Goal: Task Accomplishment & Management: Use online tool/utility

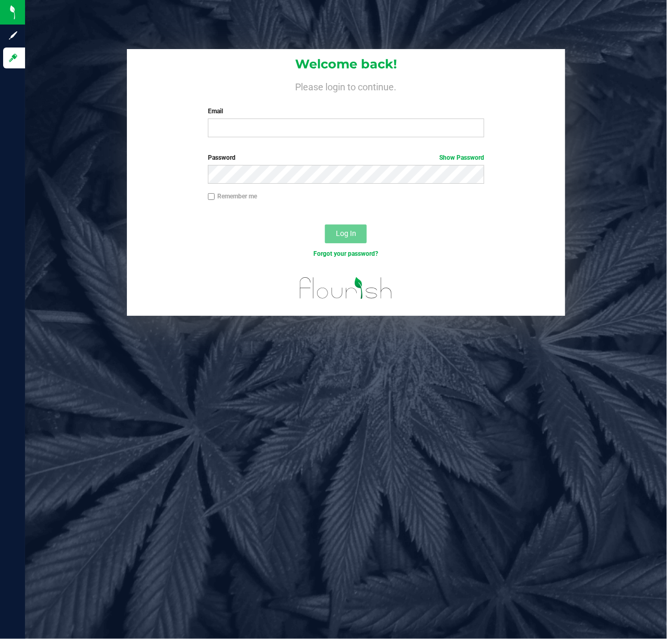
drag, startPoint x: 0, startPoint y: 0, endPoint x: 252, endPoint y: 118, distance: 278.0
click at [252, 118] on div "Email Required Please format your email correctly." at bounding box center [346, 122] width 292 height 31
click at [244, 128] on input "Email" at bounding box center [346, 128] width 277 height 19
type input "[EMAIL_ADDRESS][DOMAIN_NAME]"
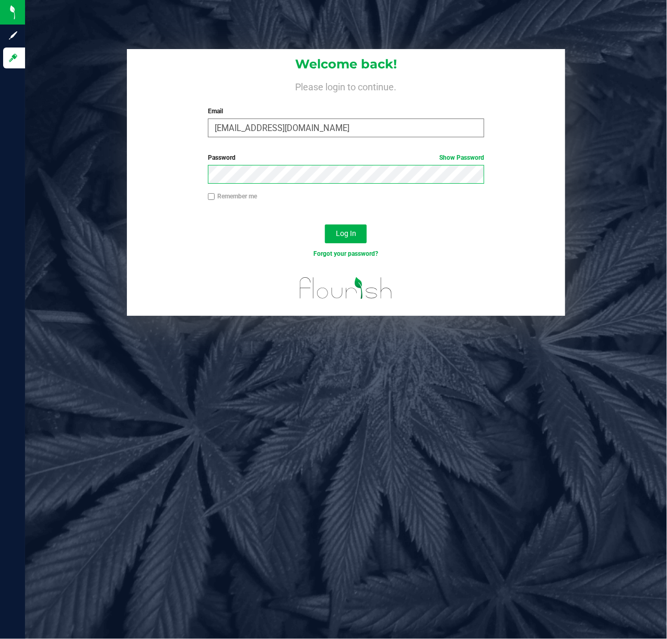
click at [325, 225] on button "Log In" at bounding box center [346, 234] width 42 height 19
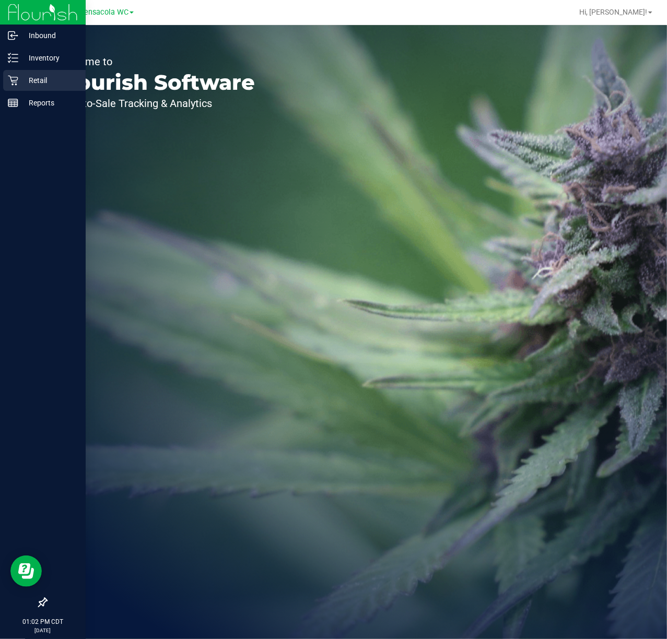
click at [17, 73] on div "Retail" at bounding box center [44, 80] width 83 height 21
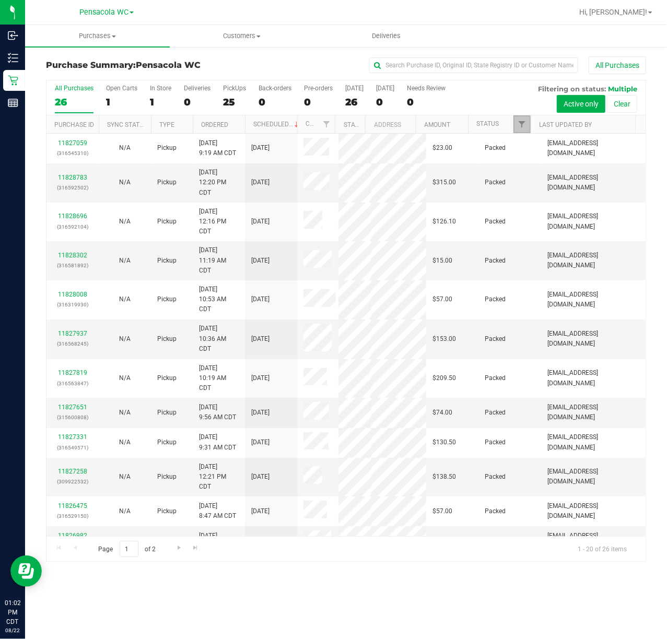
click at [520, 128] on span "Filter" at bounding box center [521, 124] width 8 height 8
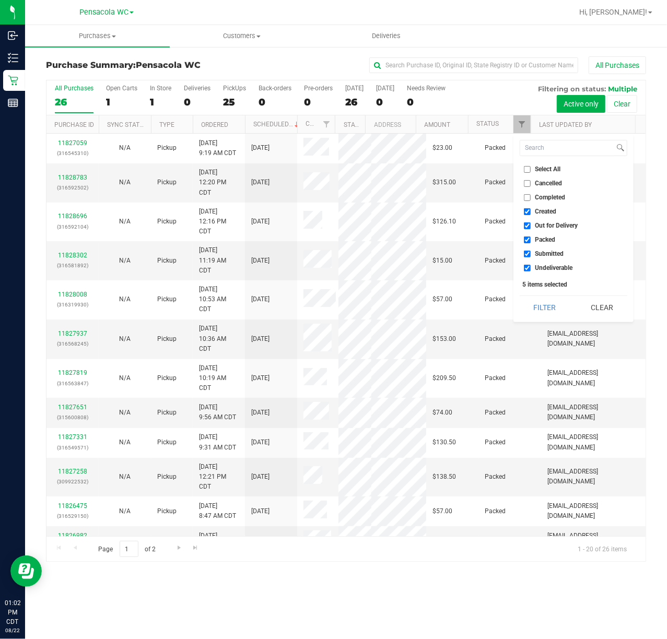
click at [537, 164] on li "Select All" at bounding box center [574, 169] width 108 height 11
click at [540, 170] on span "Select All" at bounding box center [548, 169] width 26 height 6
click at [531, 170] on input "Select All" at bounding box center [527, 169] width 7 height 7
checkbox input "true"
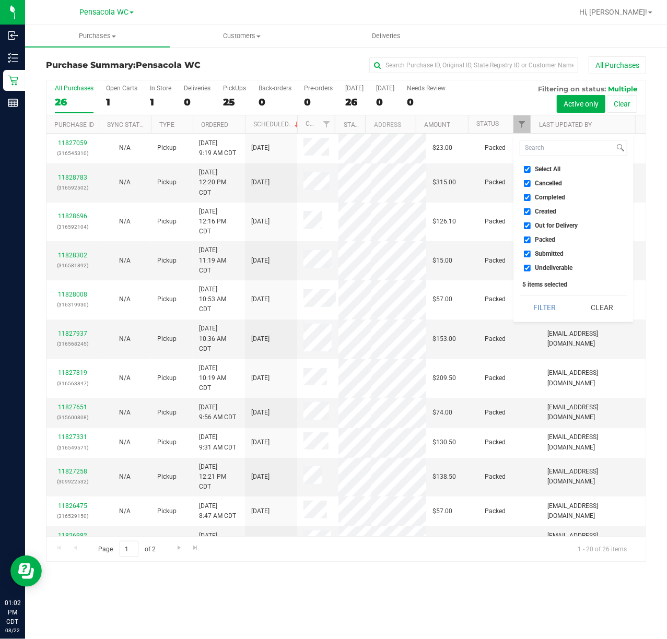
checkbox input "true"
click at [540, 170] on span "Select All" at bounding box center [548, 169] width 26 height 6
click at [531, 170] on input "Select All" at bounding box center [527, 169] width 7 height 7
checkbox input "false"
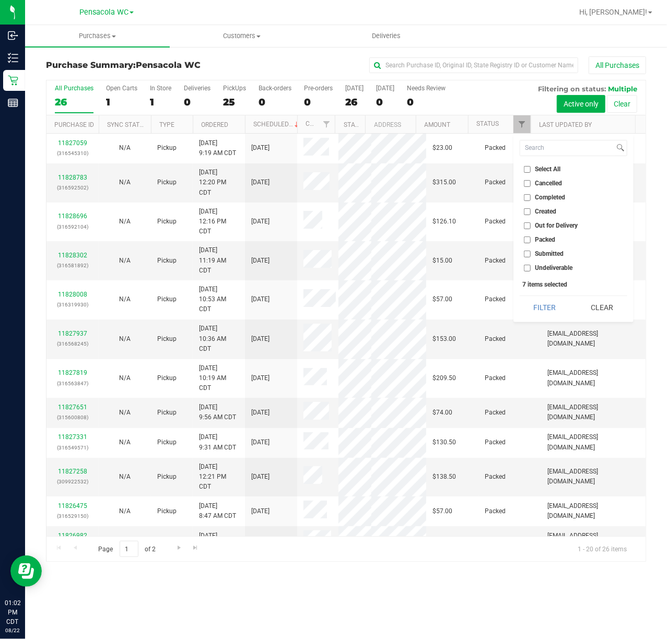
checkbox input "false"
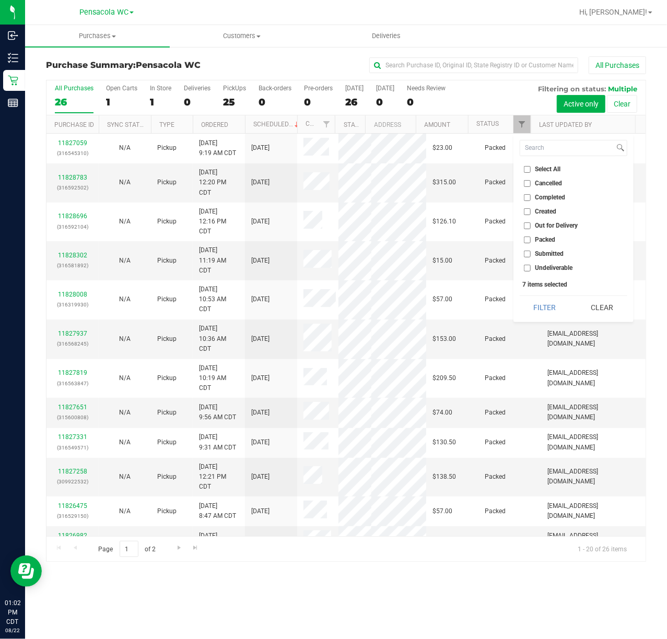
checkbox input "false"
click at [557, 254] on span "Submitted" at bounding box center [549, 254] width 29 height 6
click at [531, 254] on input "Submitted" at bounding box center [527, 254] width 7 height 7
checkbox input "true"
click at [550, 305] on button "Filter" at bounding box center [545, 307] width 50 height 23
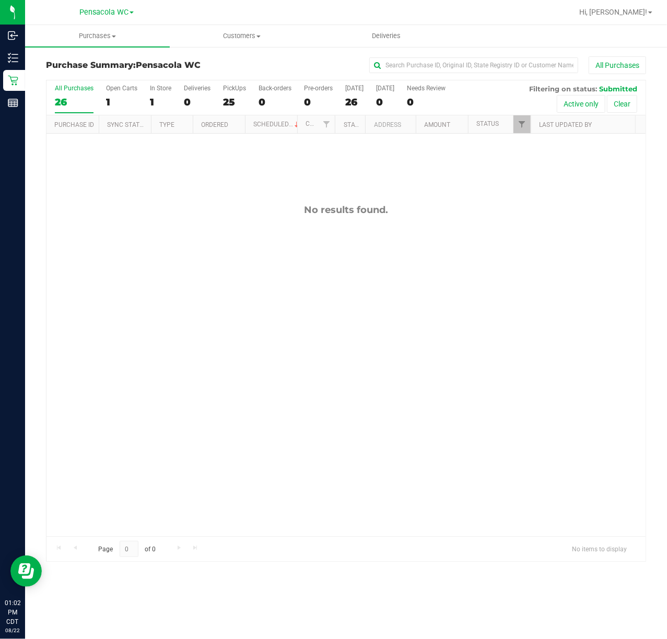
drag, startPoint x: 345, startPoint y: 278, endPoint x: 489, endPoint y: 149, distance: 192.7
click at [355, 278] on div "No results found." at bounding box center [345, 370] width 599 height 473
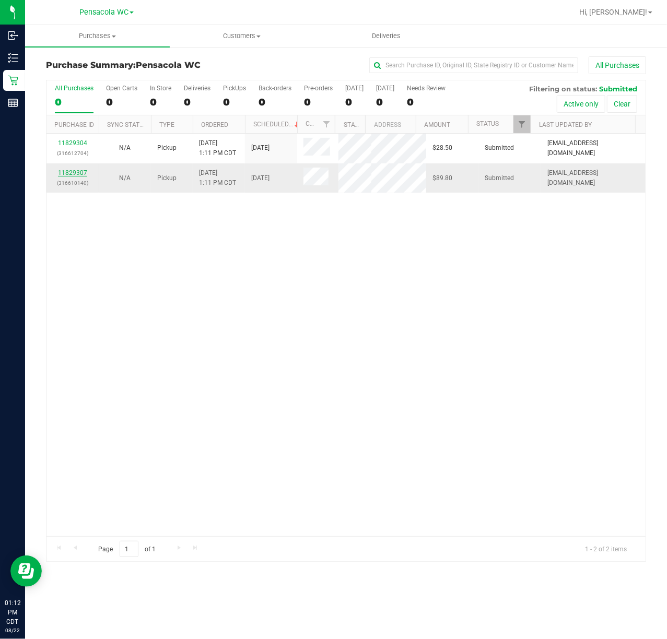
click at [81, 174] on link "11829307" at bounding box center [72, 172] width 29 height 7
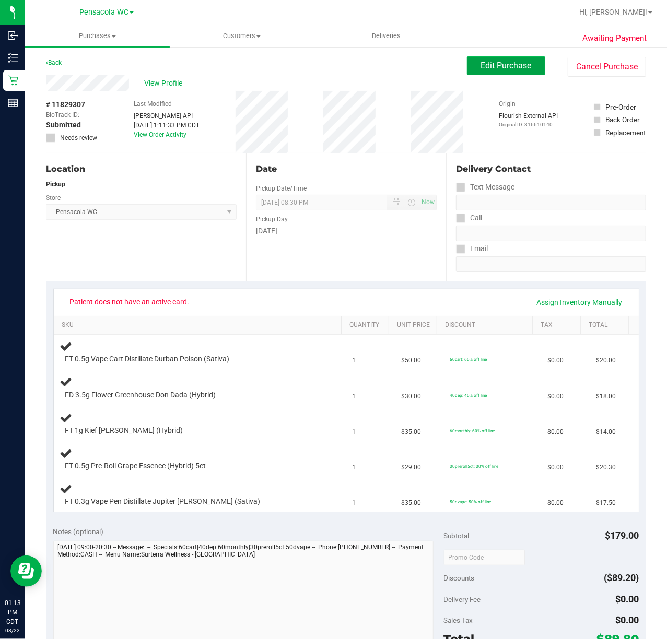
click at [489, 65] on span "Edit Purchase" at bounding box center [506, 66] width 51 height 10
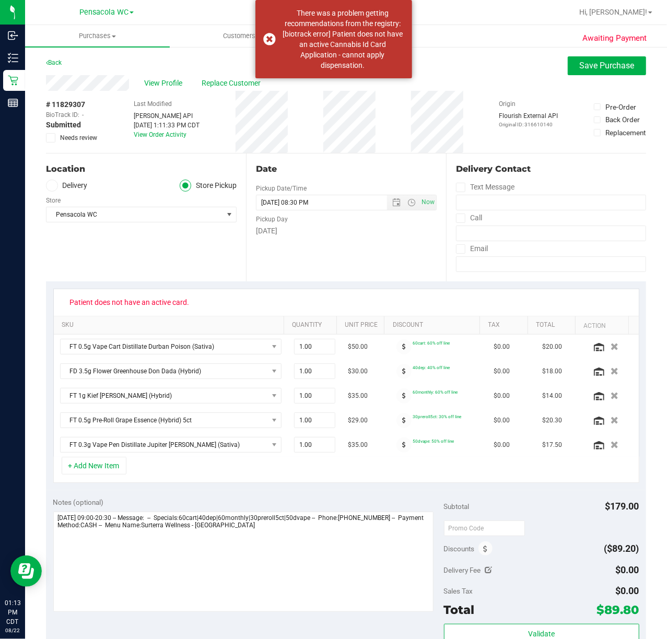
click at [50, 138] on icon at bounding box center [51, 138] width 7 height 0
click at [0, 0] on input "Needs review" at bounding box center [0, 0] width 0 height 0
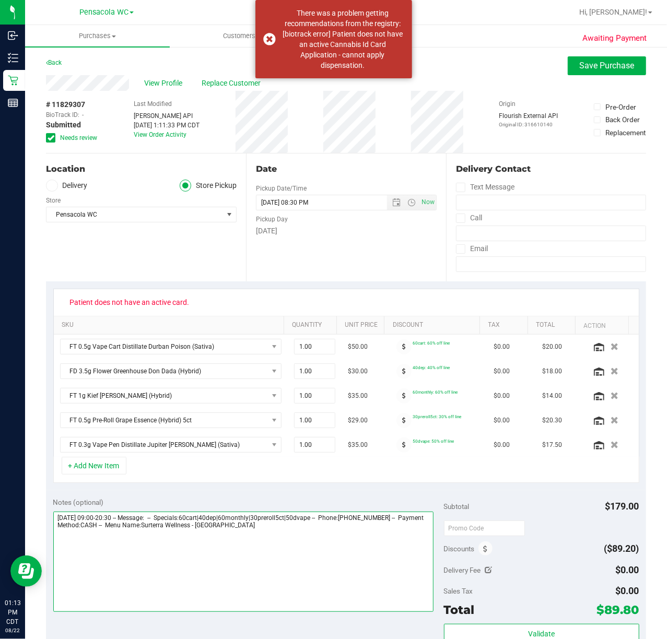
click at [213, 602] on textarea at bounding box center [243, 562] width 380 height 100
click at [274, 552] on textarea at bounding box center [243, 562] width 380 height 100
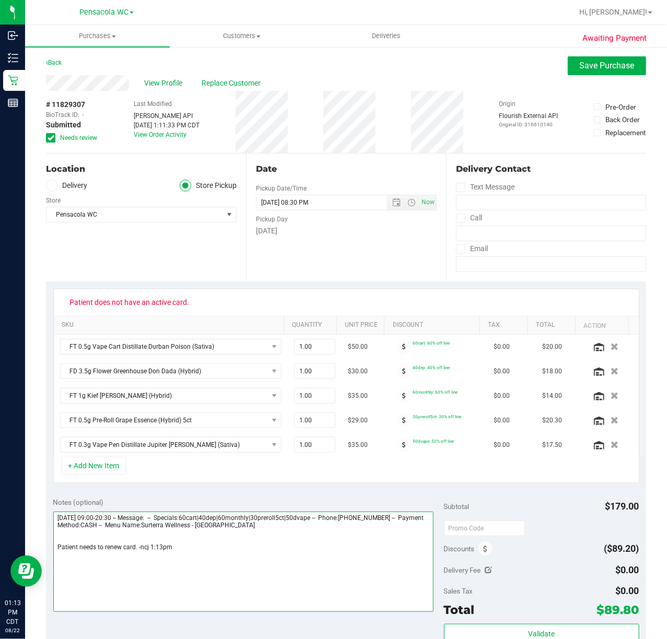
type textarea "[DATE] 09:00-20:30 -- Message: -- Specials:60cart|40dep|60monthly|30preroll5ct|…"
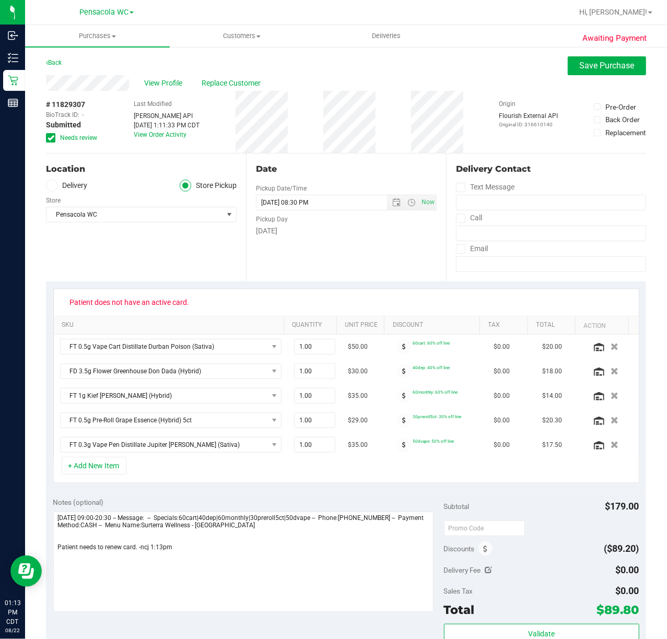
click at [594, 46] on ul "Purchases Summary of purchases Fulfillment All purchases Customers All customer…" at bounding box center [358, 36] width 667 height 22
click at [590, 65] on span "Save Purchase" at bounding box center [607, 66] width 55 height 10
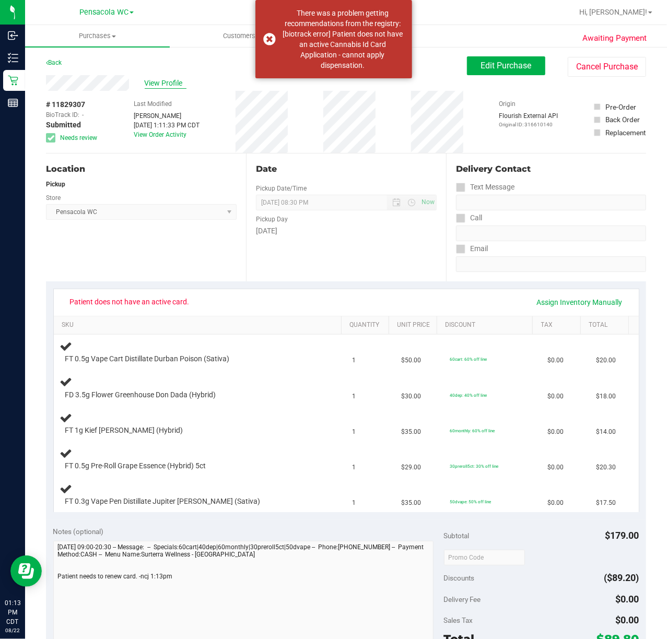
click at [170, 78] on span "View Profile" at bounding box center [166, 83] width 42 height 11
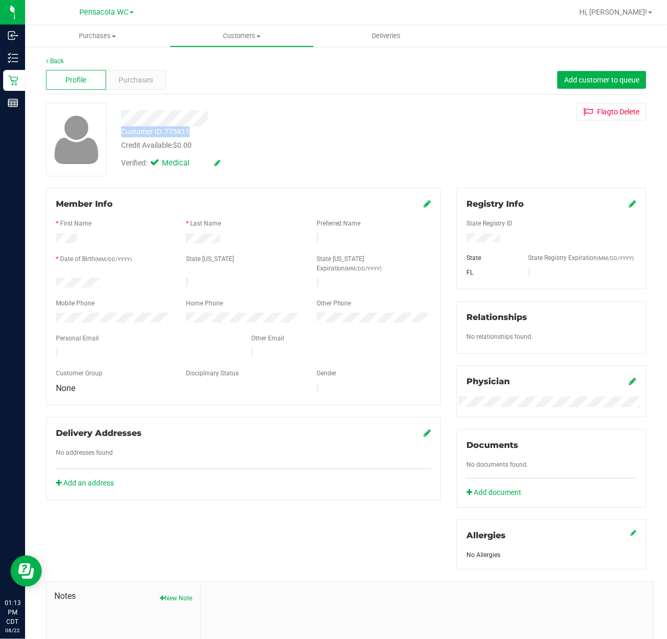
drag, startPoint x: 189, startPoint y: 128, endPoint x: 120, endPoint y: 135, distance: 69.2
click at [120, 135] on div "Customer ID: 775811 Credit Available: $0.00" at bounding box center [267, 138] width 308 height 25
copy div "Customer ID: 775811"
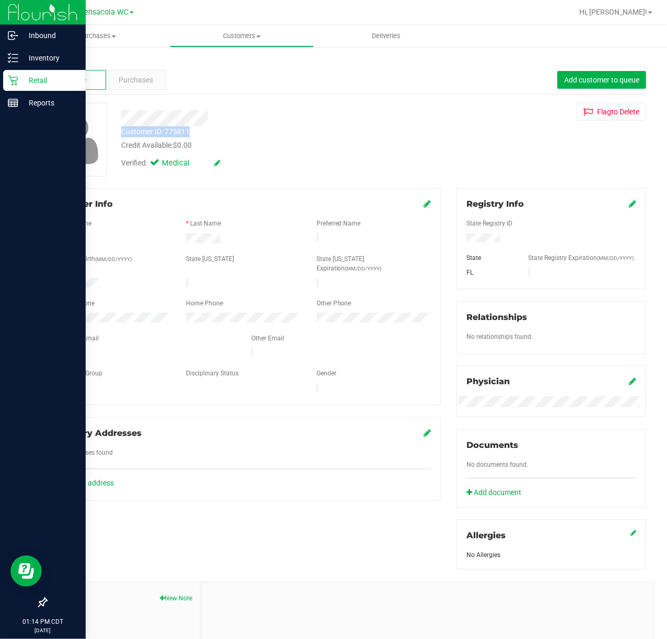
click at [16, 84] on icon at bounding box center [13, 81] width 10 height 10
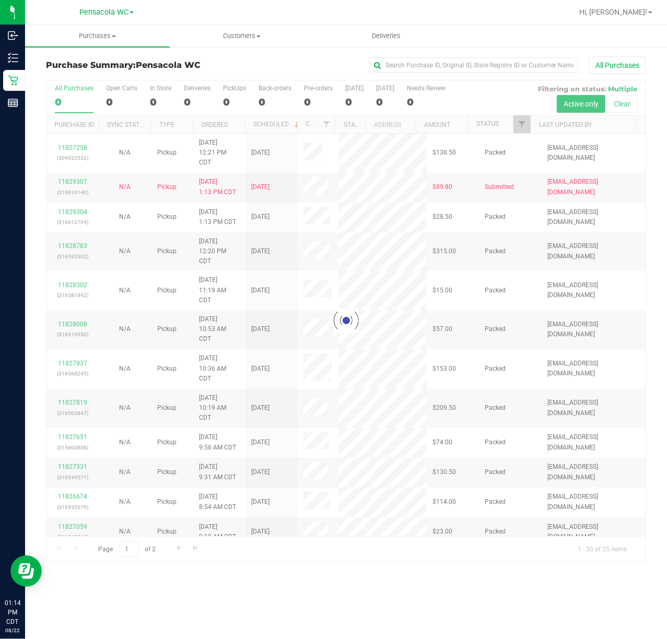
click at [518, 127] on div at bounding box center [345, 320] width 599 height 481
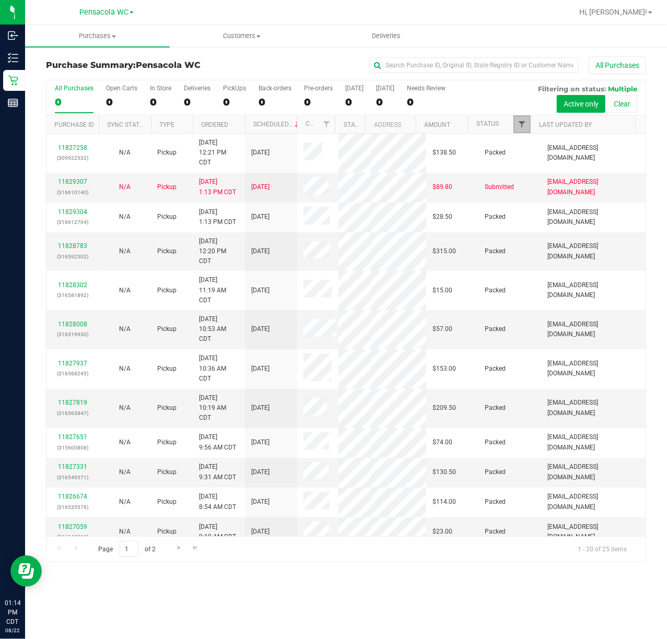
click at [520, 125] on span "Filter" at bounding box center [521, 124] width 8 height 8
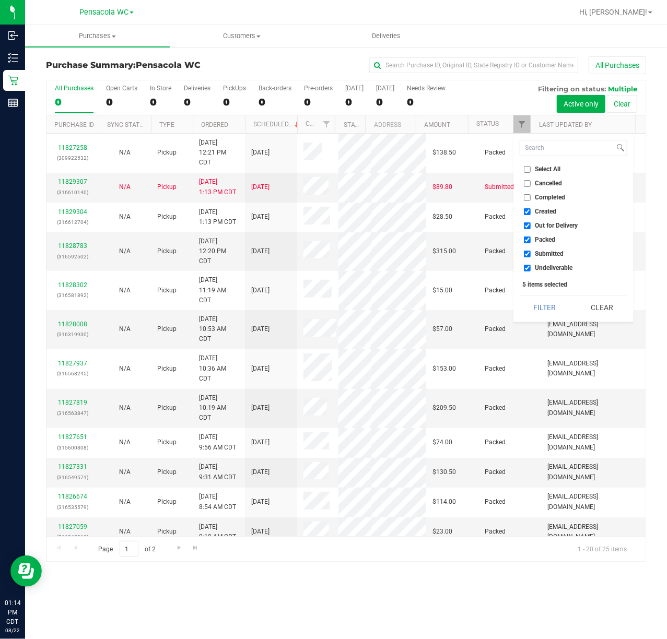
click at [547, 170] on span "Select All" at bounding box center [548, 169] width 26 height 6
click at [531, 170] on input "Select All" at bounding box center [527, 169] width 7 height 7
checkbox input "true"
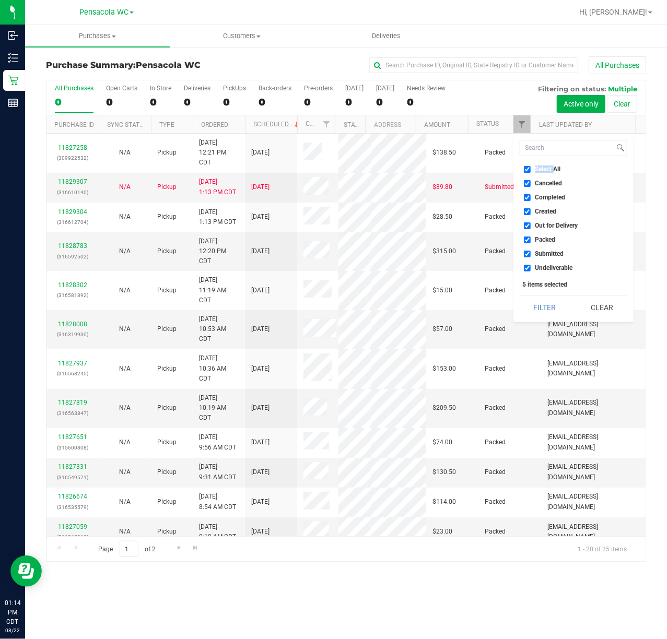
click at [547, 170] on span "Select All" at bounding box center [548, 169] width 26 height 6
click at [531, 170] on input "Select All" at bounding box center [527, 169] width 7 height 7
checkbox input "false"
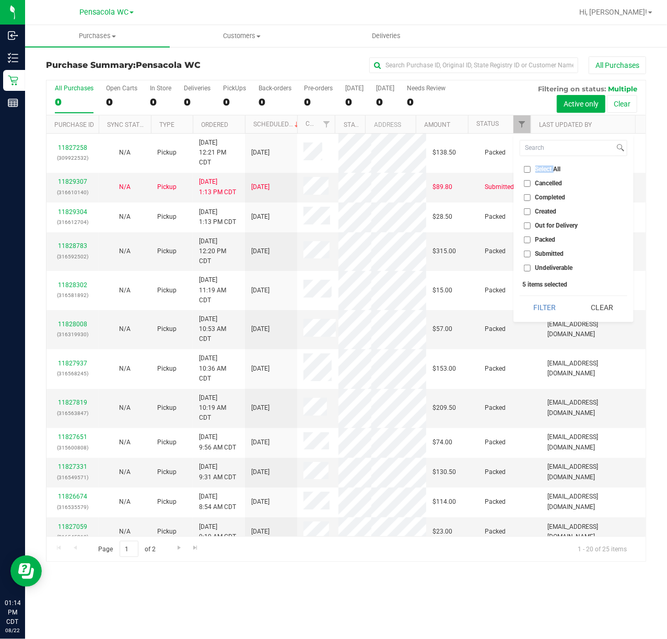
checkbox input "false"
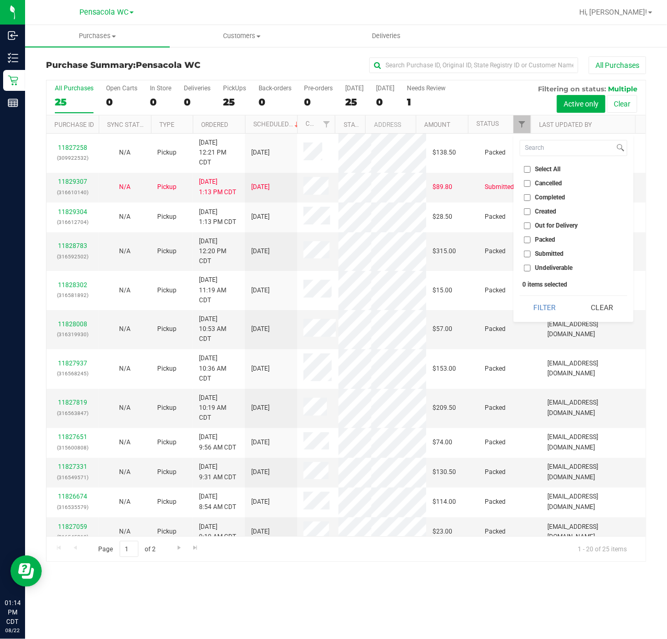
click at [552, 255] on span "Submitted" at bounding box center [549, 254] width 29 height 6
click at [531, 255] on input "Submitted" at bounding box center [527, 254] width 7 height 7
checkbox input "true"
click at [538, 304] on button "Filter" at bounding box center [545, 307] width 50 height 23
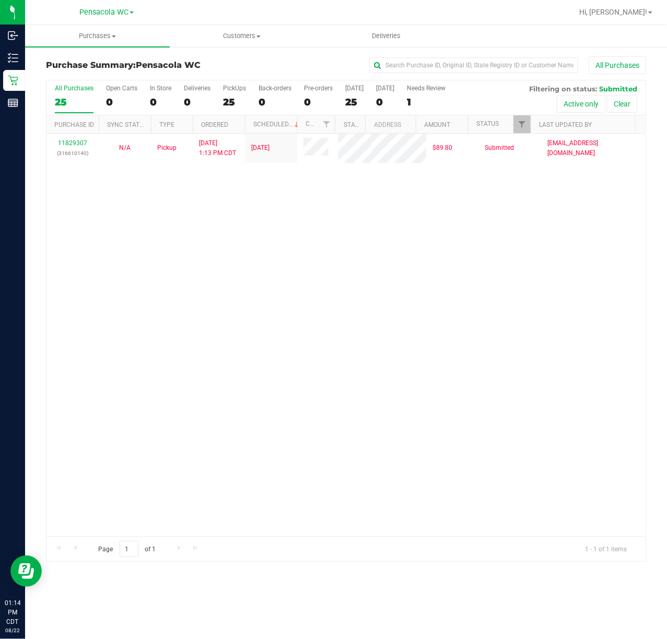
click at [272, 247] on div "11829307 (316610140) N/A Pickup [DATE] 1:13 PM CDT 8/22/2025 $89.80 Submitted […" at bounding box center [345, 335] width 599 height 403
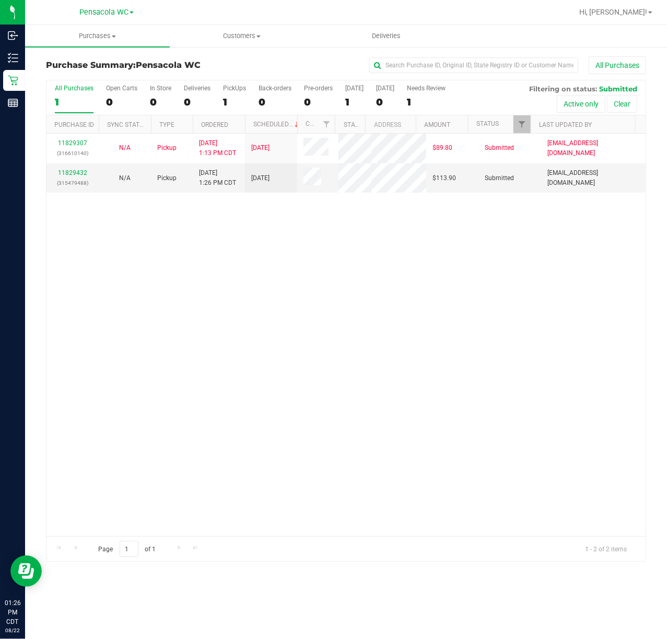
click at [268, 278] on div "11829307 (316610140) N/A Pickup [DATE] 1:13 PM CDT 8/22/2025 $89.80 Submitted […" at bounding box center [345, 335] width 599 height 403
click at [73, 176] on div "11829432 (315479488)" at bounding box center [73, 178] width 40 height 20
click at [73, 170] on link "11829432" at bounding box center [72, 172] width 29 height 7
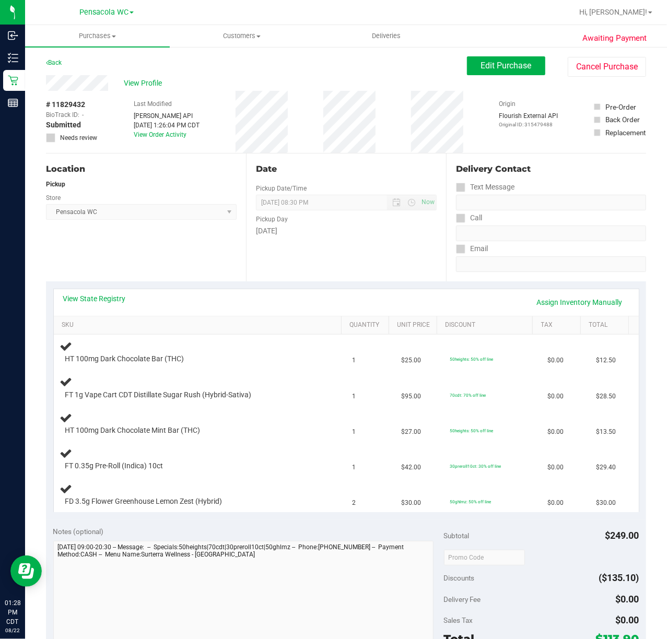
click at [76, 66] on div "Back Edit Purchase Cancel Purchase" at bounding box center [346, 65] width 600 height 19
click at [55, 62] on link "Back" at bounding box center [54, 62] width 16 height 7
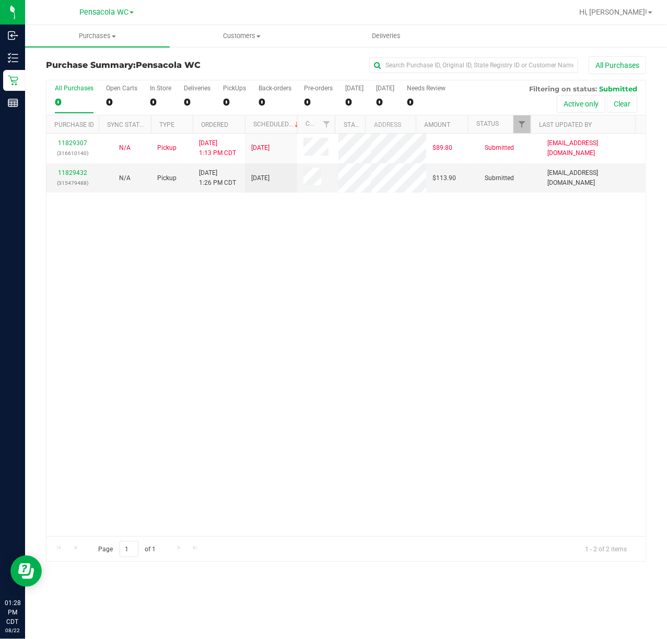
click at [355, 344] on div "11829307 (316610140) N/A Pickup [DATE] 1:13 PM CDT 8/22/2025 $89.80 Submitted […" at bounding box center [345, 335] width 599 height 403
click at [69, 172] on link "11829432" at bounding box center [72, 172] width 29 height 7
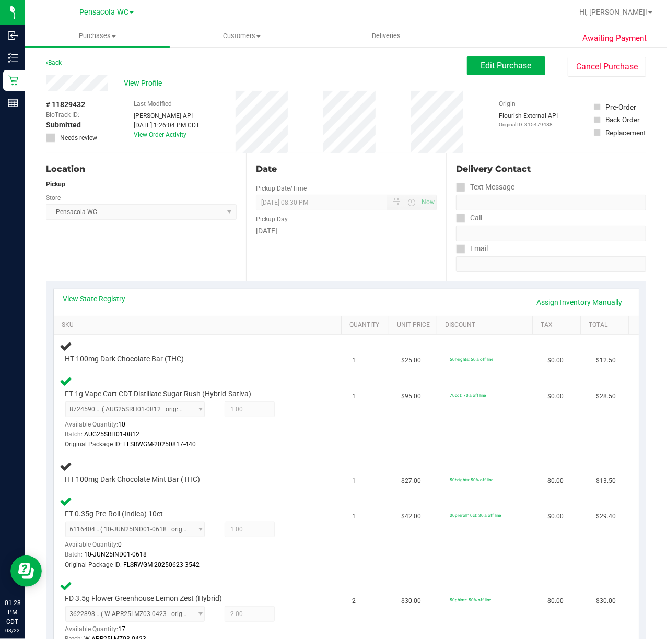
click at [57, 62] on link "Back" at bounding box center [54, 62] width 16 height 7
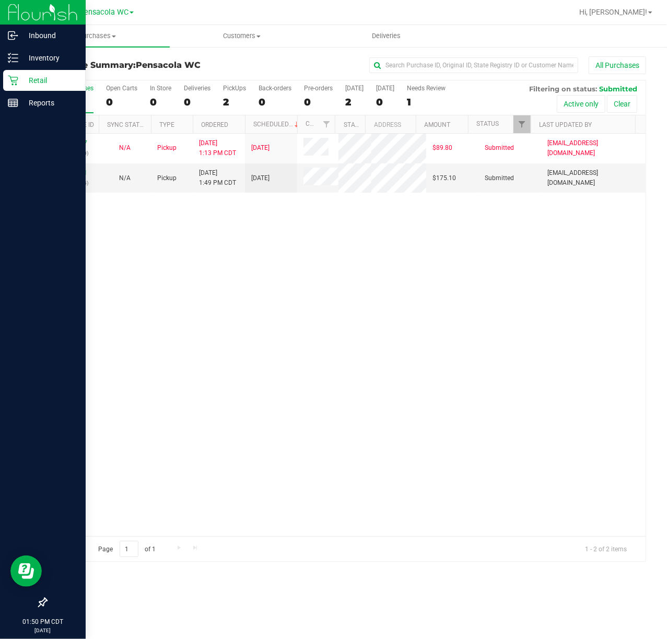
click at [265, 303] on div "11829307 (316610140) N/A Pickup [DATE] 1:13 PM CDT 8/22/2025 $89.80 Submitted […" at bounding box center [345, 335] width 599 height 403
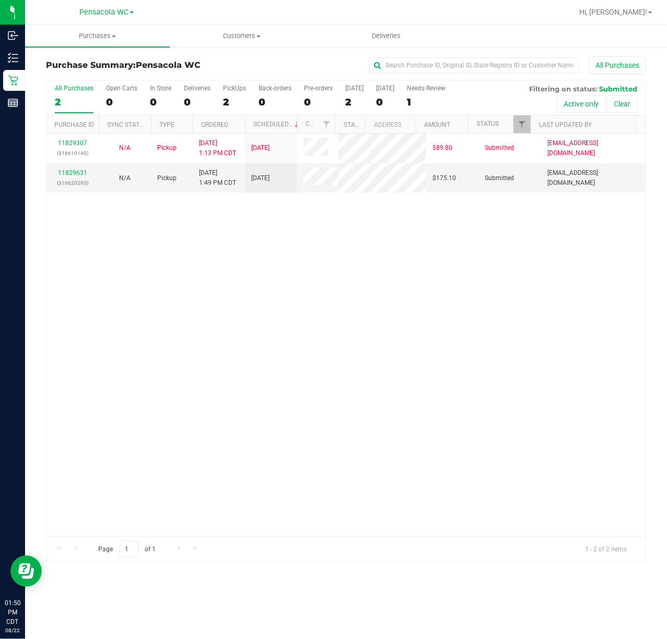
click at [72, 172] on link "11829631" at bounding box center [72, 172] width 29 height 7
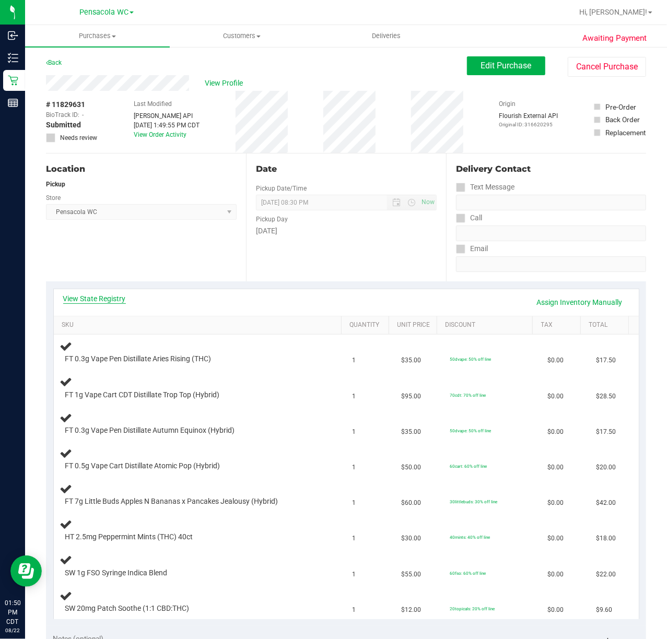
click at [107, 297] on link "View State Registry" at bounding box center [94, 298] width 63 height 10
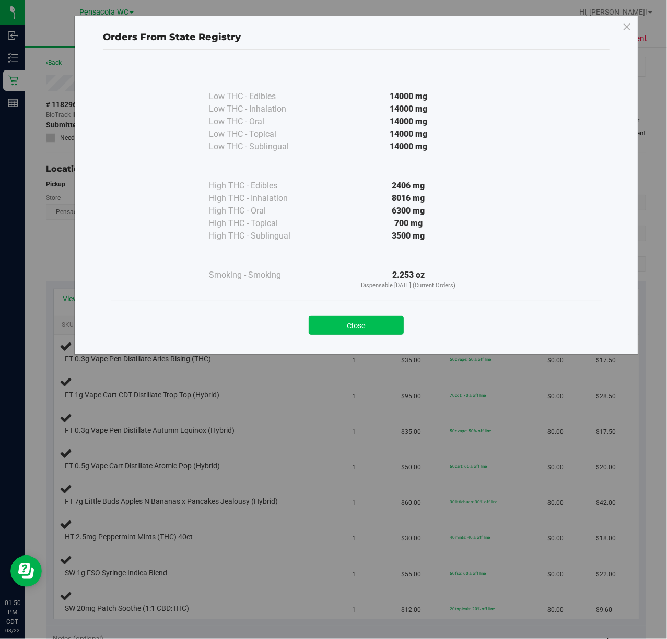
click at [377, 326] on button "Close" at bounding box center [356, 325] width 95 height 19
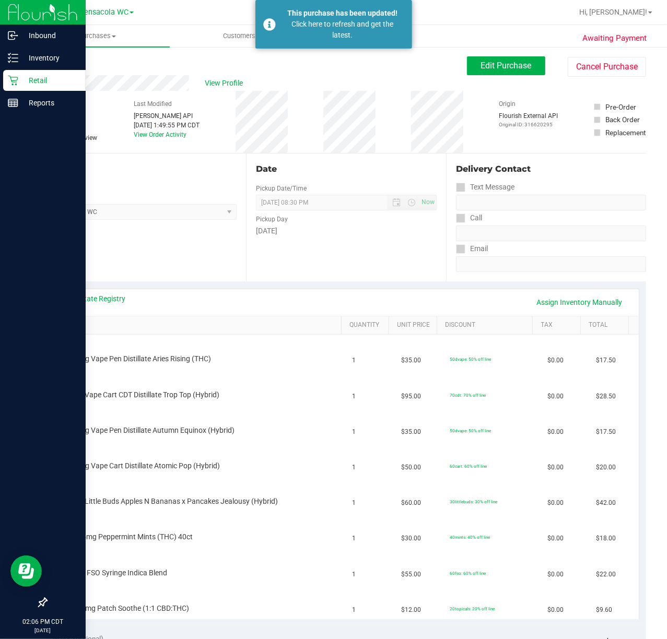
click at [22, 78] on p "Retail" at bounding box center [49, 80] width 63 height 13
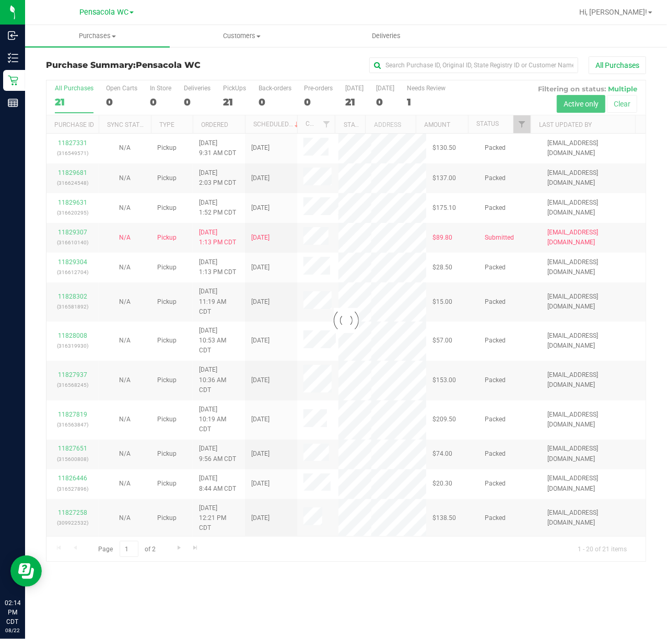
click at [523, 127] on div at bounding box center [345, 320] width 599 height 481
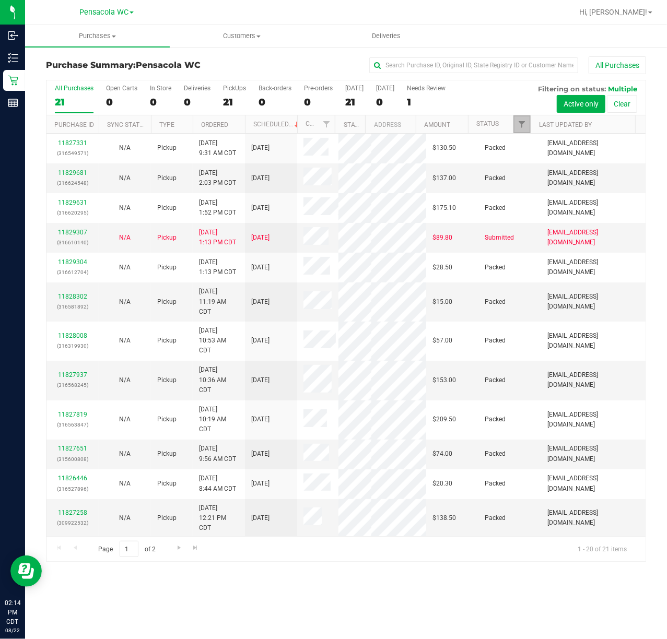
click at [523, 127] on span "Filter" at bounding box center [521, 124] width 8 height 8
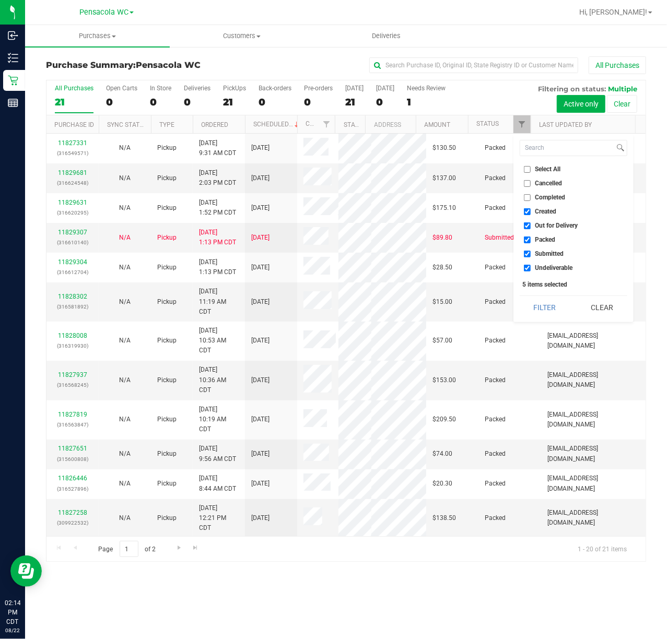
click at [556, 170] on span "Select All" at bounding box center [548, 169] width 26 height 6
click at [531, 170] on input "Select All" at bounding box center [527, 169] width 7 height 7
checkbox input "true"
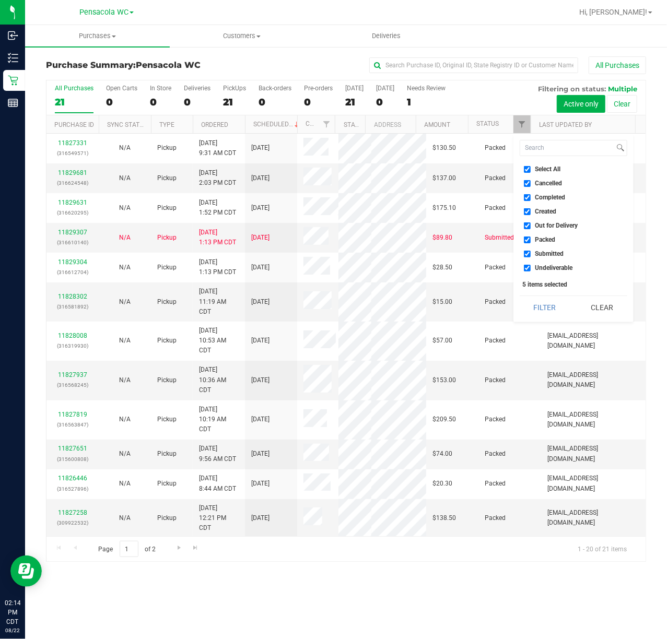
click at [554, 170] on span "Select All" at bounding box center [548, 169] width 26 height 6
click at [531, 170] on input "Select All" at bounding box center [527, 169] width 7 height 7
checkbox input "false"
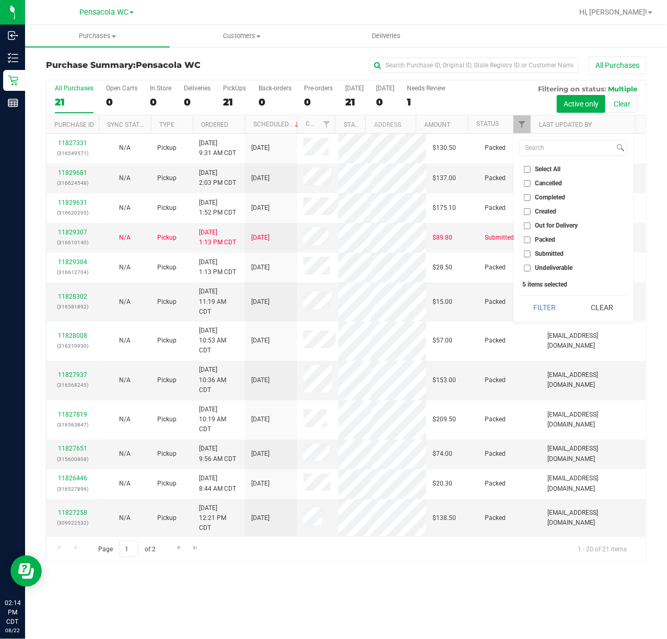
checkbox input "false"
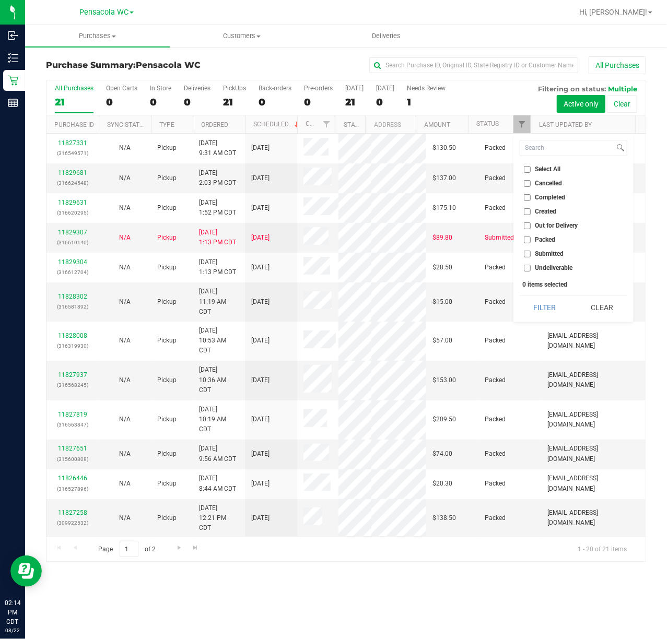
click at [548, 257] on span "Submitted" at bounding box center [549, 254] width 29 height 6
click at [531, 257] on input "Submitted" at bounding box center [527, 254] width 7 height 7
checkbox input "true"
click at [548, 302] on button "Filter" at bounding box center [545, 307] width 50 height 23
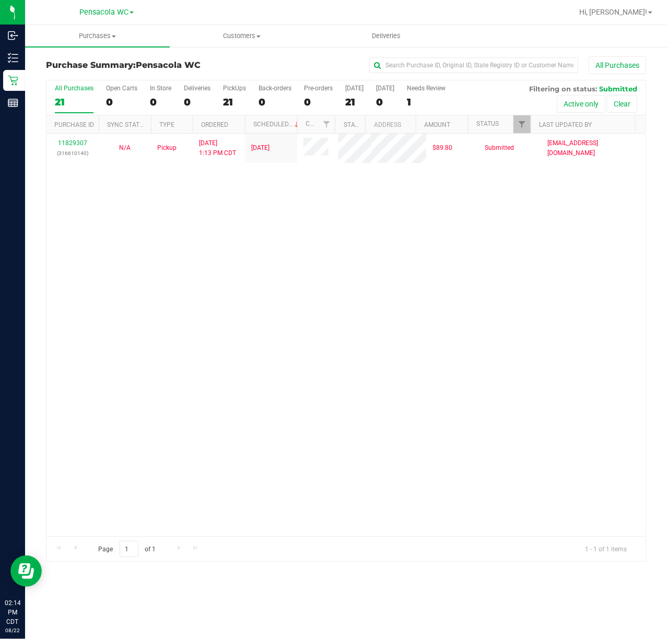
drag, startPoint x: 217, startPoint y: 211, endPoint x: 65, endPoint y: 230, distance: 153.6
click at [203, 221] on div "11829307 (316610140) N/A Pickup [DATE] 1:13 PM CDT 8/22/2025 $89.80 Submitted […" at bounding box center [345, 335] width 599 height 403
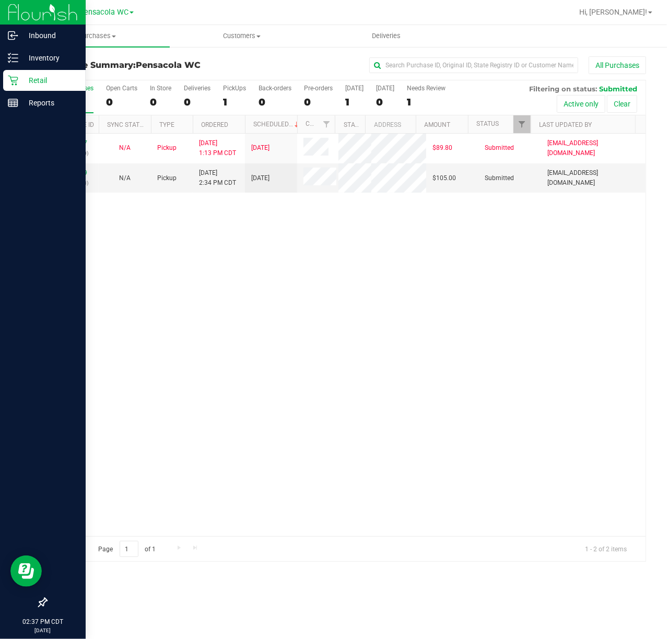
click at [65, 173] on link "11830049" at bounding box center [72, 172] width 29 height 7
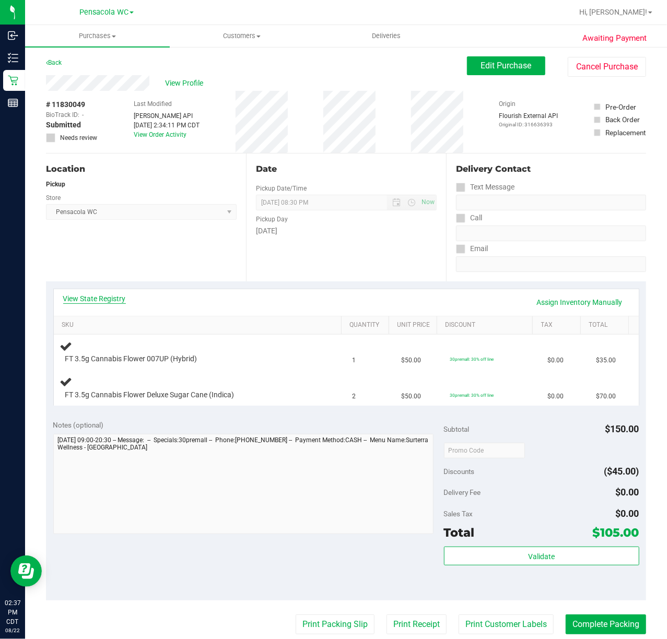
click at [104, 294] on link "View State Registry" at bounding box center [94, 298] width 63 height 10
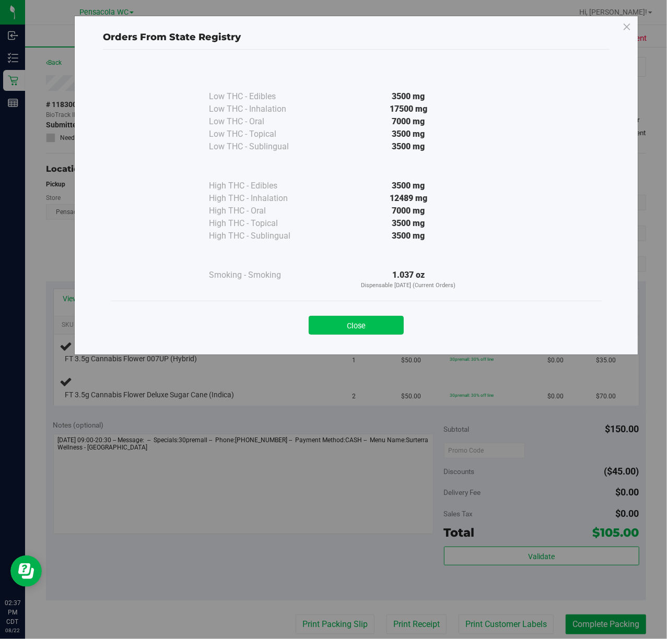
click at [336, 327] on button "Close" at bounding box center [356, 325] width 95 height 19
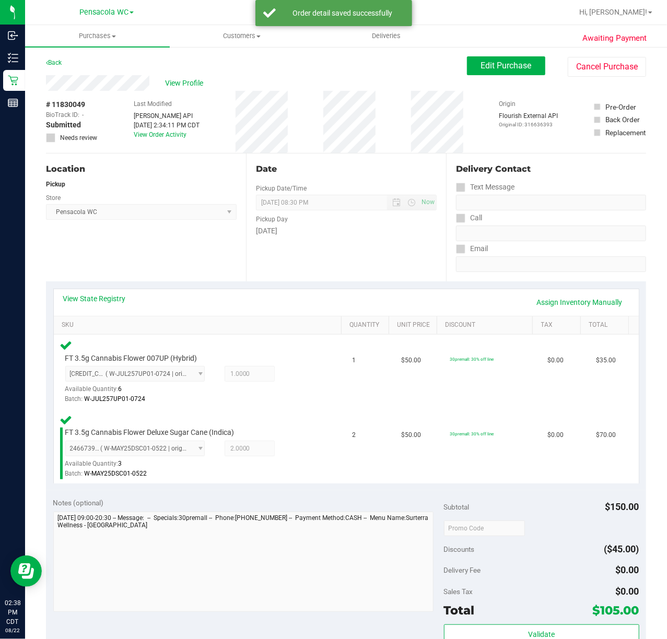
scroll to position [122, 0]
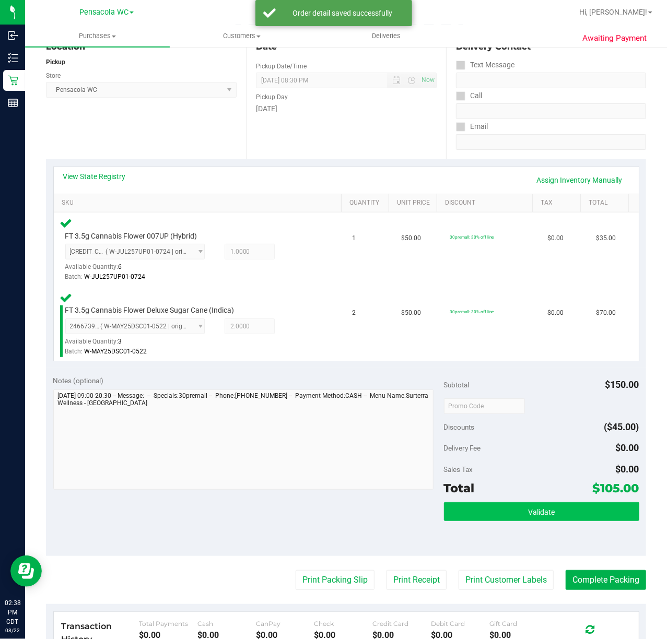
click at [523, 517] on button "Validate" at bounding box center [541, 511] width 195 height 19
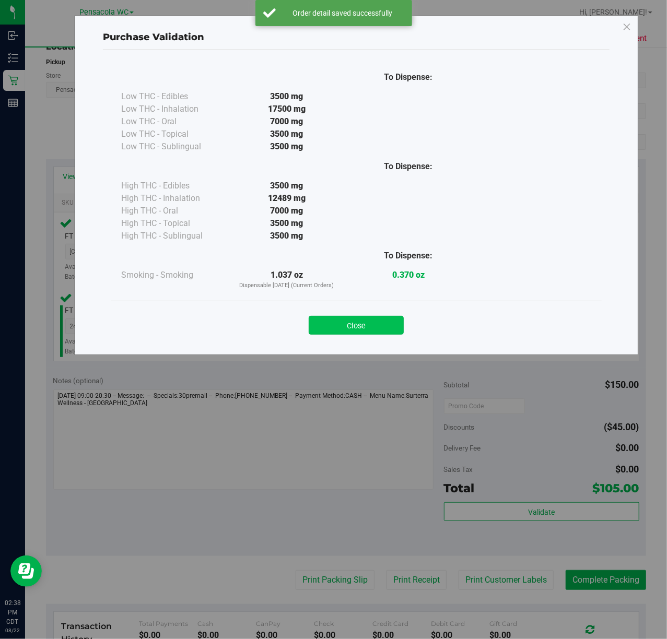
click at [353, 328] on button "Close" at bounding box center [356, 325] width 95 height 19
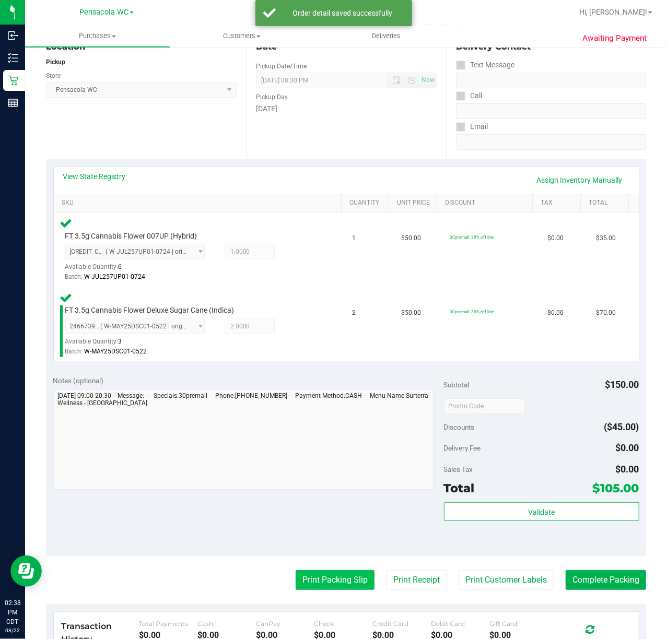
click at [319, 576] on button "Print Packing Slip" at bounding box center [335, 580] width 79 height 20
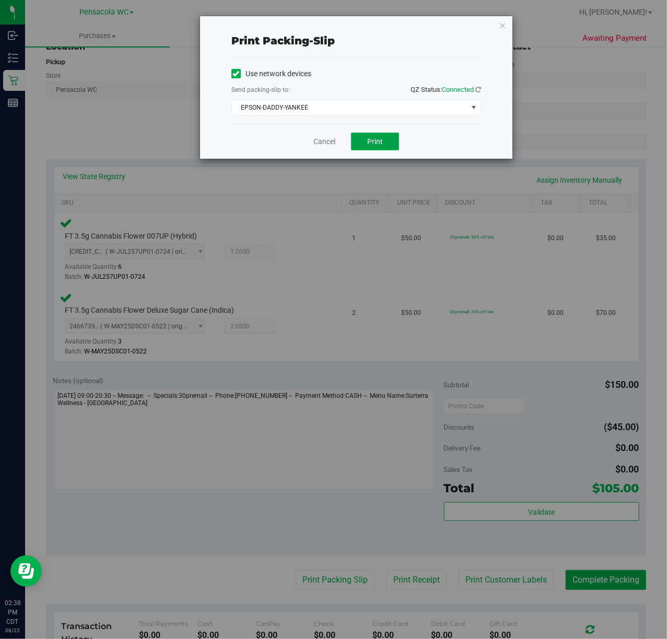
click at [374, 143] on span "Print" at bounding box center [375, 141] width 16 height 8
click at [312, 109] on span "EPSON-DADDY-YANKEE" at bounding box center [349, 107] width 235 height 15
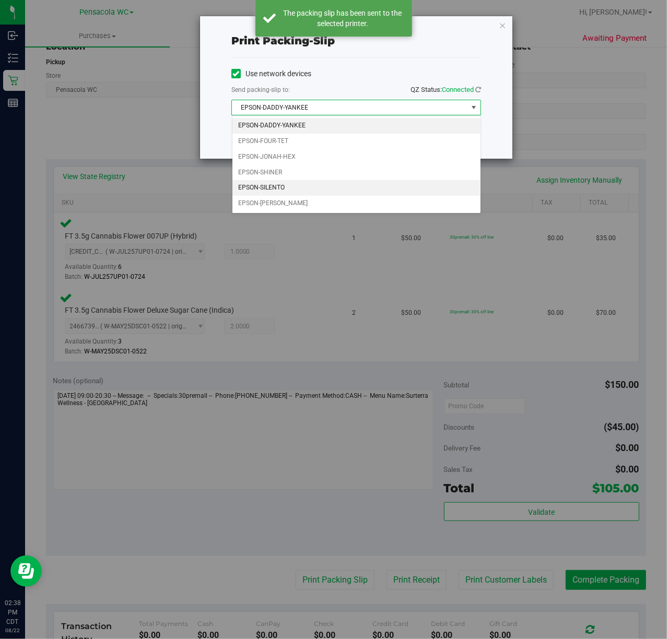
click at [285, 193] on li "EPSON-SILENTO" at bounding box center [356, 188] width 248 height 16
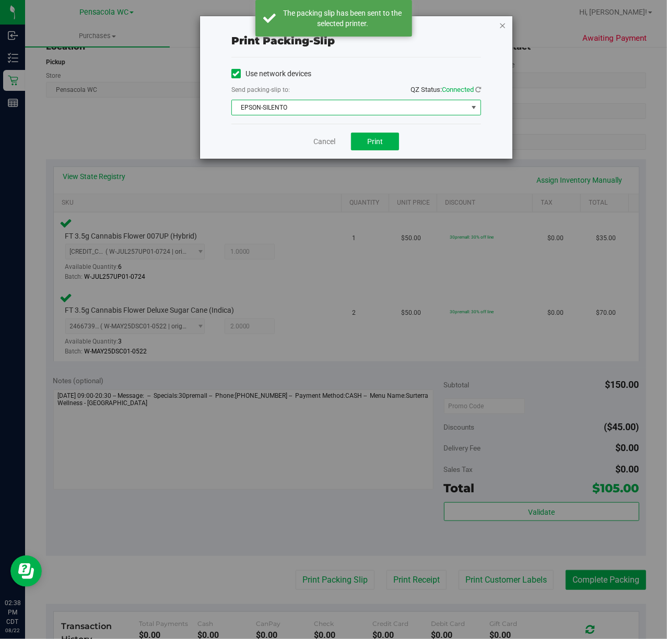
click at [499, 30] on icon "button" at bounding box center [502, 25] width 7 height 13
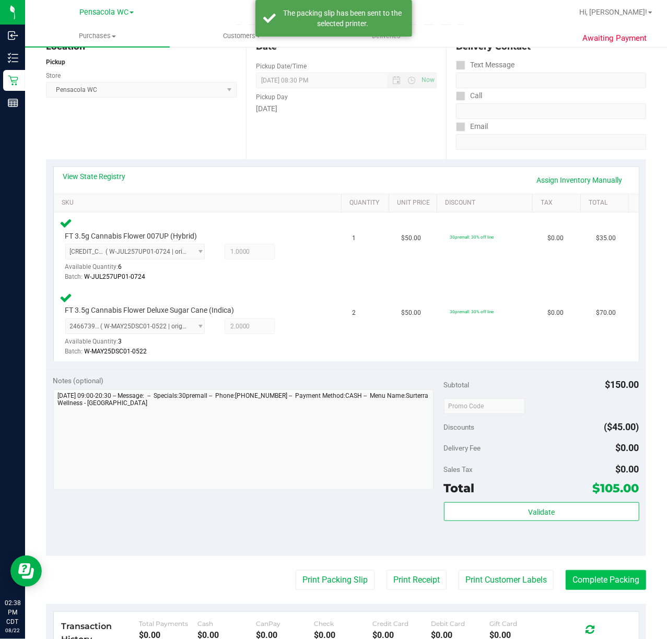
click at [596, 585] on button "Complete Packing" at bounding box center [605, 580] width 80 height 20
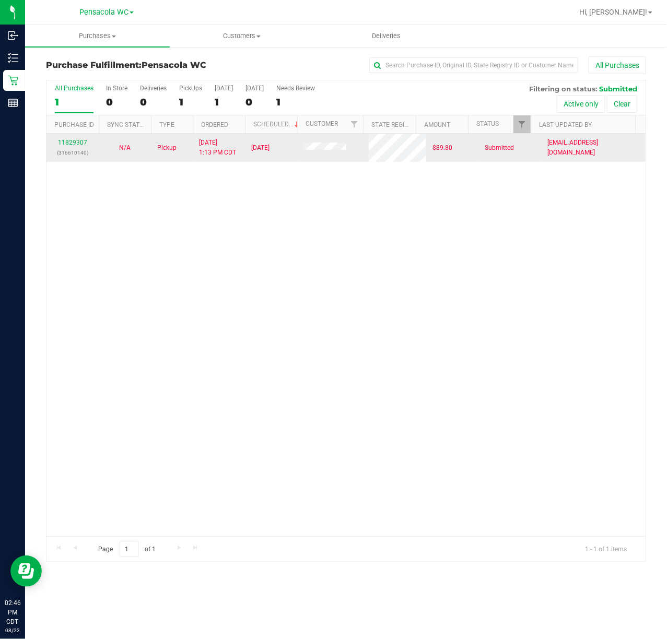
drag, startPoint x: 400, startPoint y: 301, endPoint x: 498, endPoint y: 162, distance: 170.5
click at [445, 247] on div "11829307 (316610140) N/A Pickup [DATE] 1:13 PM CDT 8/22/2025 $89.80 Submitted […" at bounding box center [345, 335] width 599 height 403
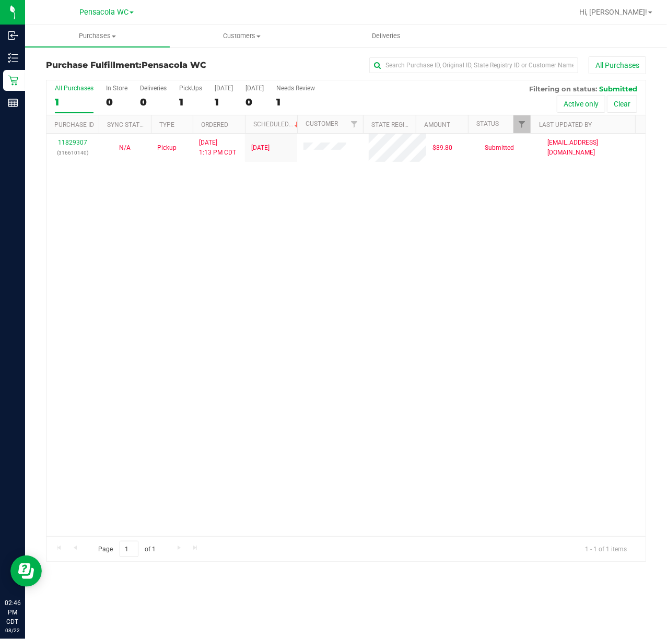
click at [526, 111] on div "All Purchases 1 In Store 0 Deliveries 0 PickUps 1 [DATE] 1 [DATE] 0 Needs Revie…" at bounding box center [345, 97] width 599 height 35
click at [525, 115] on link "Filter" at bounding box center [521, 124] width 17 height 18
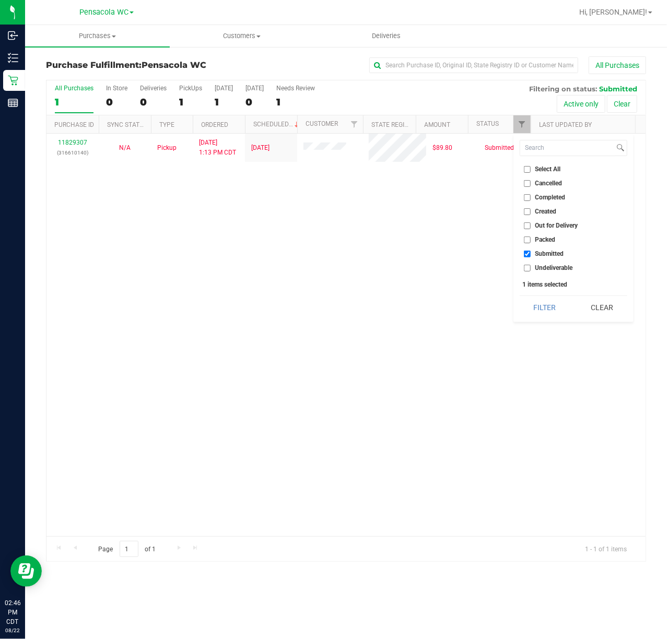
click at [548, 170] on span "Select All" at bounding box center [548, 169] width 26 height 6
click at [531, 170] on input "Select All" at bounding box center [527, 169] width 7 height 7
checkbox input "true"
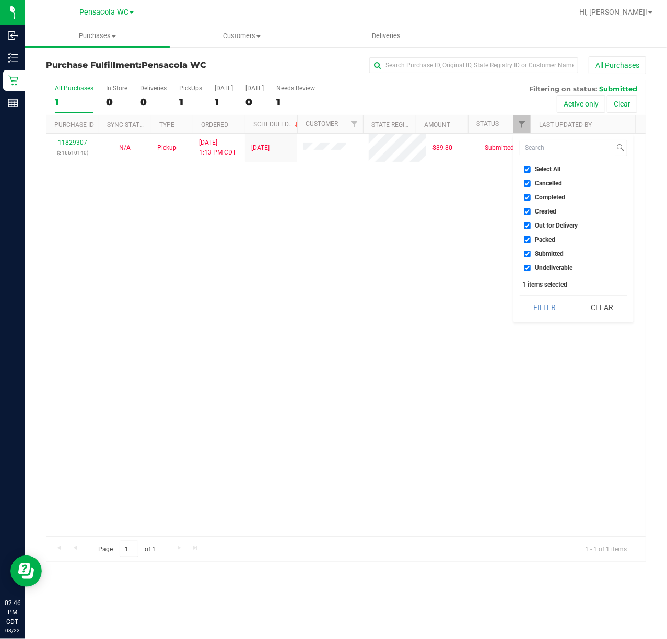
checkbox input "true"
click at [548, 170] on span "Select All" at bounding box center [548, 169] width 26 height 6
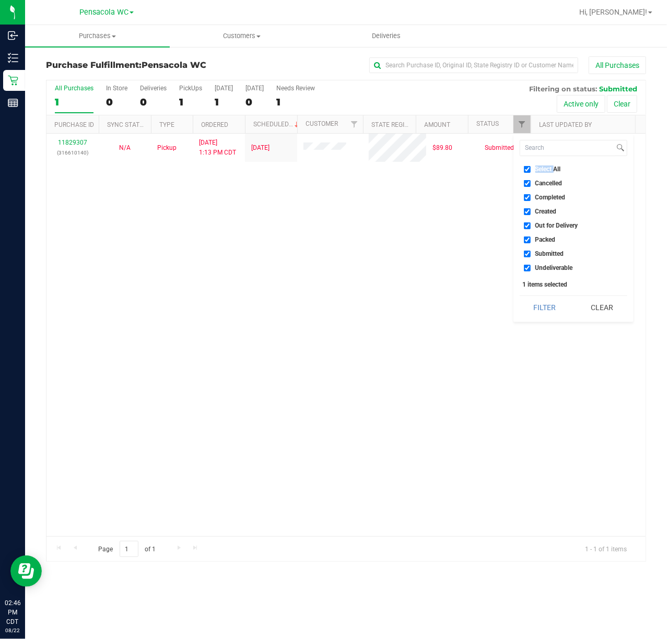
click at [531, 170] on input "Select All" at bounding box center [527, 169] width 7 height 7
checkbox input "false"
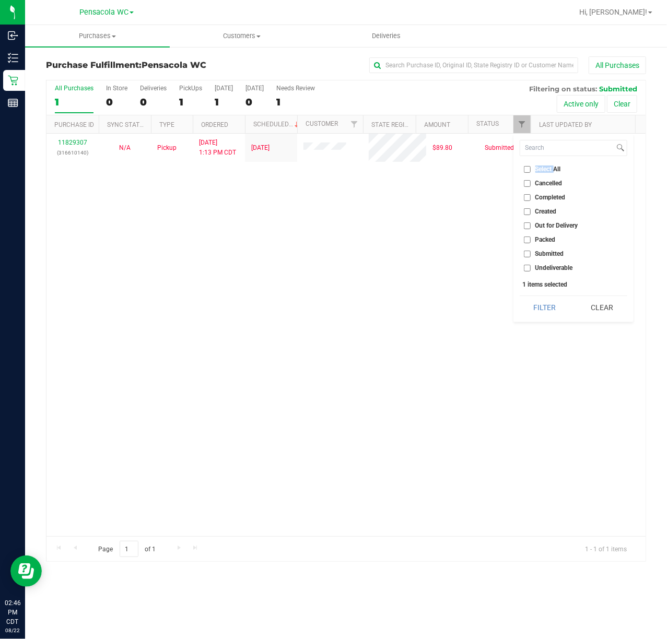
checkbox input "false"
click at [554, 252] on span "Submitted" at bounding box center [549, 254] width 29 height 6
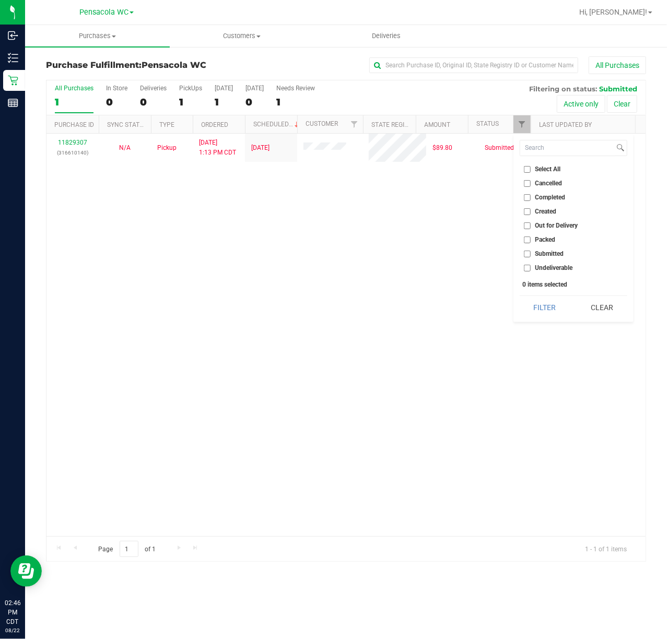
click at [531, 252] on input "Submitted" at bounding box center [527, 254] width 7 height 7
checkbox input "true"
click at [535, 319] on button "Filter" at bounding box center [545, 307] width 50 height 23
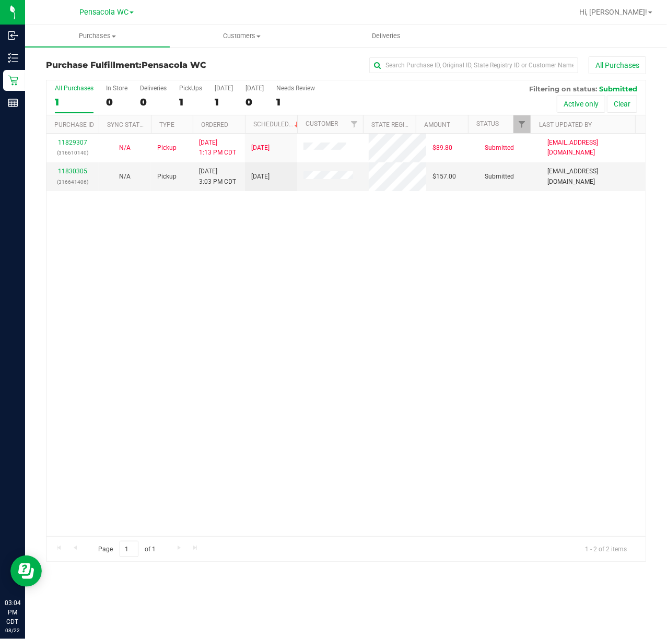
click at [180, 301] on div "11829307 (316610140) N/A Pickup [DATE] 1:13 PM CDT 8/22/2025 $89.80 Submitted […" at bounding box center [345, 335] width 599 height 403
click at [66, 175] on link "11830305" at bounding box center [72, 171] width 29 height 7
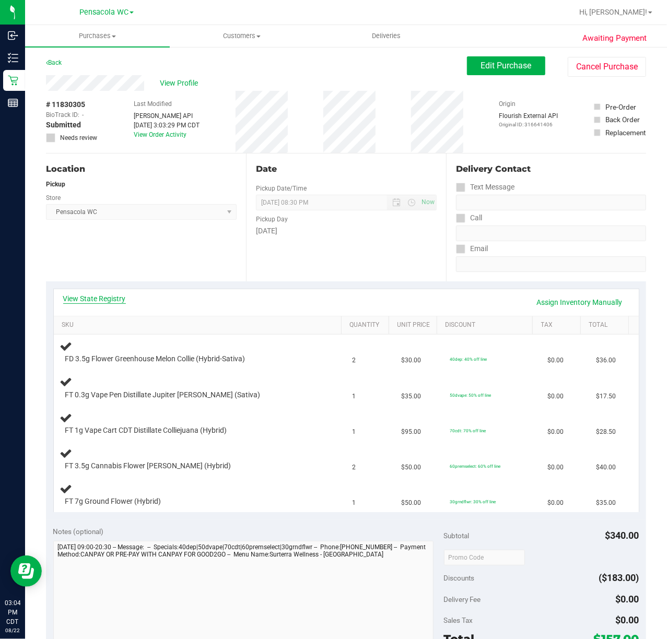
click at [99, 299] on link "View State Registry" at bounding box center [94, 298] width 63 height 10
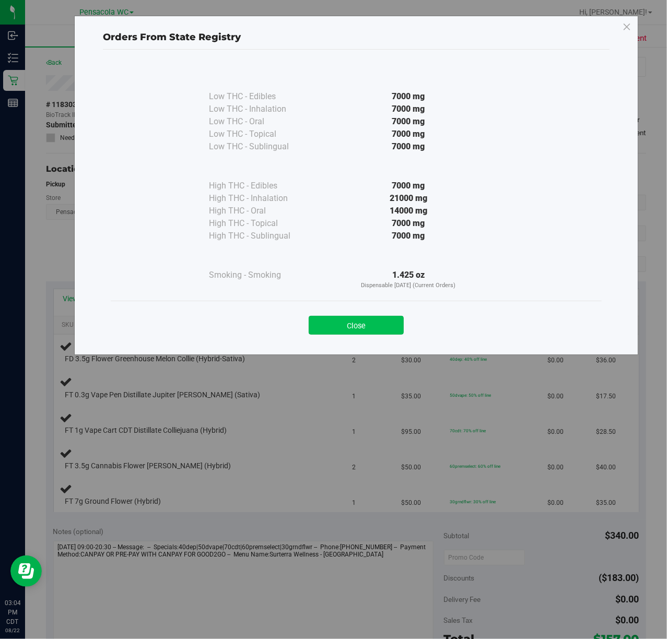
click at [376, 330] on button "Close" at bounding box center [356, 325] width 95 height 19
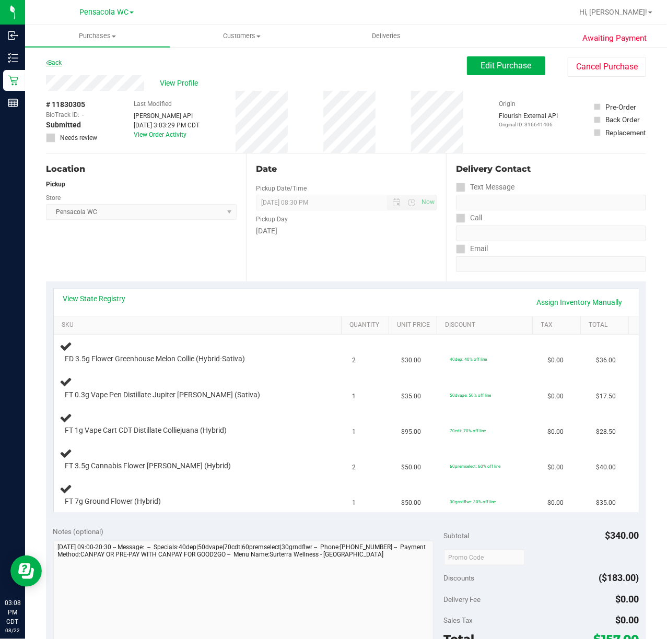
click at [55, 61] on link "Back" at bounding box center [54, 62] width 16 height 7
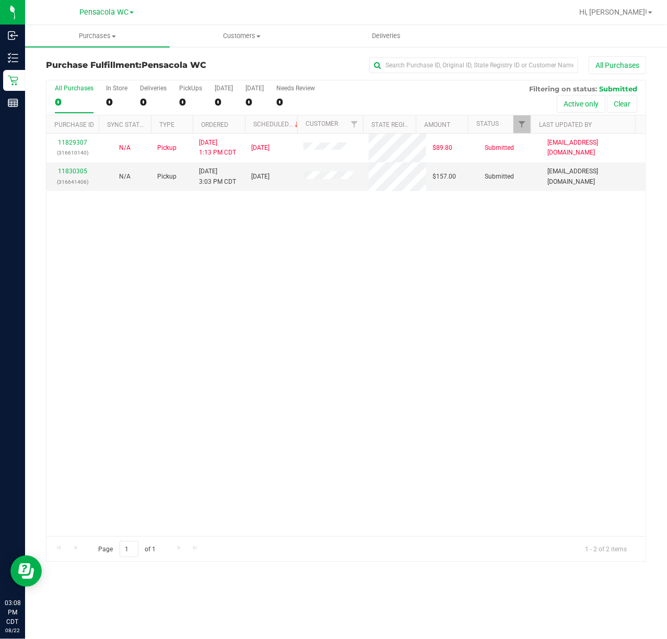
drag, startPoint x: 317, startPoint y: 305, endPoint x: 255, endPoint y: 251, distance: 82.5
click at [317, 303] on div "11829307 (316610140) N/A Pickup [DATE] 1:13 PM CDT 8/22/2025 $89.80 Submitted […" at bounding box center [345, 335] width 599 height 403
click at [79, 168] on link "11830305" at bounding box center [72, 171] width 29 height 7
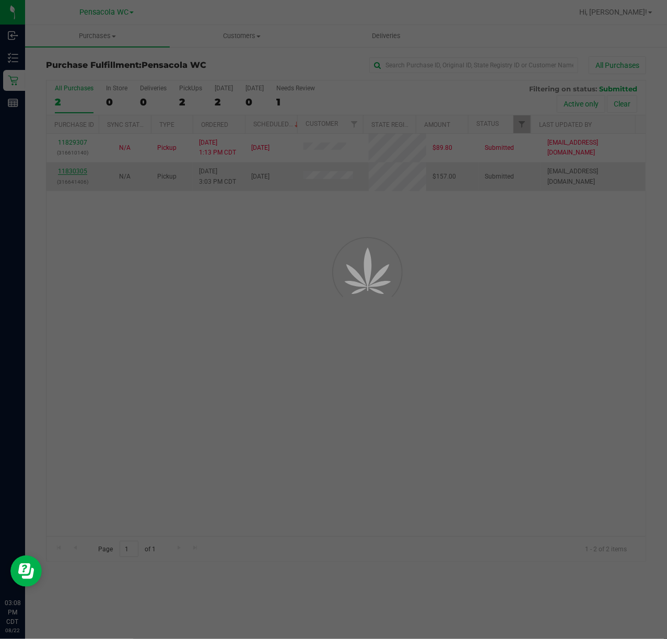
click at [79, 172] on div at bounding box center [333, 319] width 667 height 639
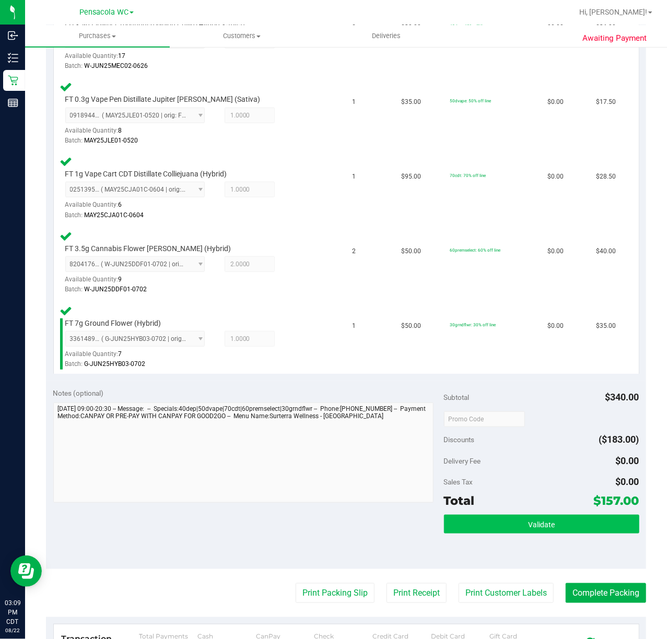
scroll to position [388, 0]
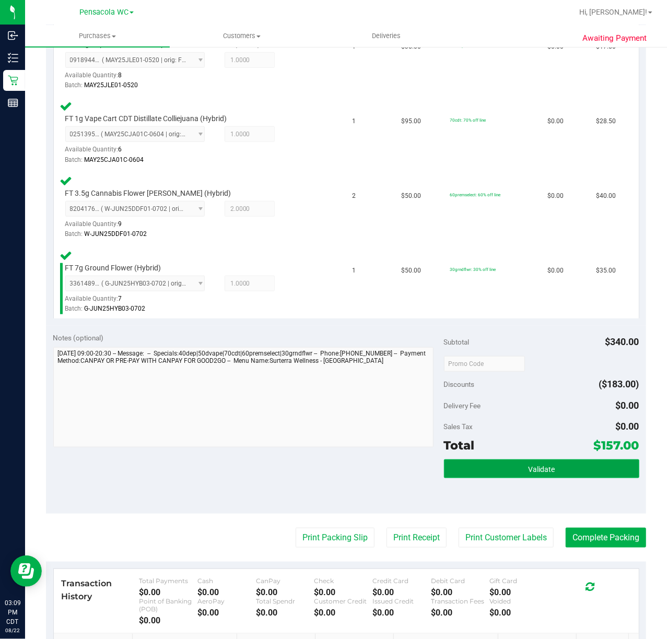
click at [456, 470] on button "Validate" at bounding box center [541, 468] width 195 height 19
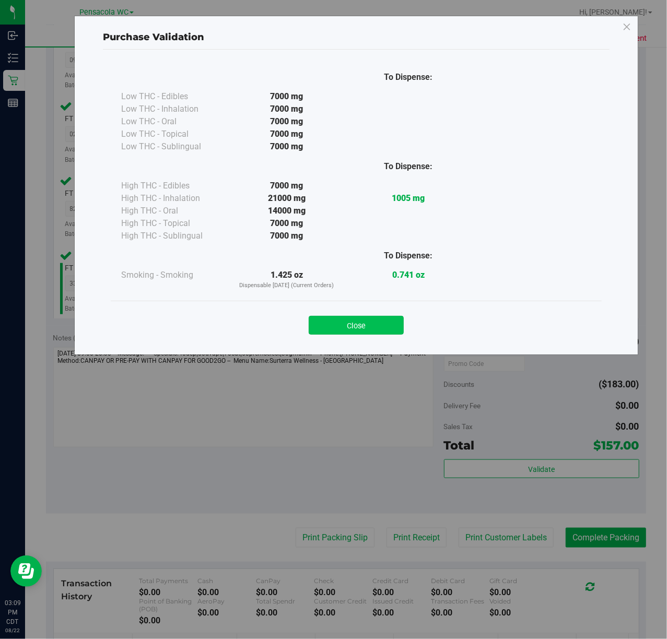
click at [320, 331] on button "Close" at bounding box center [356, 325] width 95 height 19
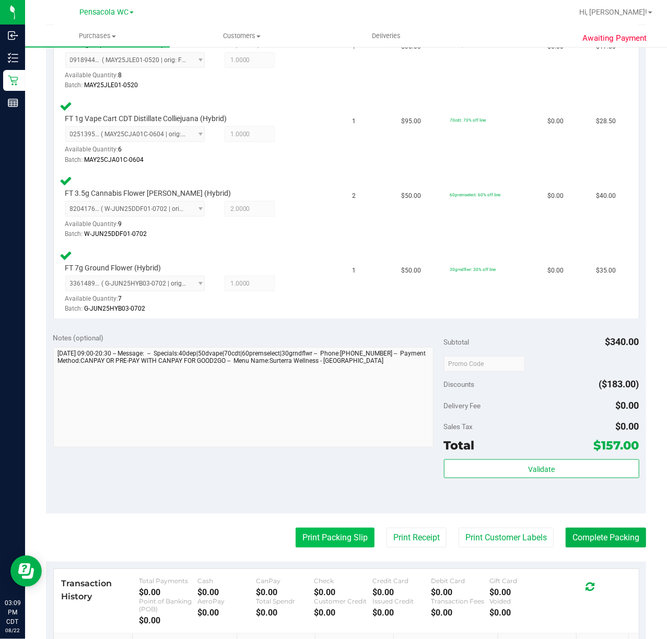
click at [296, 537] on button "Print Packing Slip" at bounding box center [335, 538] width 79 height 20
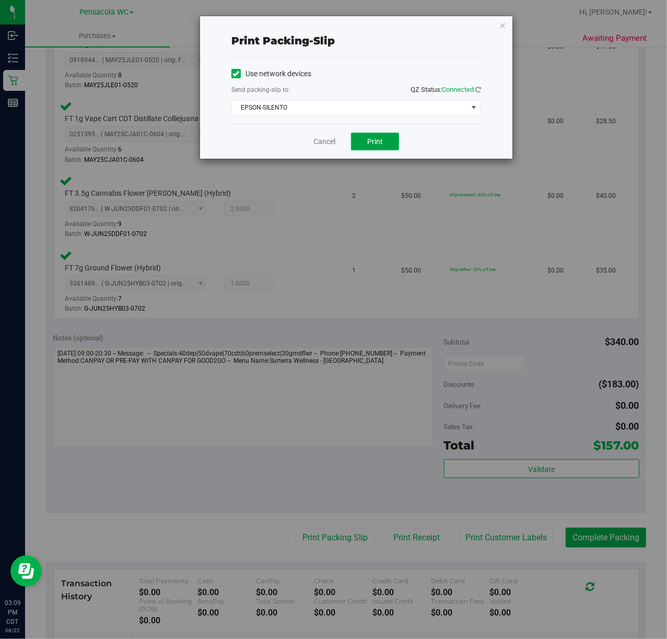
click at [366, 143] on button "Print" at bounding box center [375, 142] width 48 height 18
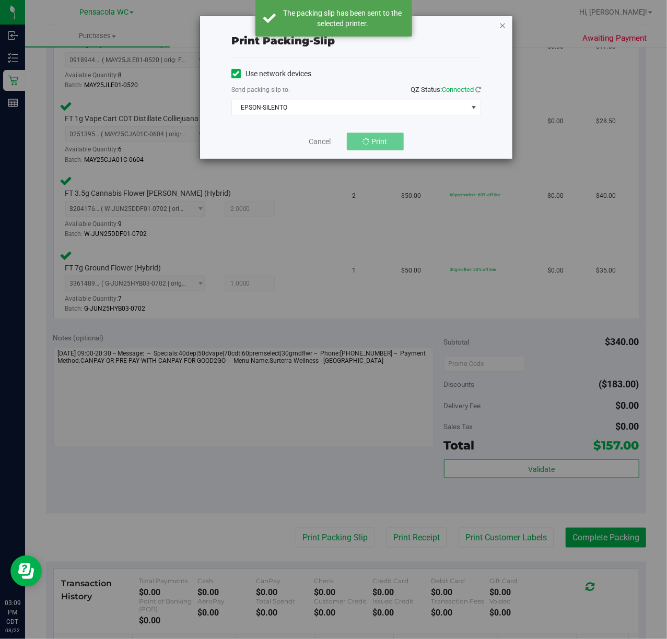
click at [504, 24] on icon "button" at bounding box center [502, 25] width 7 height 13
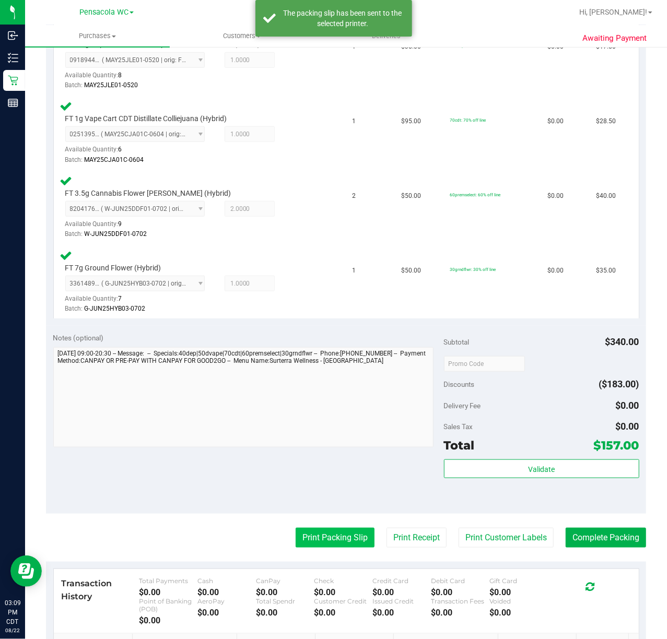
click at [310, 533] on button "Print Packing Slip" at bounding box center [335, 538] width 79 height 20
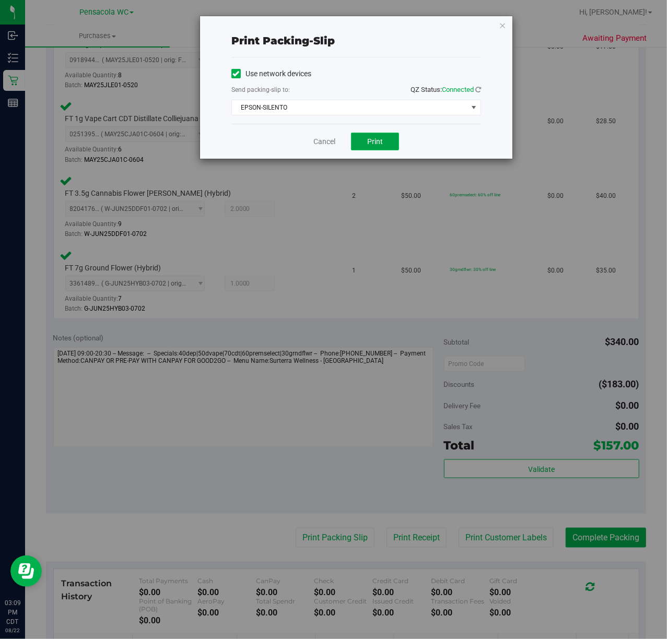
click at [383, 146] on button "Print" at bounding box center [375, 142] width 48 height 18
click at [504, 22] on icon "button" at bounding box center [502, 25] width 7 height 13
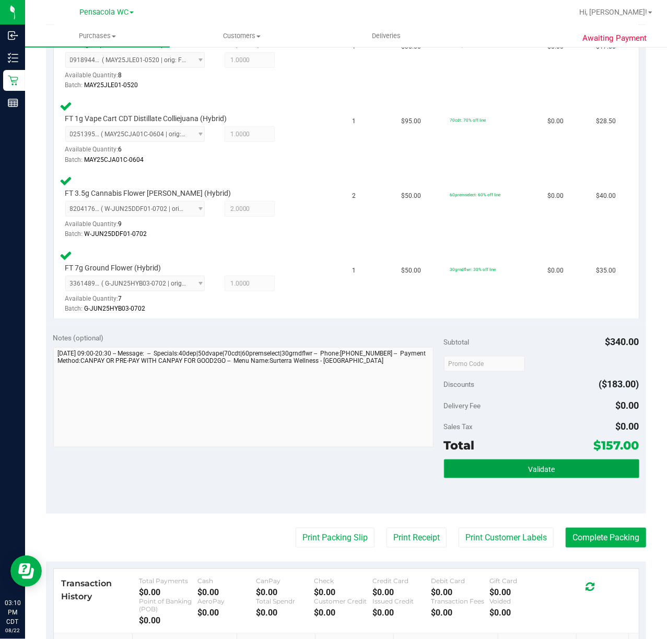
click at [504, 473] on button "Validate" at bounding box center [541, 468] width 195 height 19
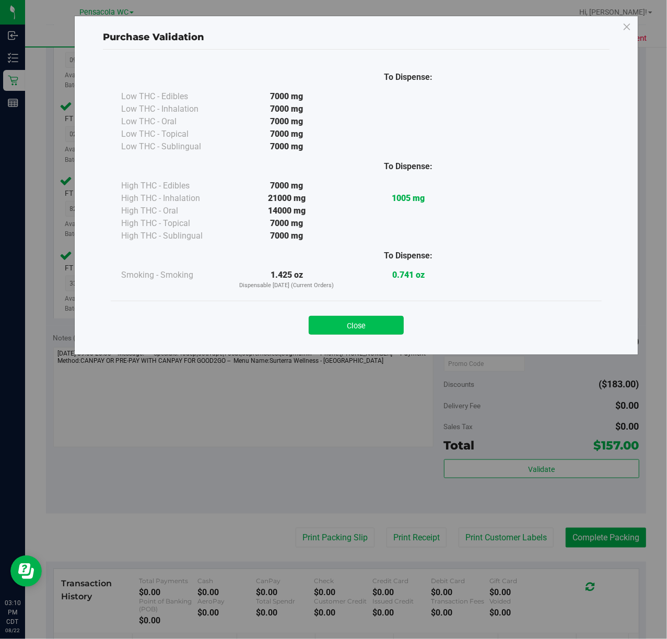
click at [356, 331] on button "Close" at bounding box center [356, 325] width 95 height 19
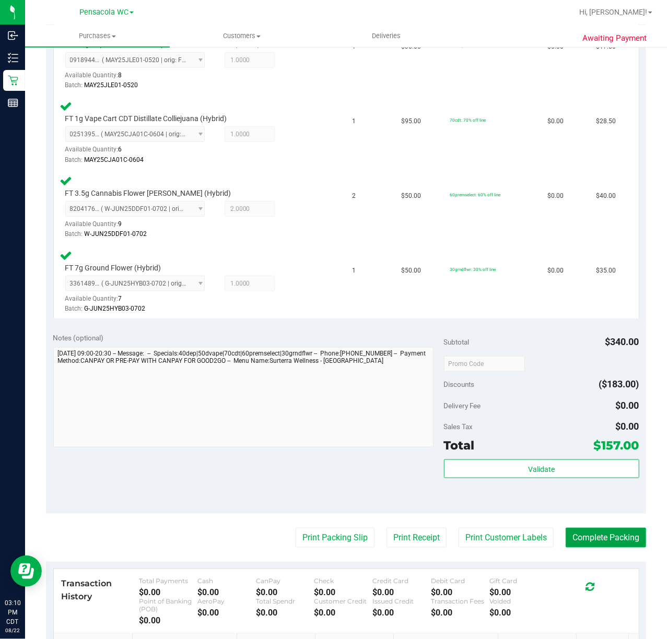
click at [595, 534] on button "Complete Packing" at bounding box center [605, 538] width 80 height 20
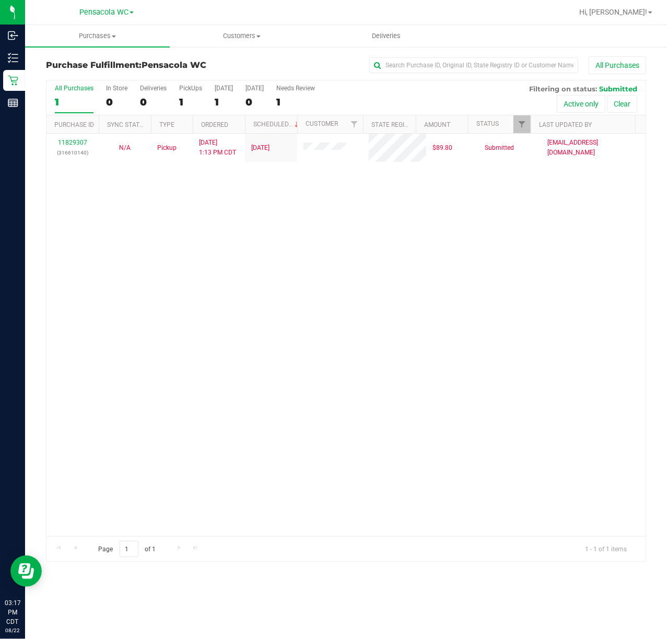
click at [245, 316] on div "11829307 (316610140) N/A Pickup [DATE] 1:13 PM CDT 8/22/2025 $89.80 Submitted […" at bounding box center [345, 335] width 599 height 403
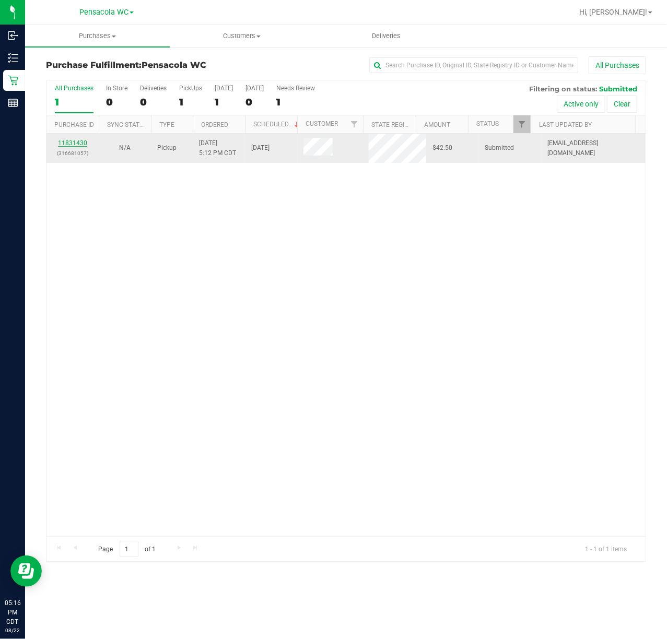
click at [83, 141] on link "11831430" at bounding box center [72, 142] width 29 height 7
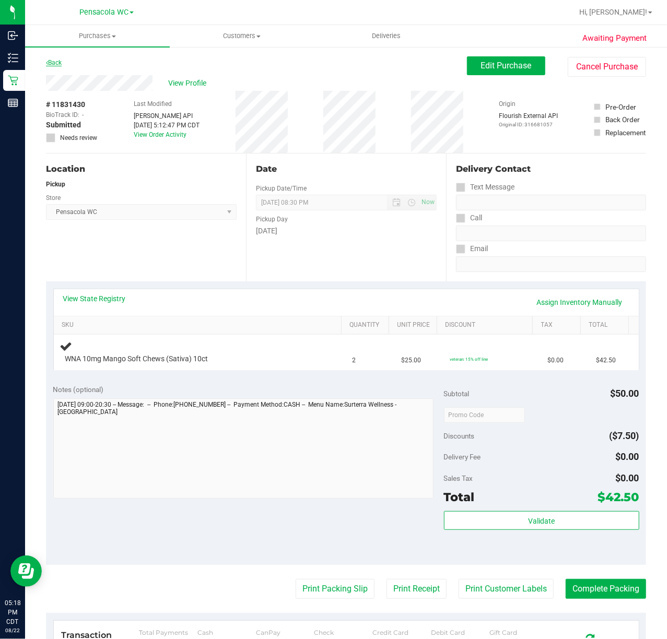
click at [55, 62] on link "Back" at bounding box center [54, 62] width 16 height 7
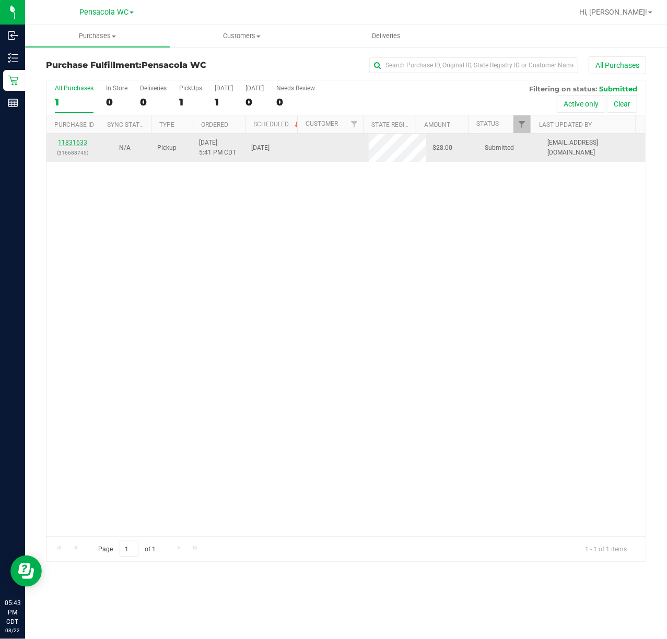
click at [74, 143] on link "11831633" at bounding box center [72, 142] width 29 height 7
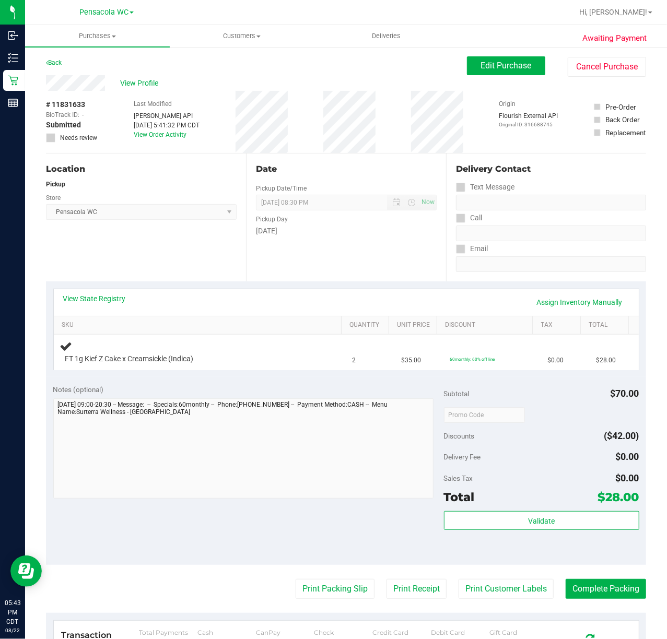
click at [126, 292] on div "View State Registry Assign Inventory Manually" at bounding box center [346, 302] width 585 height 27
click at [124, 294] on link "View State Registry" at bounding box center [94, 298] width 63 height 10
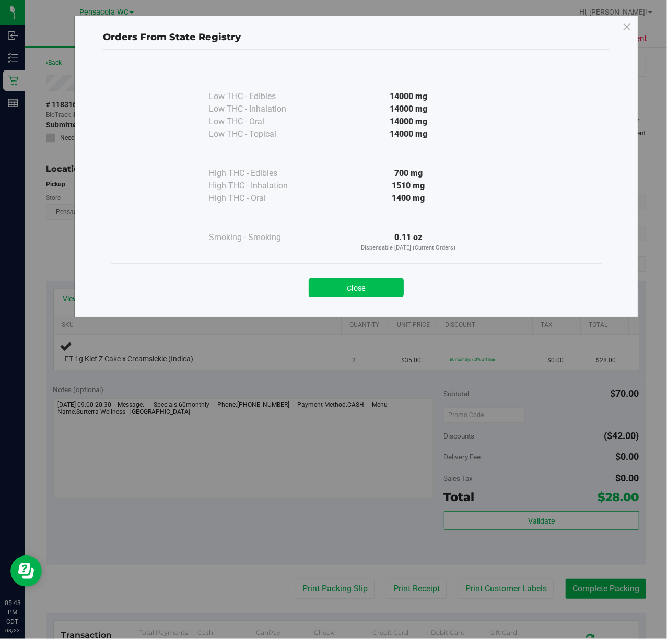
click at [371, 285] on button "Close" at bounding box center [356, 287] width 95 height 19
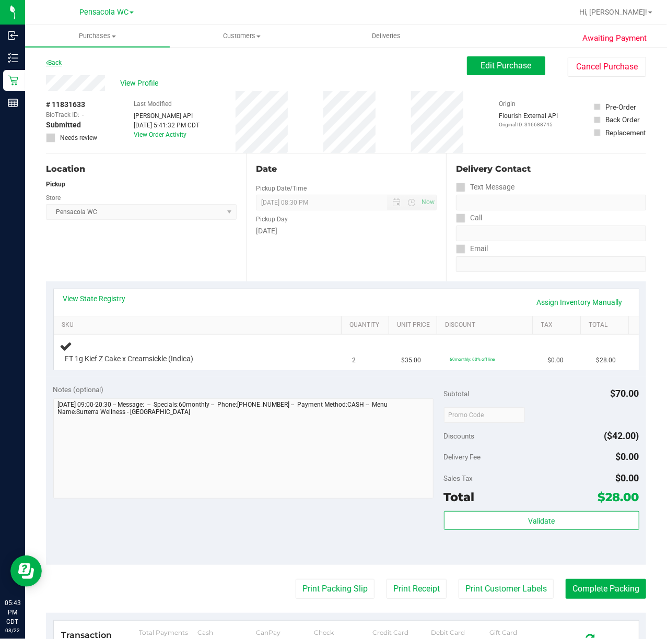
click at [56, 63] on link "Back" at bounding box center [54, 62] width 16 height 7
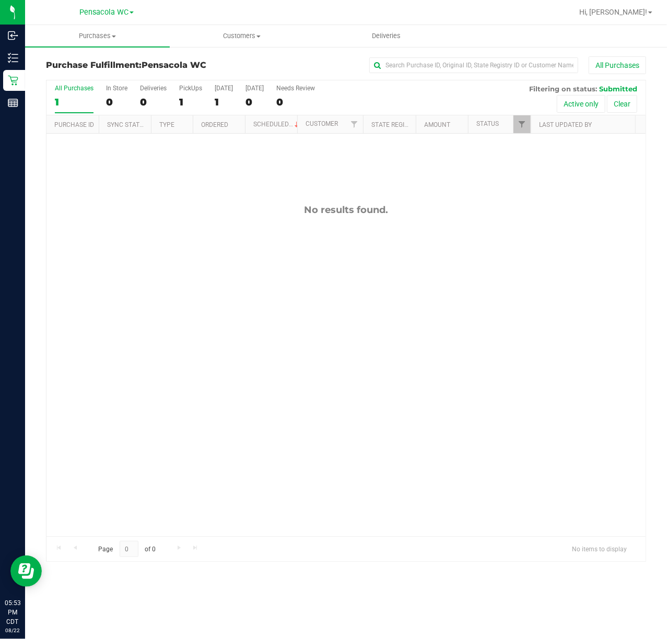
click at [178, 195] on div "No results found." at bounding box center [345, 370] width 599 height 473
click at [193, 195] on div "No results found." at bounding box center [345, 370] width 599 height 473
click at [522, 124] on span "Filter" at bounding box center [521, 124] width 8 height 8
click at [543, 166] on span "Select All" at bounding box center [548, 169] width 26 height 6
click at [531, 166] on input "Select All" at bounding box center [527, 169] width 7 height 7
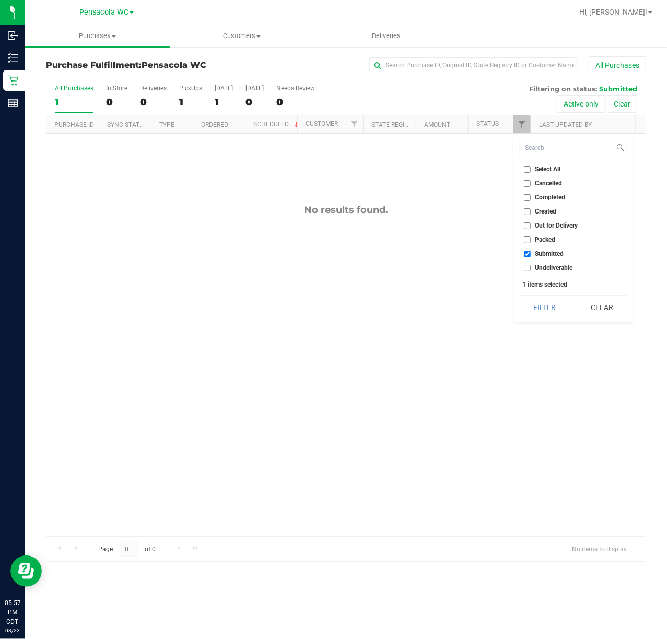
checkbox input "true"
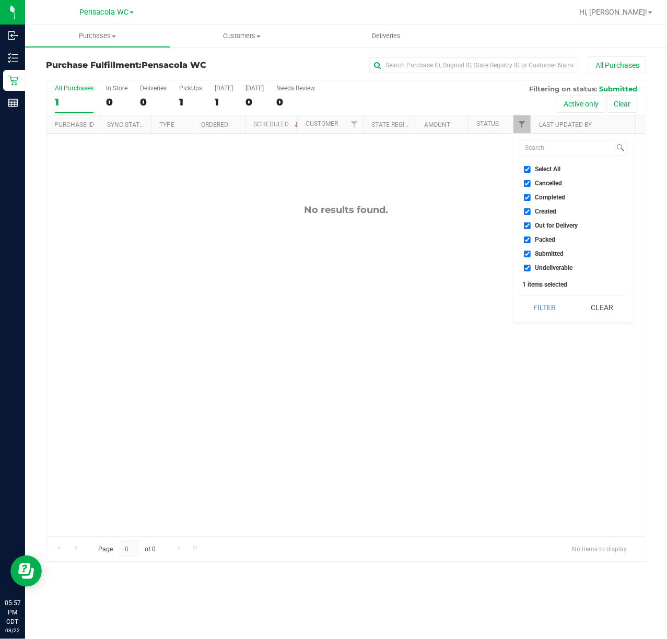
checkbox input "true"
click at [543, 166] on span "Select All" at bounding box center [548, 169] width 26 height 6
click at [531, 166] on input "Select All" at bounding box center [527, 169] width 7 height 7
checkbox input "false"
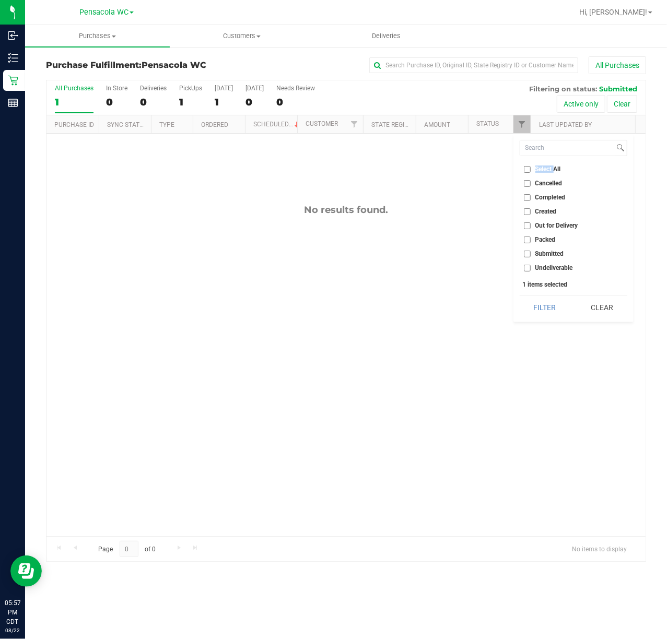
checkbox input "false"
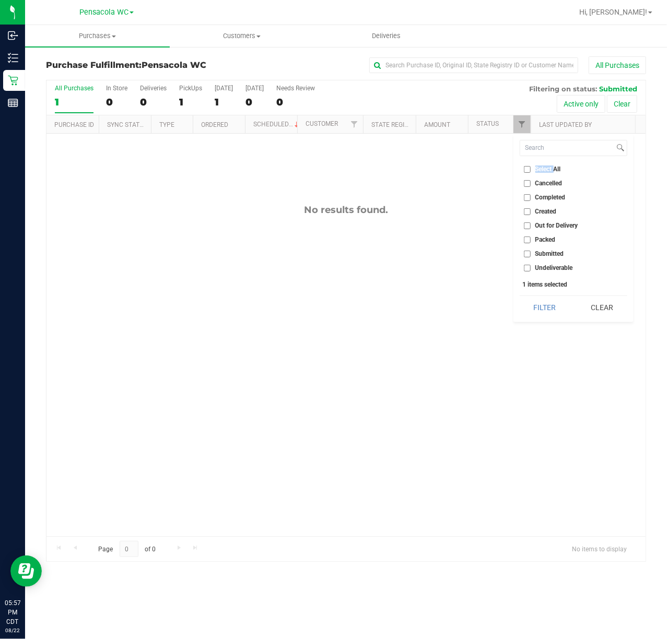
checkbox input "false"
click at [543, 240] on span "Packed" at bounding box center [545, 240] width 20 height 6
click at [531, 240] on input "Packed" at bounding box center [527, 240] width 7 height 7
checkbox input "true"
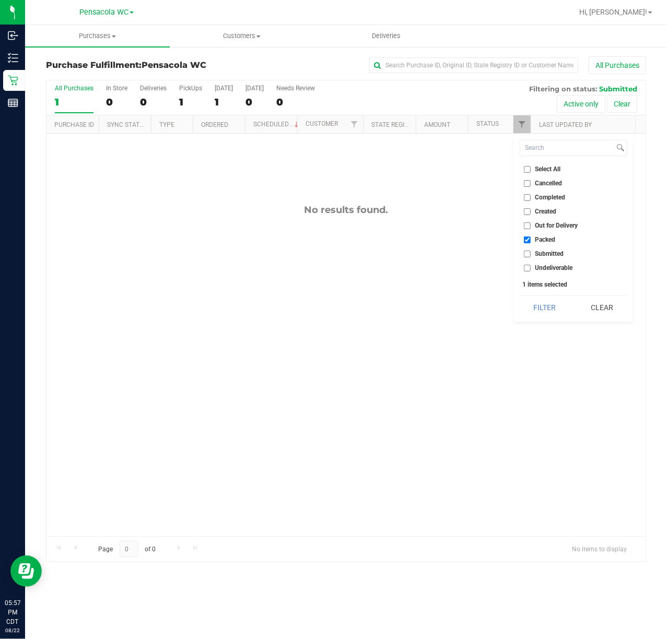
click at [543, 257] on span "Submitted" at bounding box center [549, 254] width 29 height 6
click at [531, 257] on input "Submitted" at bounding box center [527, 254] width 7 height 7
checkbox input "true"
checkbox input "false"
checkbox input "true"
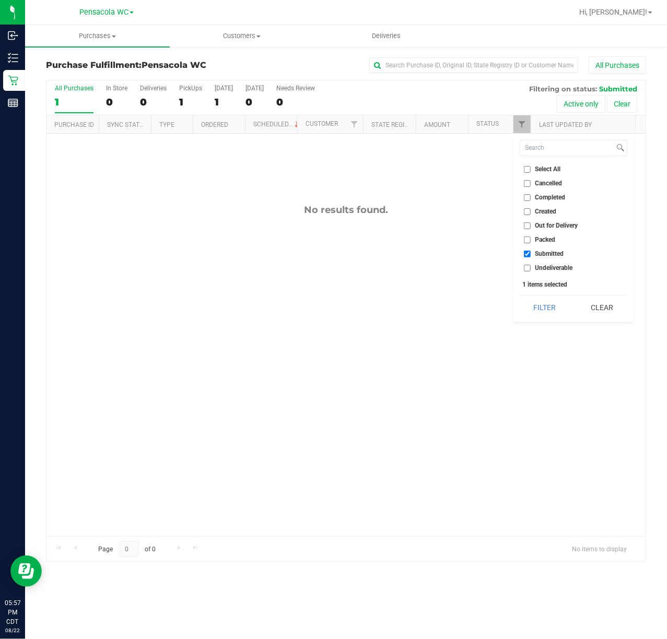
click at [552, 234] on ul "Select All Cancelled Completed Created Out for Delivery Packed Submitted Undeli…" at bounding box center [574, 219] width 108 height 110
drag, startPoint x: 548, startPoint y: 240, endPoint x: 521, endPoint y: 308, distance: 72.6
click at [548, 242] on span "Packed" at bounding box center [545, 240] width 20 height 6
click at [531, 242] on input "Packed" at bounding box center [527, 240] width 7 height 7
checkbox input "true"
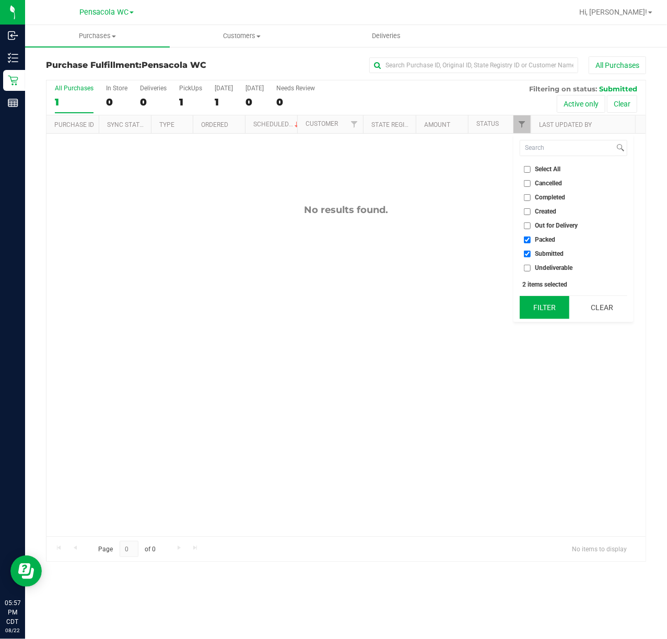
click at [521, 309] on button "Filter" at bounding box center [545, 307] width 50 height 23
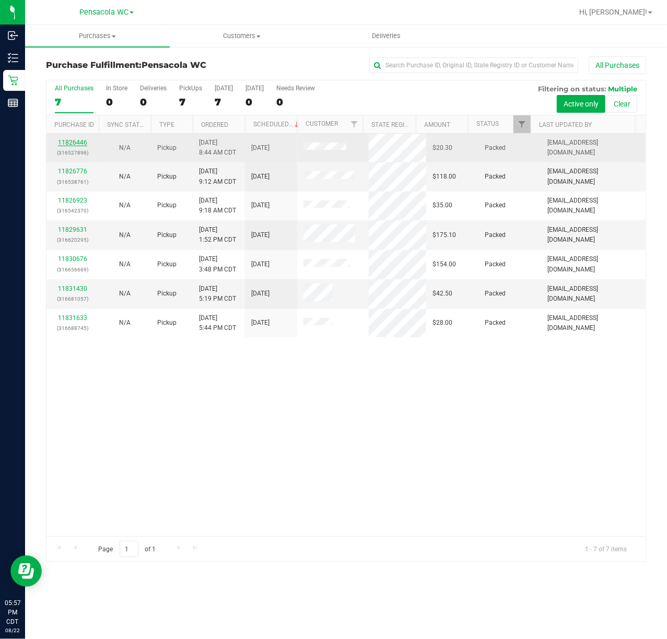
click at [80, 142] on link "11826446" at bounding box center [72, 142] width 29 height 7
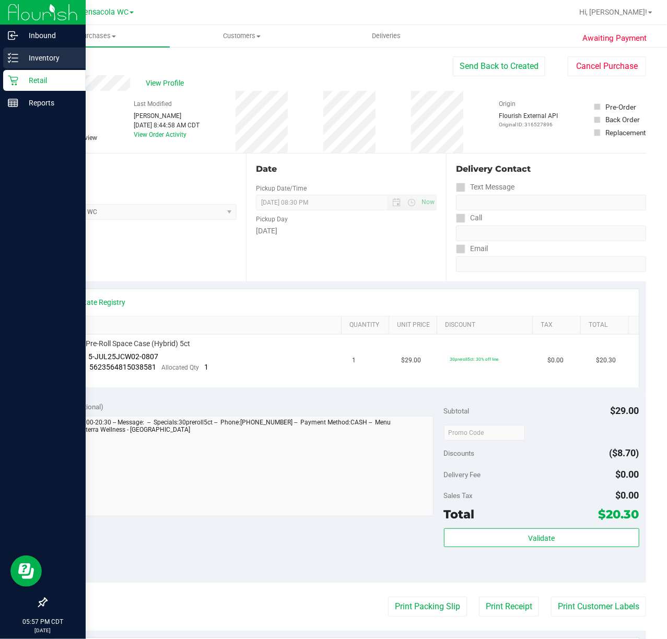
click at [26, 57] on p "Inventory" at bounding box center [49, 58] width 63 height 13
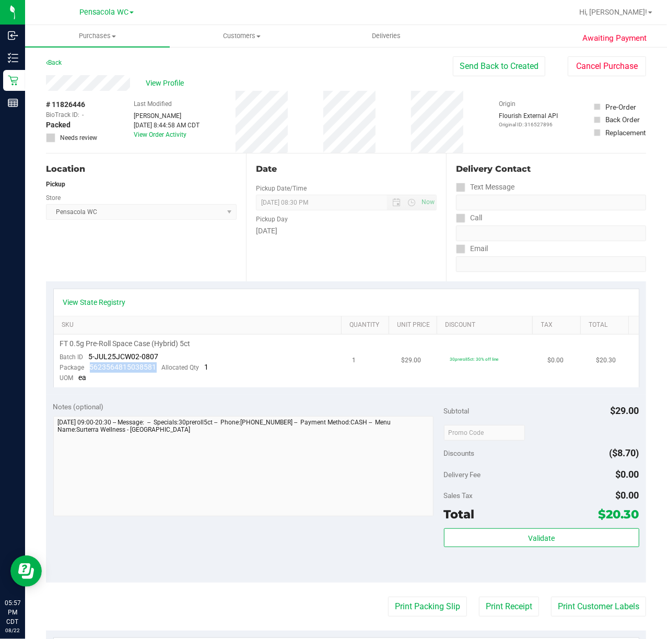
drag, startPoint x: 155, startPoint y: 366, endPoint x: 90, endPoint y: 366, distance: 64.7
click at [90, 366] on span "5623564815038581" at bounding box center [123, 367] width 67 height 8
copy span "5623564815038581"
click at [56, 63] on link "Back" at bounding box center [54, 62] width 16 height 7
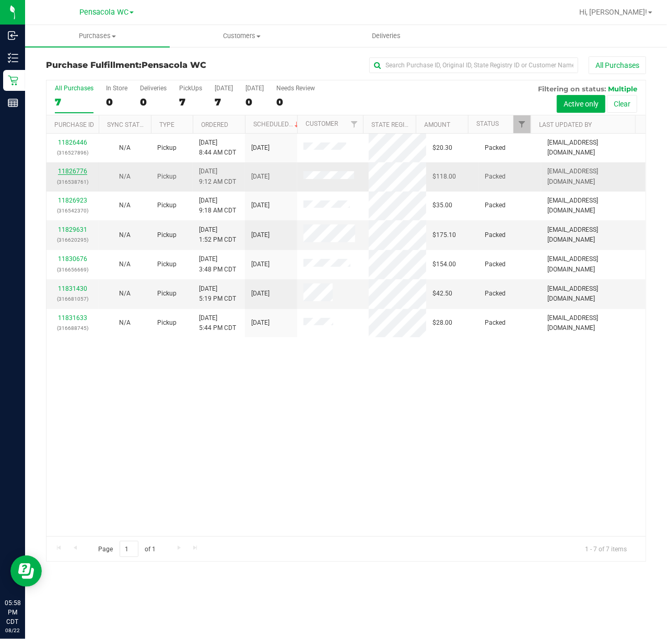
click at [81, 173] on link "11826776" at bounding box center [72, 171] width 29 height 7
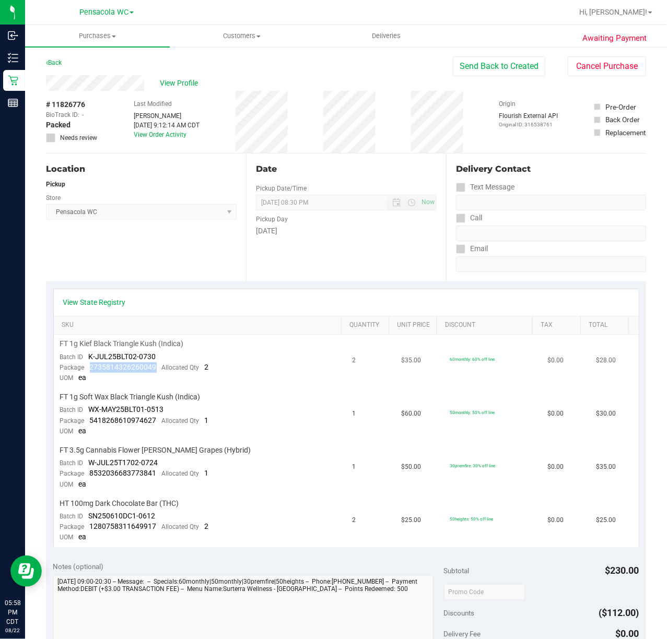
drag, startPoint x: 156, startPoint y: 364, endPoint x: 90, endPoint y: 367, distance: 65.3
click at [90, 367] on div "Package 2735814326260049 Allocated Qty 2" at bounding box center [134, 367] width 149 height 10
copy span "2735814326260049"
drag, startPoint x: 155, startPoint y: 418, endPoint x: 88, endPoint y: 417, distance: 66.8
click at [88, 417] on div "Package 5418268610974627 Allocated Qty 1" at bounding box center [134, 421] width 149 height 10
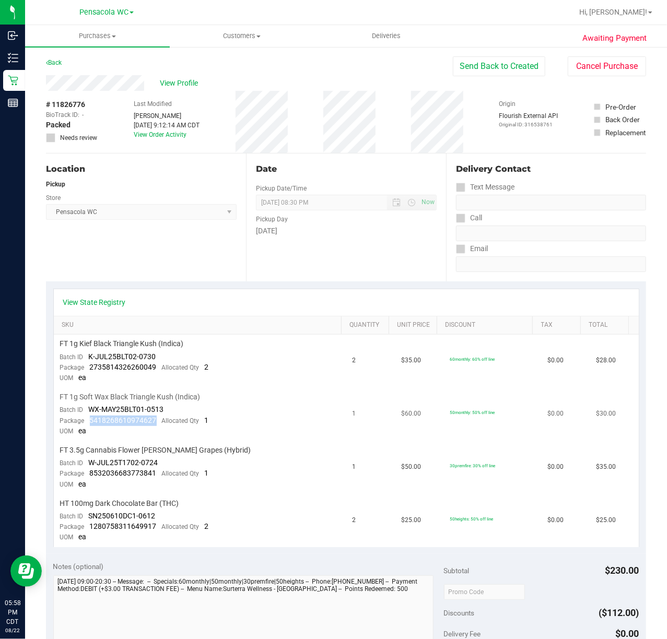
copy span "5418268610974627"
drag, startPoint x: 155, startPoint y: 469, endPoint x: 88, endPoint y: 469, distance: 67.4
click at [88, 469] on div "Package 8532036683773841 Allocated Qty 1" at bounding box center [134, 473] width 149 height 10
copy span "8532036683773841"
click at [61, 473] on span "Package" at bounding box center [72, 473] width 25 height 7
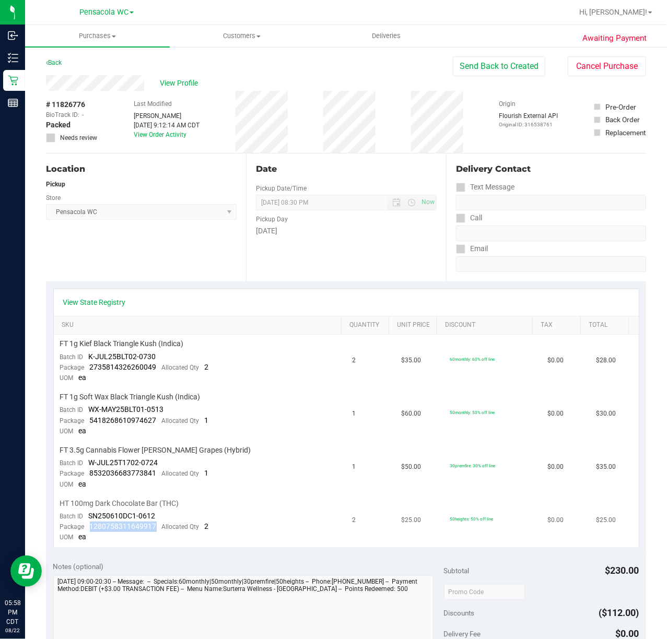
drag, startPoint x: 157, startPoint y: 524, endPoint x: 92, endPoint y: 523, distance: 64.2
click at [90, 522] on div "Package 1280758311649917 Allocated Qty 2" at bounding box center [134, 527] width 149 height 10
copy span "1280758311649917"
click at [61, 57] on div "Back" at bounding box center [54, 62] width 16 height 13
click at [52, 63] on link "Back" at bounding box center [54, 62] width 16 height 7
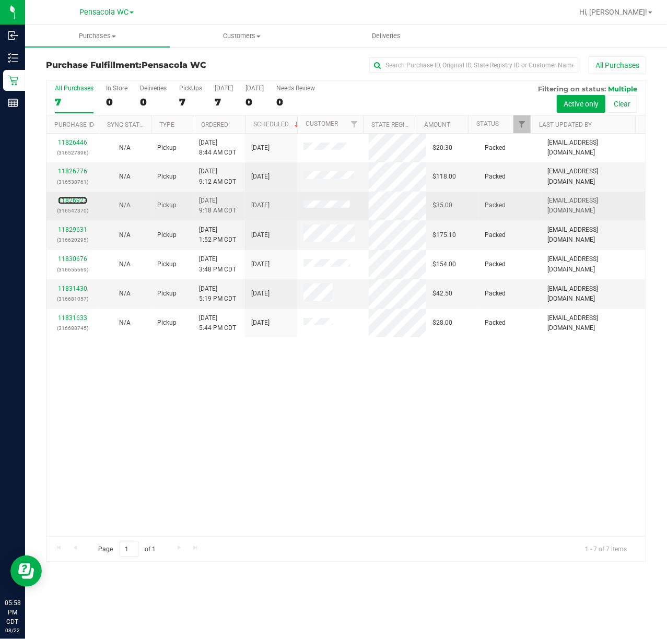
click at [78, 205] on div "11826923 (316542370)" at bounding box center [73, 206] width 40 height 20
click at [80, 201] on link "11826923" at bounding box center [72, 200] width 29 height 7
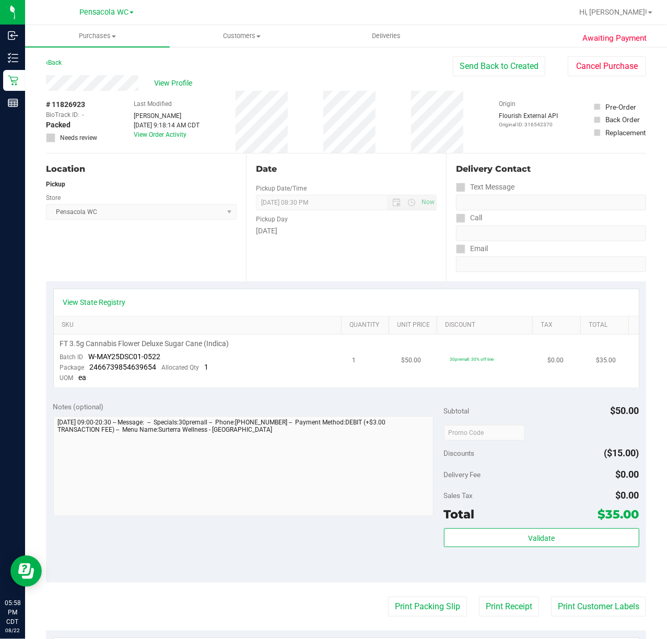
click at [153, 360] on span "W-MAY25DSC01-0522" at bounding box center [125, 356] width 72 height 8
drag, startPoint x: 148, startPoint y: 366, endPoint x: 89, endPoint y: 366, distance: 59.5
click at [89, 366] on div "Package 2466739854639654 Allocated Qty 1" at bounding box center [134, 367] width 149 height 10
copy span "2466739854639654"
click at [60, 62] on link "Back" at bounding box center [54, 62] width 16 height 7
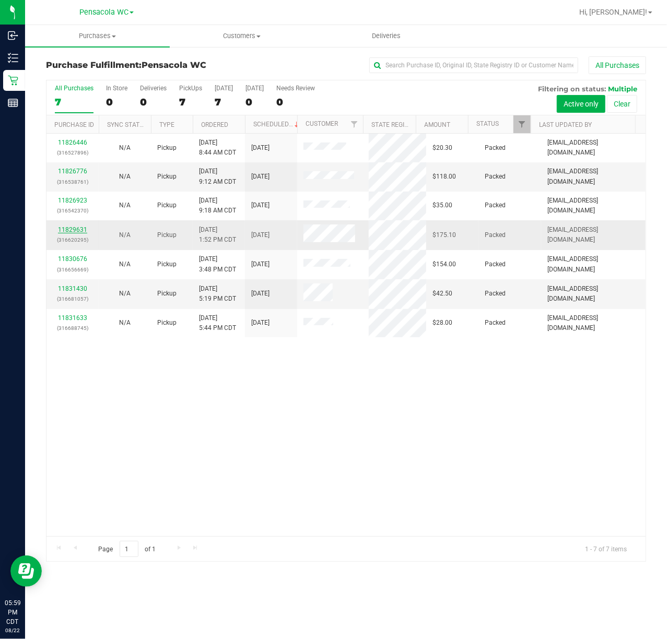
click at [67, 232] on link "11829631" at bounding box center [72, 229] width 29 height 7
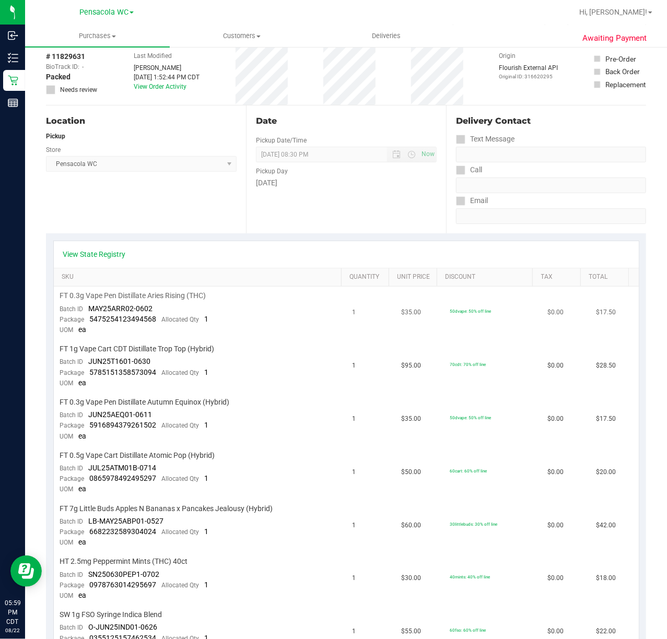
scroll to position [69, 0]
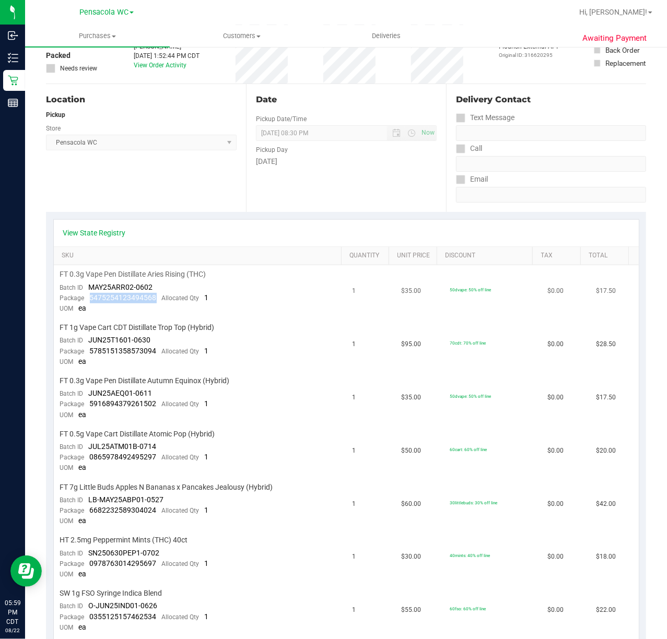
drag, startPoint x: 157, startPoint y: 301, endPoint x: 89, endPoint y: 298, distance: 68.5
click at [89, 298] on div "Package 5475254123494568 Allocated Qty 1" at bounding box center [134, 298] width 149 height 10
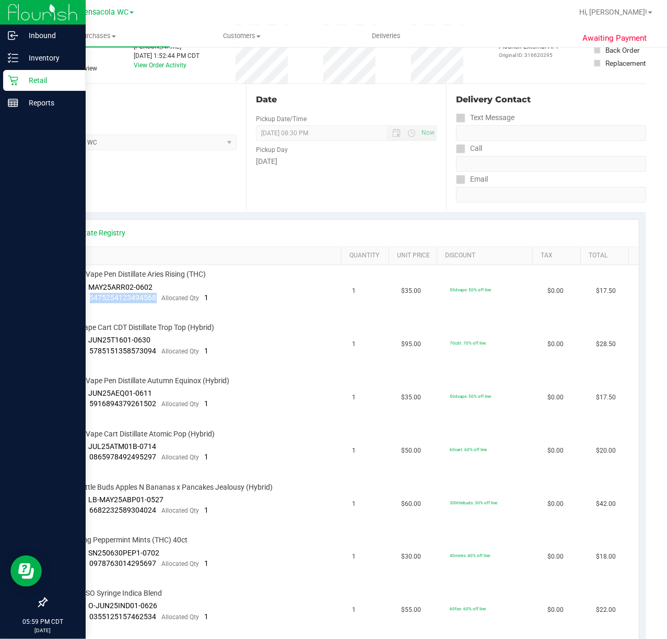
copy span "5475254123494568"
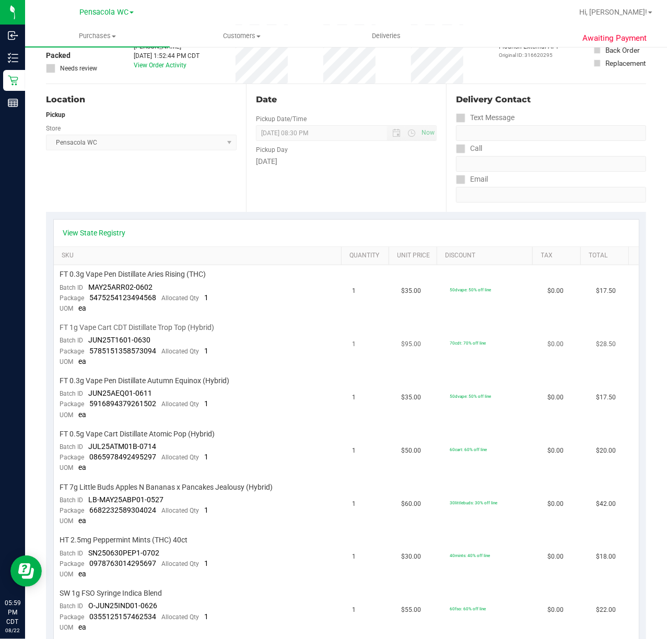
click at [186, 352] on span "Allocated Qty" at bounding box center [181, 351] width 38 height 7
drag, startPoint x: 153, startPoint y: 347, endPoint x: 90, endPoint y: 351, distance: 63.3
click at [90, 351] on span "5785151358573094" at bounding box center [123, 351] width 67 height 8
copy span "5785151358573094"
drag, startPoint x: 142, startPoint y: 393, endPoint x: 151, endPoint y: 402, distance: 12.9
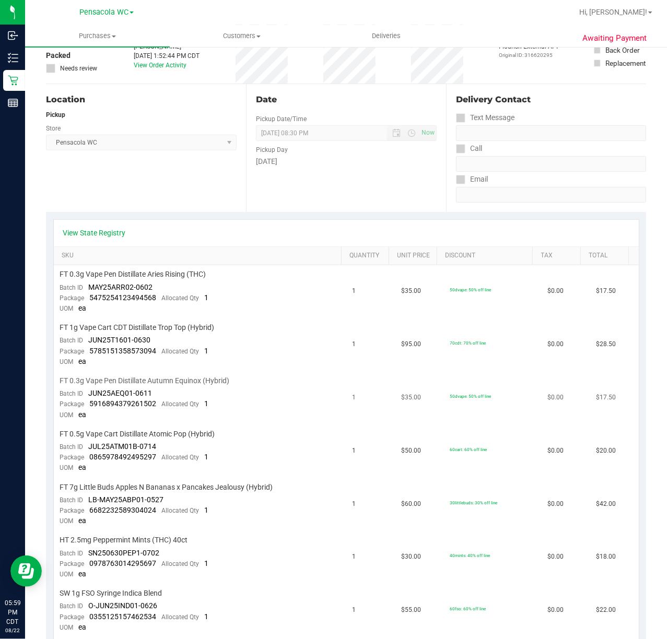
click at [142, 393] on span "JUN25AEQ01-0611" at bounding box center [121, 393] width 64 height 8
drag, startPoint x: 158, startPoint y: 401, endPoint x: 90, endPoint y: 402, distance: 67.4
click at [90, 402] on div "Package 5916894379261502 Allocated Qty 1" at bounding box center [134, 404] width 149 height 10
copy span "5916894379261502"
drag, startPoint x: 155, startPoint y: 450, endPoint x: 91, endPoint y: 450, distance: 63.7
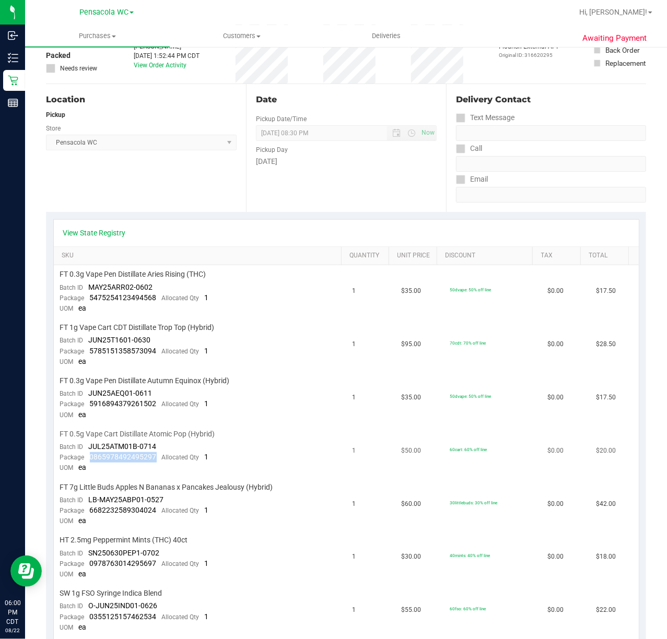
click at [91, 453] on span "0865978492495297" at bounding box center [123, 457] width 67 height 8
drag, startPoint x: 152, startPoint y: 502, endPoint x: 140, endPoint y: 504, distance: 12.7
click at [132, 506] on span "6682232589304024" at bounding box center [123, 510] width 67 height 8
click at [148, 506] on span "6682232589304024" at bounding box center [123, 510] width 67 height 8
drag, startPoint x: 157, startPoint y: 501, endPoint x: 88, endPoint y: 501, distance: 68.9
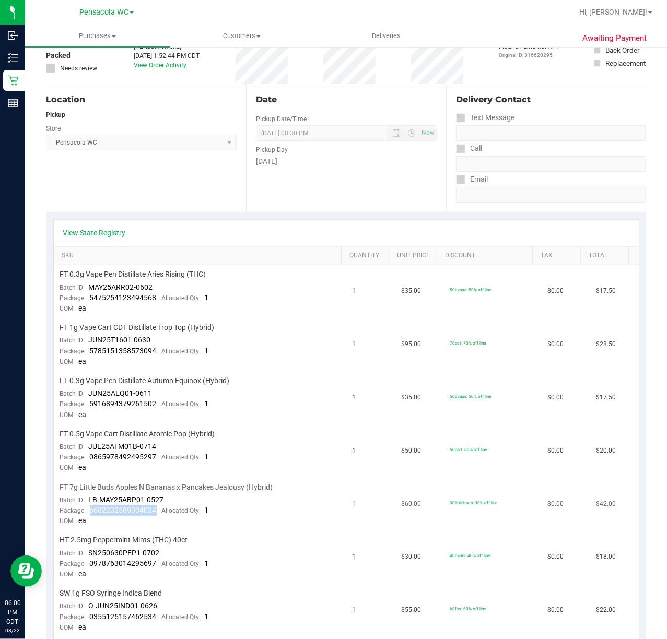
click at [88, 505] on div "Package 6682232589304024 Allocated Qty 1" at bounding box center [134, 510] width 149 height 10
click at [151, 549] on span "SN250630PEP1-0702" at bounding box center [124, 553] width 71 height 8
drag, startPoint x: 158, startPoint y: 556, endPoint x: 89, endPoint y: 556, distance: 68.9
click at [89, 559] on div "Package 0978763014295697 Allocated Qty 1" at bounding box center [134, 564] width 149 height 10
drag, startPoint x: 157, startPoint y: 583, endPoint x: 159, endPoint y: 593, distance: 10.3
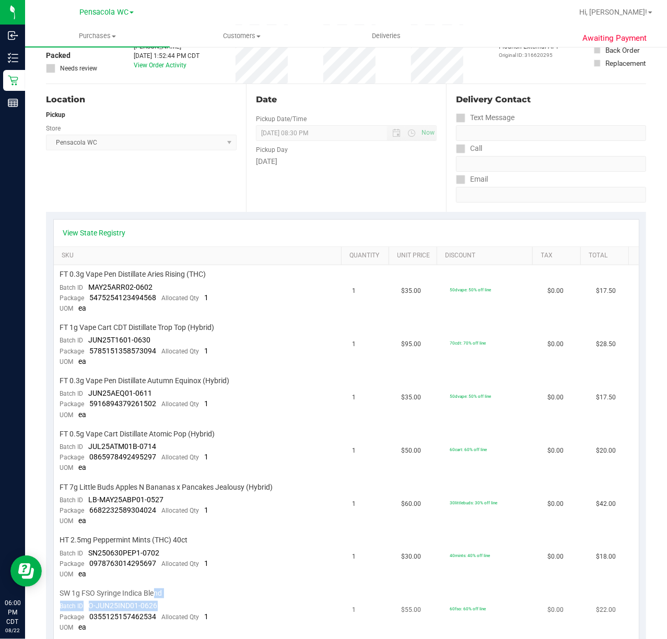
click at [159, 593] on td "SW 1g FSO Syringe Indica Blend Batch ID O-JUN25IND01-0626 Package 0355125157462…" at bounding box center [200, 610] width 292 height 53
drag, startPoint x: 155, startPoint y: 604, endPoint x: 96, endPoint y: 608, distance: 59.2
click at [96, 612] on div "Package 0355125157462534 Allocated Qty 1" at bounding box center [134, 617] width 149 height 10
click at [102, 612] on span "0355125157462534" at bounding box center [123, 616] width 67 height 8
drag, startPoint x: 88, startPoint y: 609, endPoint x: 158, endPoint y: 604, distance: 70.1
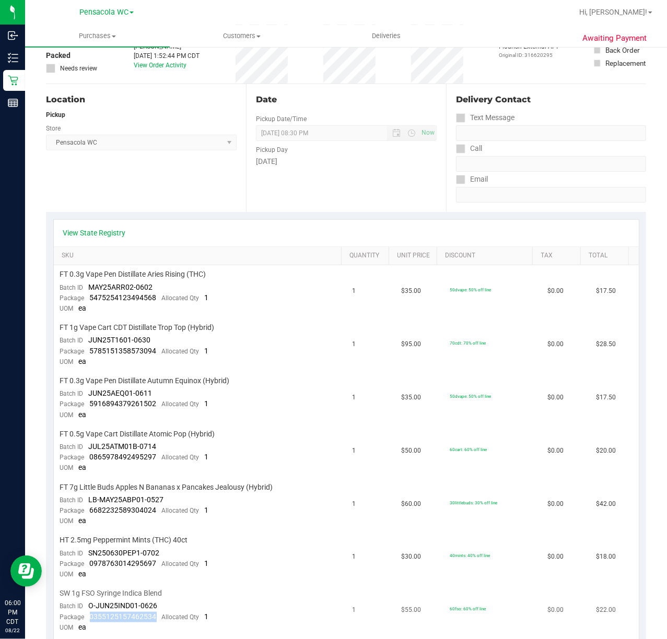
click at [158, 612] on div "Package 0355125157462534 Allocated Qty 1" at bounding box center [134, 617] width 149 height 10
click at [245, 548] on td "HT 2.5mg Peppermint Mints (THC) 40ct Batch ID SN250630PEP1-0702 Package 0978763…" at bounding box center [200, 557] width 292 height 53
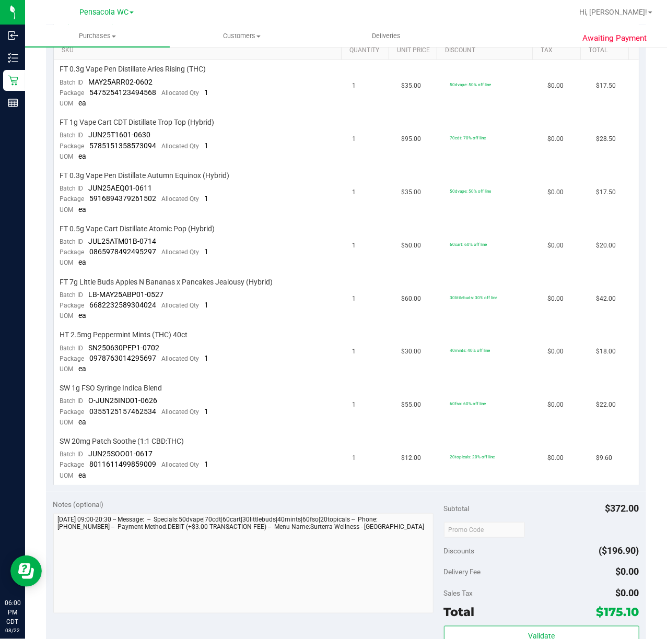
scroll to position [278, 0]
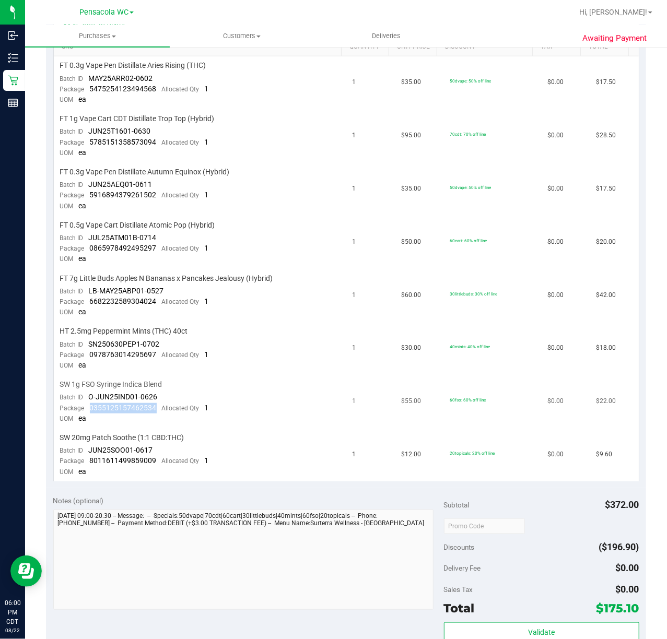
drag, startPoint x: 159, startPoint y: 400, endPoint x: 86, endPoint y: 402, distance: 72.6
click at [86, 403] on div "Package 0355125157462534 Allocated Qty 1" at bounding box center [134, 408] width 149 height 10
drag, startPoint x: 157, startPoint y: 451, endPoint x: 88, endPoint y: 454, distance: 69.0
click at [88, 456] on div "Package 8011611499859009 Allocated Qty 1" at bounding box center [134, 461] width 149 height 10
click at [273, 488] on div "Notes (optional) Subtotal $372.00 Discounts ($196.90) Delivery Fee $0.00 Sales …" at bounding box center [346, 582] width 600 height 188
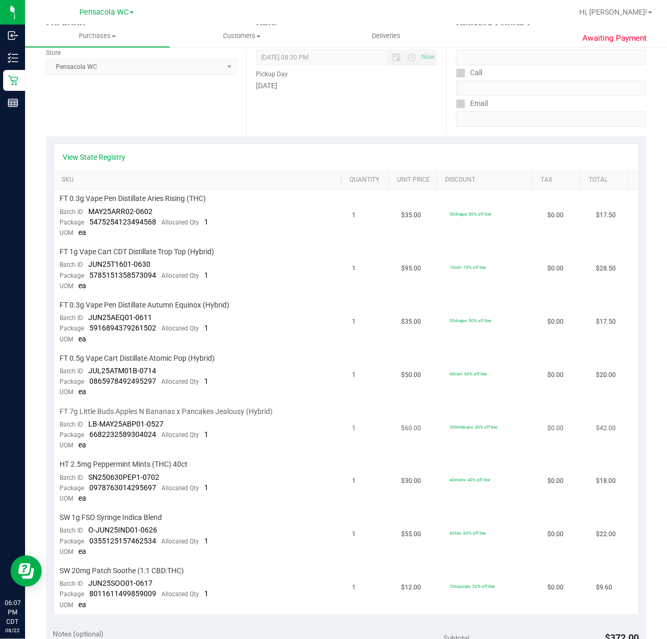
scroll to position [0, 0]
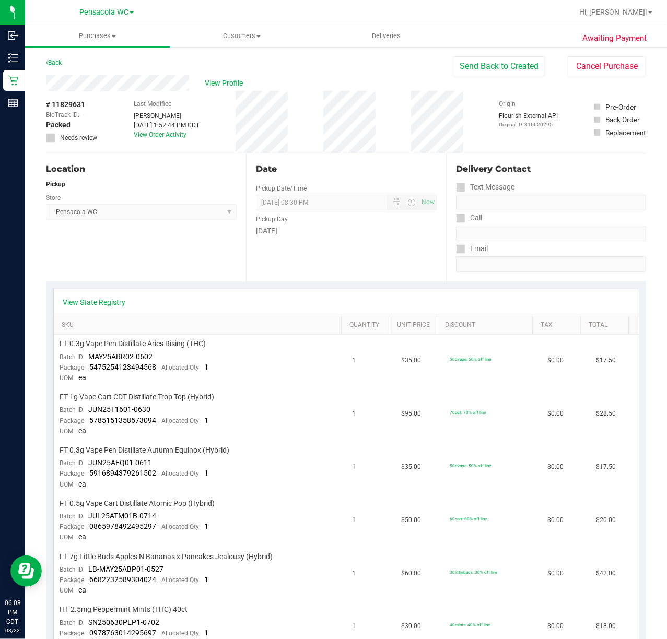
click at [153, 207] on span "Pensacola WC Select Store [PERSON_NAME][GEOGRAPHIC_DATA] [PERSON_NAME][GEOGRAPH…" at bounding box center [141, 212] width 191 height 16
click at [60, 63] on link "Back" at bounding box center [54, 62] width 16 height 7
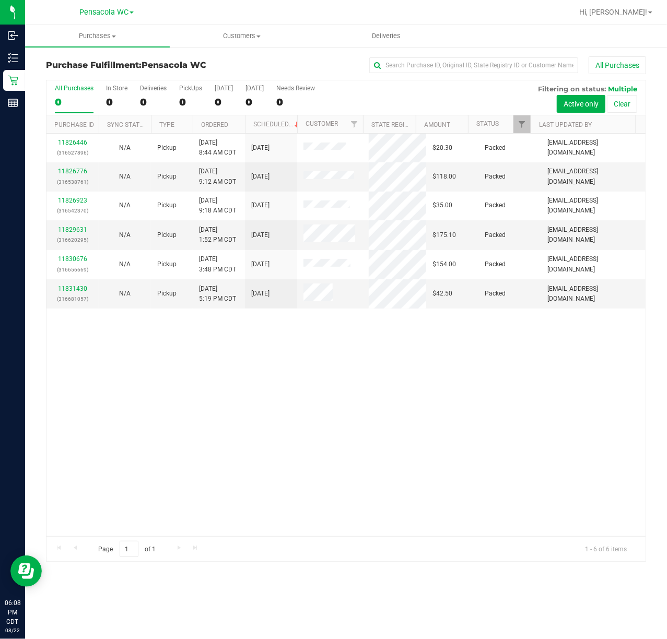
drag, startPoint x: 277, startPoint y: 383, endPoint x: 272, endPoint y: 379, distance: 6.4
click at [274, 383] on div "11826446 (316527896) N/A Pickup [DATE] 8:44 AM CDT 8/22/2025 $20.30 Packed [EMA…" at bounding box center [345, 335] width 599 height 403
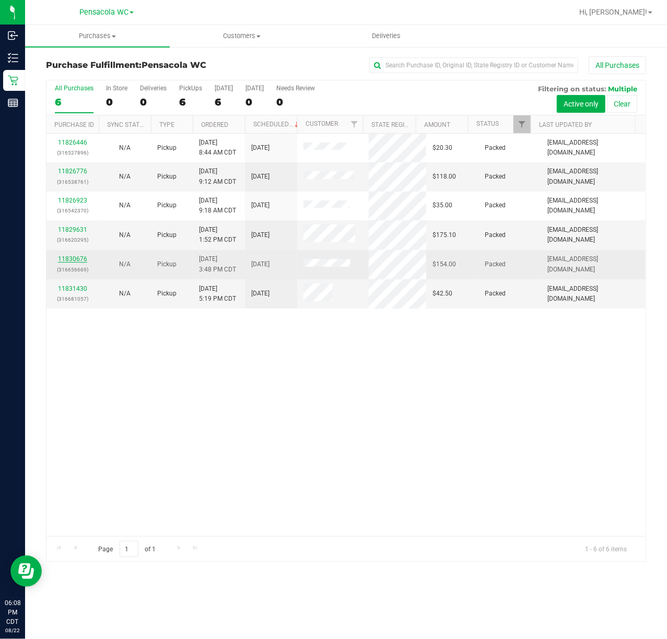
click at [71, 258] on link "11830676" at bounding box center [72, 258] width 29 height 7
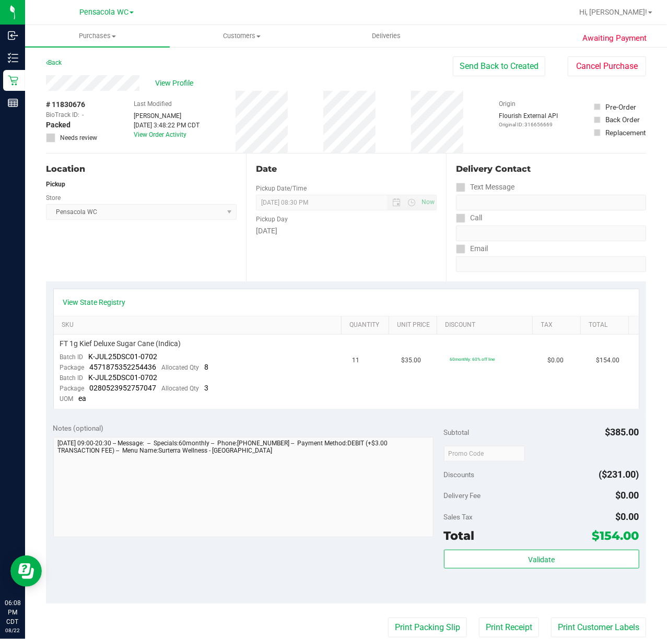
click at [144, 280] on div "Location Pickup Store Pensacola WC Select Store [PERSON_NAME][GEOGRAPHIC_DATA] …" at bounding box center [146, 218] width 200 height 128
click at [46, 60] on icon at bounding box center [47, 63] width 2 height 6
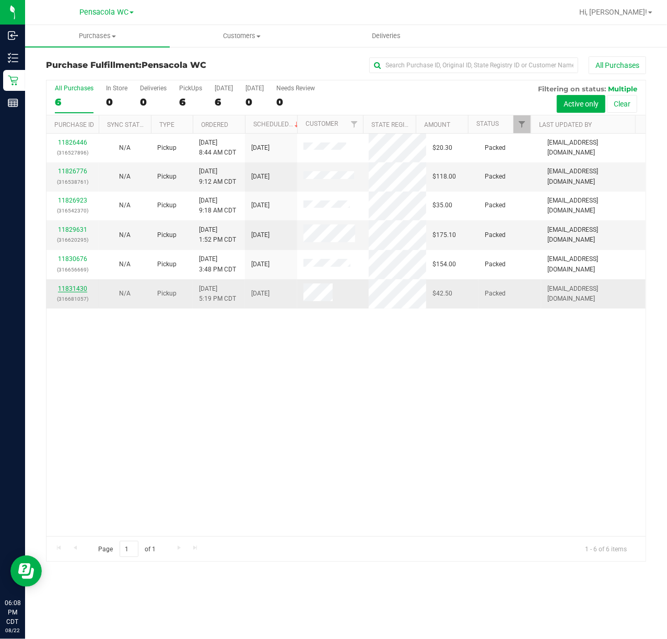
click at [84, 285] on link "11831430" at bounding box center [72, 288] width 29 height 7
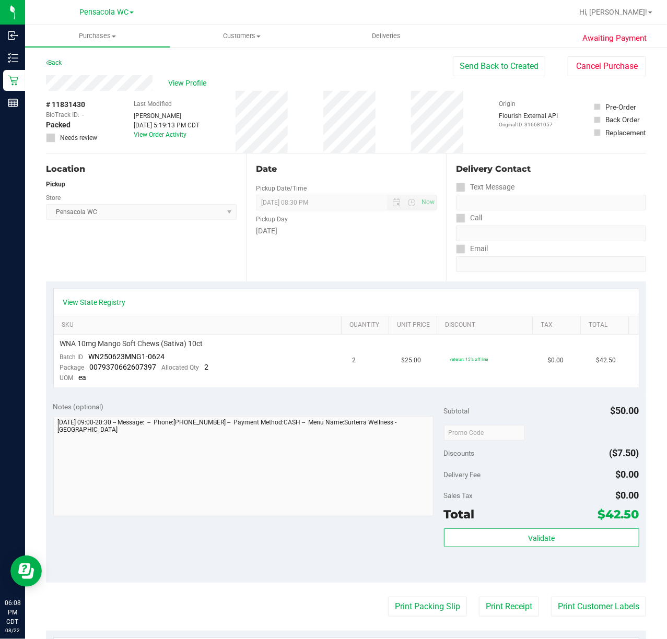
click at [45, 63] on div "Awaiting Payment Back Send Back to Created Cancel Purchase View Profile # 11831…" at bounding box center [346, 450] width 642 height 809
click at [51, 62] on link "Back" at bounding box center [54, 62] width 16 height 7
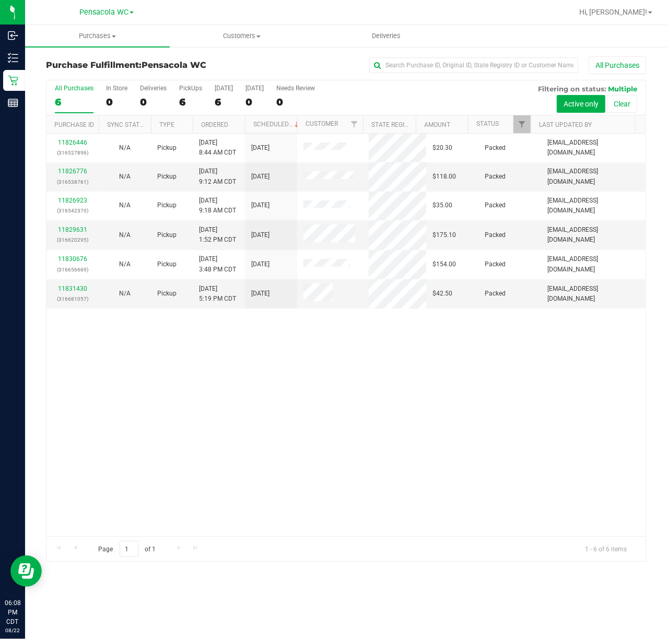
drag, startPoint x: 246, startPoint y: 376, endPoint x: 246, endPoint y: 345, distance: 31.9
click at [246, 358] on div "11826446 (316527896) N/A Pickup [DATE] 8:44 AM CDT 8/22/2025 $20.30 Packed [EMA…" at bounding box center [345, 335] width 599 height 403
click at [523, 125] on span "Filter" at bounding box center [521, 124] width 8 height 8
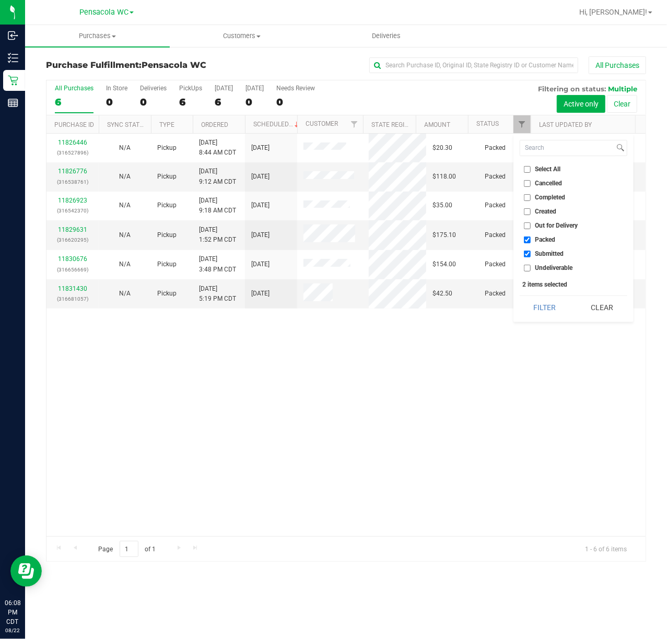
click at [552, 167] on span "Select All" at bounding box center [548, 169] width 26 height 6
click at [531, 167] on input "Select All" at bounding box center [527, 169] width 7 height 7
checkbox input "true"
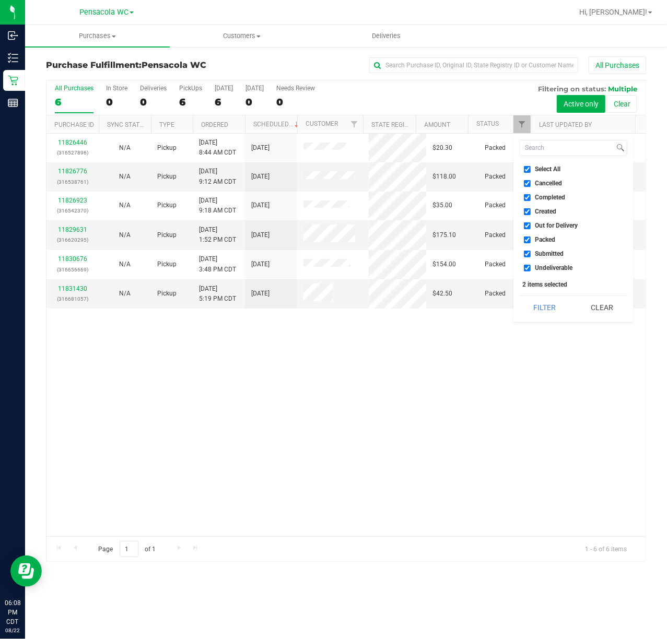
checkbox input "true"
click at [552, 167] on span "Select All" at bounding box center [548, 169] width 26 height 6
click at [531, 167] on input "Select All" at bounding box center [527, 169] width 7 height 7
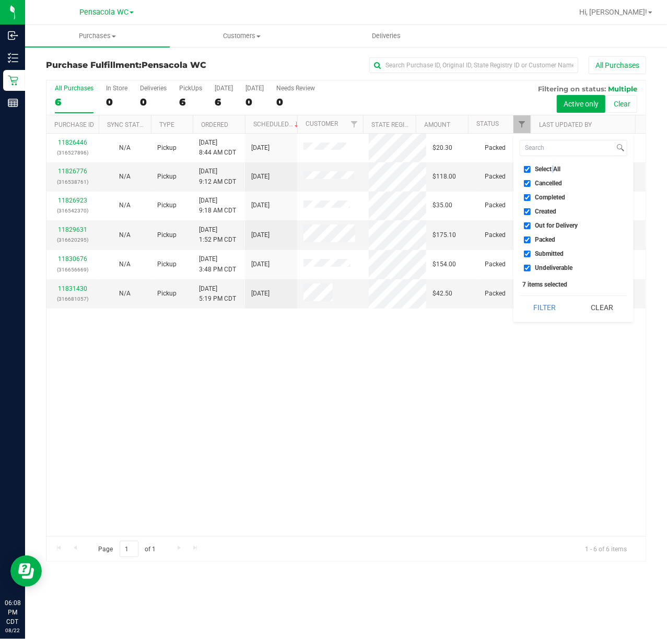
checkbox input "false"
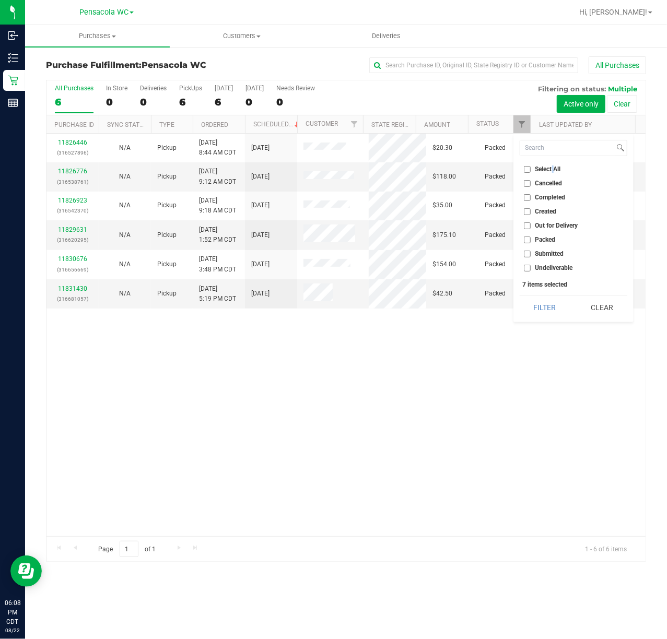
checkbox input "false"
click at [555, 256] on span "Submitted" at bounding box center [549, 254] width 29 height 6
click at [531, 256] on input "Submitted" at bounding box center [527, 254] width 7 height 7
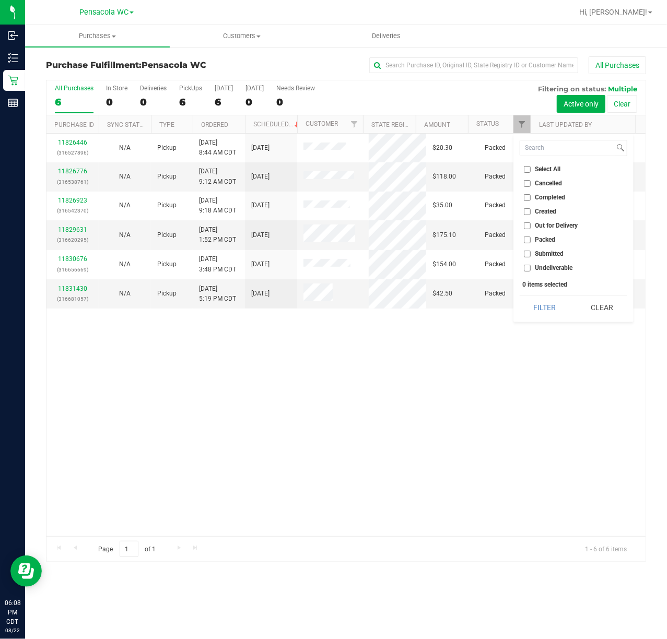
checkbox input "true"
click at [546, 308] on button "Filter" at bounding box center [545, 307] width 50 height 23
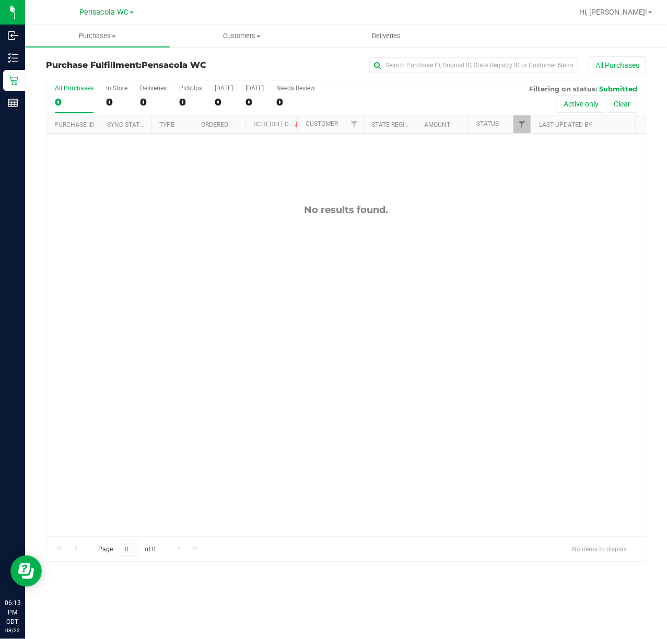
click at [549, 316] on div "No results found." at bounding box center [345, 370] width 599 height 473
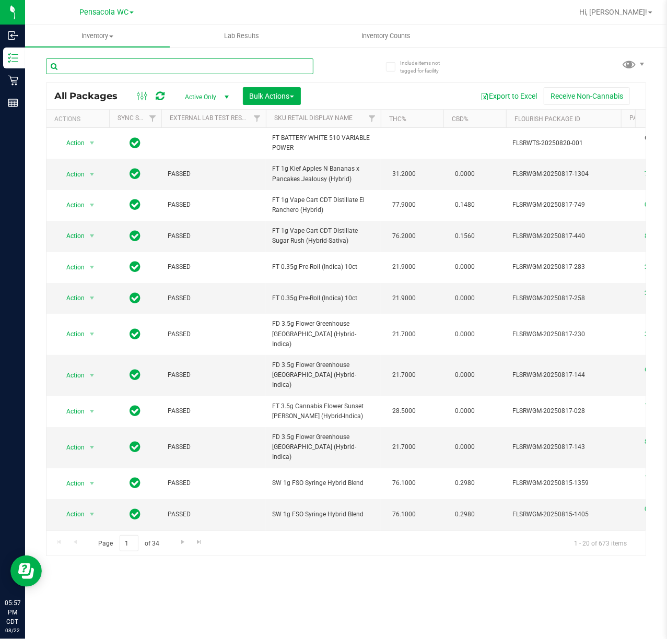
click at [228, 61] on input "text" at bounding box center [179, 66] width 267 height 16
paste input "5623564815038581"
click at [341, 79] on div "5623564815038581" at bounding box center [196, 65] width 300 height 33
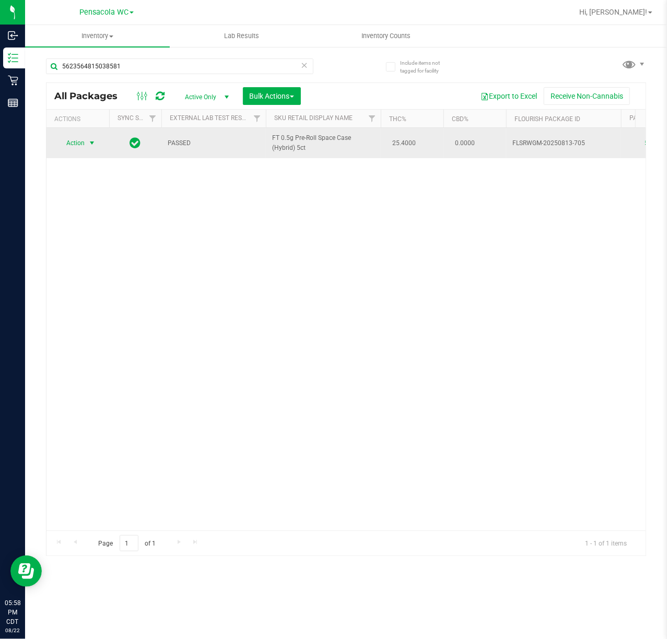
click at [82, 147] on span "Action" at bounding box center [71, 143] width 28 height 15
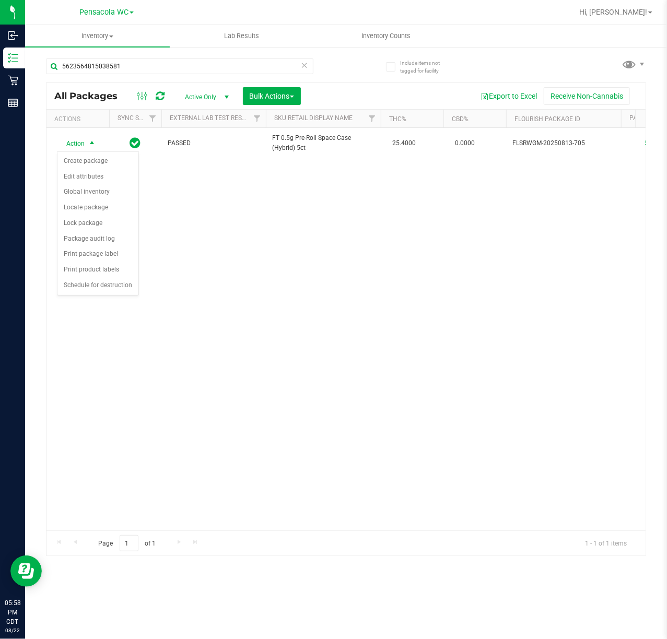
click at [185, 249] on div "Action Action Create package Edit attributes Global inventory Locate package Lo…" at bounding box center [345, 329] width 599 height 403
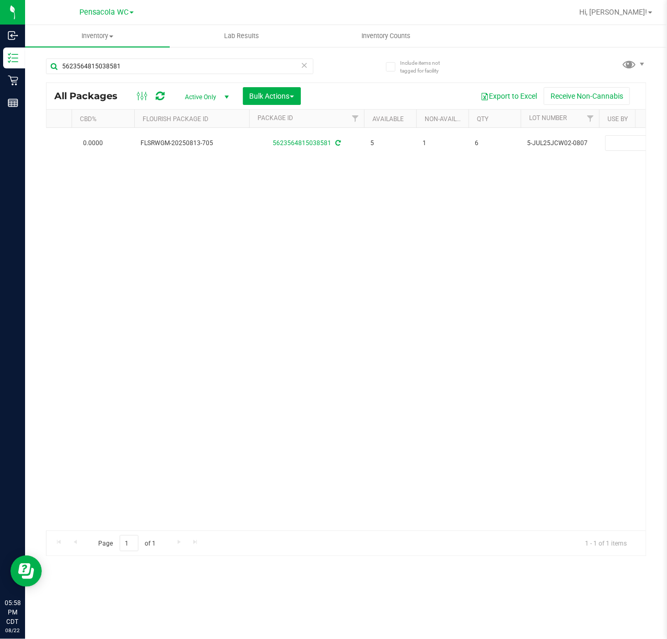
scroll to position [0, 366]
drag, startPoint x: 484, startPoint y: 406, endPoint x: 590, endPoint y: 351, distance: 119.8
click at [489, 403] on div "Action Action Create package Edit attributes Global inventory Locate package Lo…" at bounding box center [345, 329] width 599 height 403
click at [255, 80] on div "5623564815038581" at bounding box center [179, 70] width 267 height 24
click at [253, 77] on div "5623564815038581" at bounding box center [179, 70] width 267 height 24
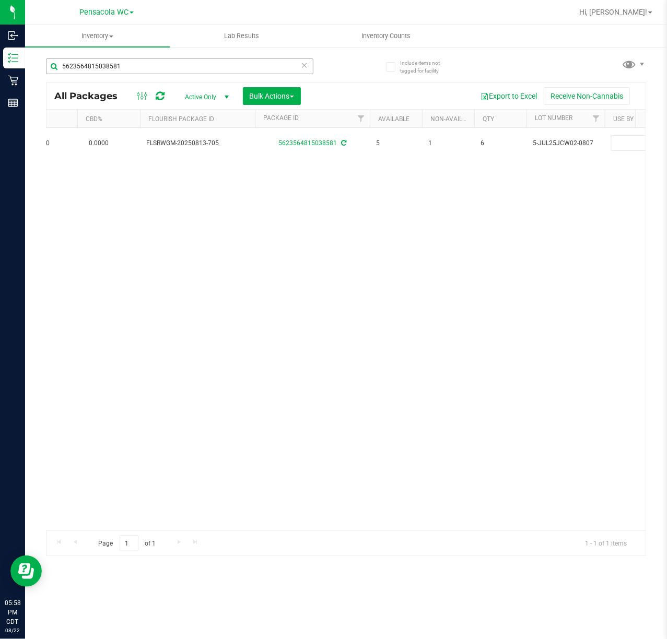
click at [255, 74] on div "5623564815038581" at bounding box center [179, 70] width 267 height 24
click at [256, 74] on input "5623564815038581" at bounding box center [179, 66] width 267 height 16
click at [259, 69] on input "5623564815038581" at bounding box center [179, 66] width 267 height 16
paste input "2735814326260049"
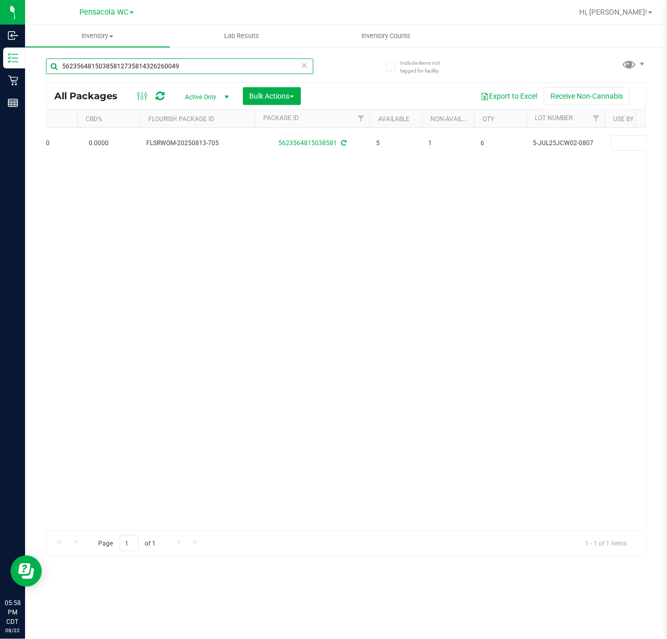
click at [261, 65] on input "56235648150385812735814326260049" at bounding box center [179, 66] width 267 height 16
paste input "text"
click at [339, 240] on div "Action Action Create package Edit attributes Global inventory Locate package Lo…" at bounding box center [345, 329] width 599 height 403
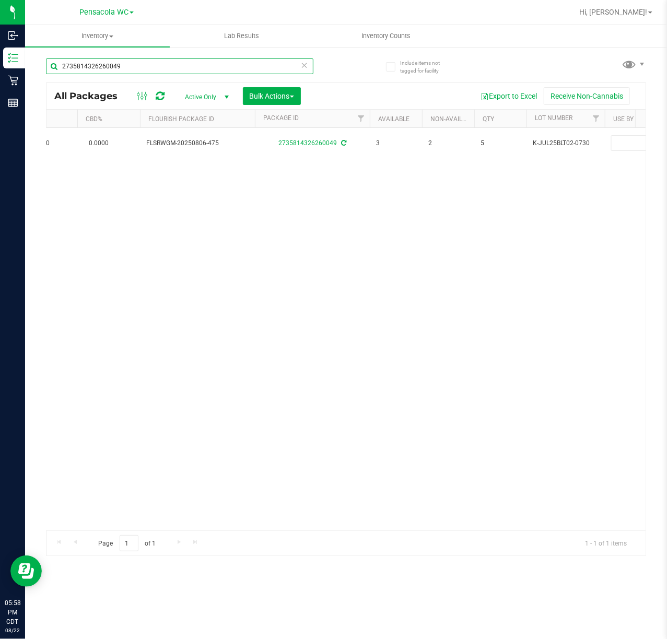
click at [145, 68] on input "2735814326260049" at bounding box center [179, 66] width 267 height 16
paste input "5418268610974627"
click at [173, 228] on div "Action Action Create package Edit attributes Global inventory Locate package Lo…" at bounding box center [345, 329] width 599 height 403
click at [176, 69] on input "5418268610974627" at bounding box center [179, 66] width 267 height 16
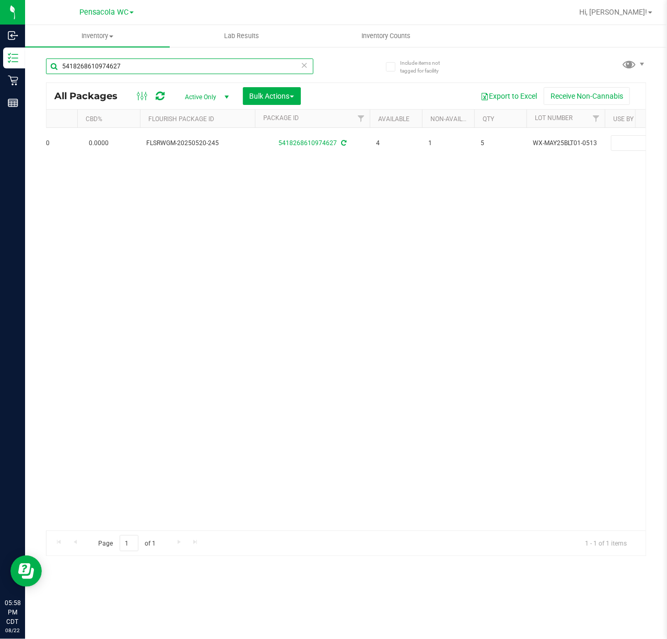
click at [176, 69] on input "5418268610974627" at bounding box center [179, 66] width 267 height 16
paste input "8532036683773841"
click at [238, 376] on div "Action Action Create package Edit attributes Global inventory Locate package Lo…" at bounding box center [345, 329] width 599 height 403
click at [146, 67] on input "8532036683773841" at bounding box center [179, 66] width 267 height 16
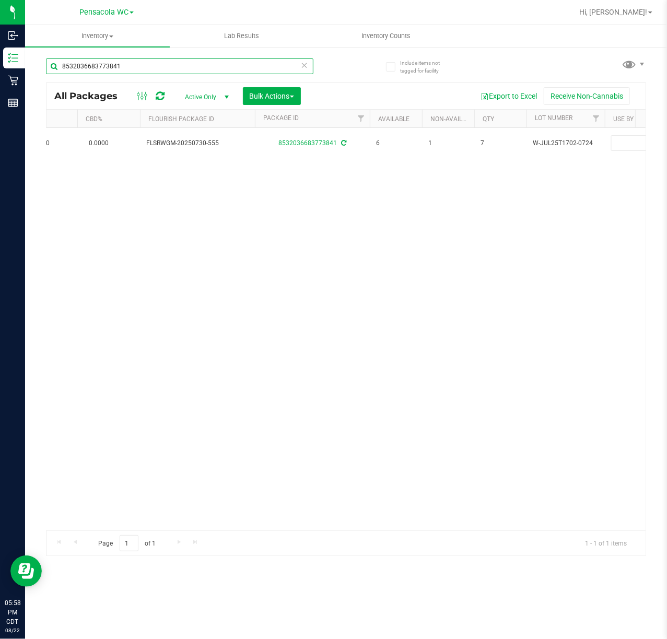
paste input "1280758311649917"
click at [189, 379] on div "Action Action Create package Edit attributes Global inventory Locate package Lo…" at bounding box center [345, 329] width 599 height 403
click at [138, 67] on input "1280758311649917" at bounding box center [179, 66] width 267 height 16
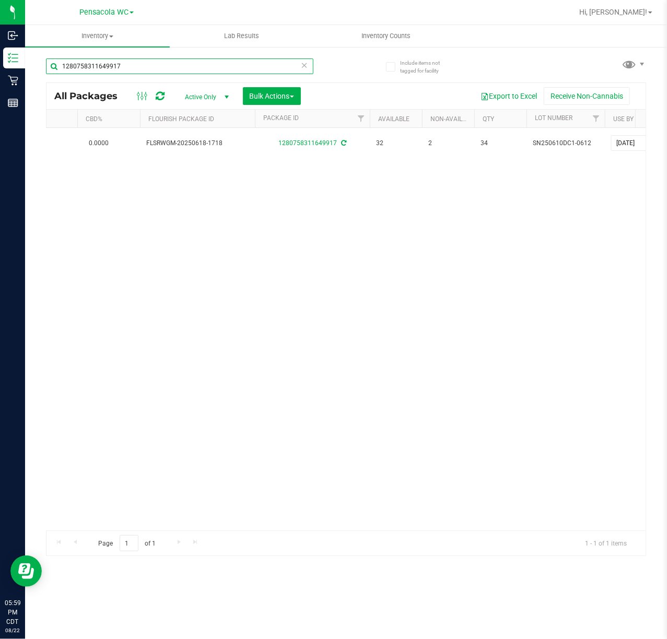
paste input "2466739854639654"
click at [255, 270] on div "Action Action Create package Edit attributes Global inventory Locate package Lo…" at bounding box center [345, 329] width 599 height 403
click at [168, 69] on input "2466739854639654" at bounding box center [179, 66] width 267 height 16
click at [166, 69] on input "2466739854639654" at bounding box center [179, 66] width 267 height 16
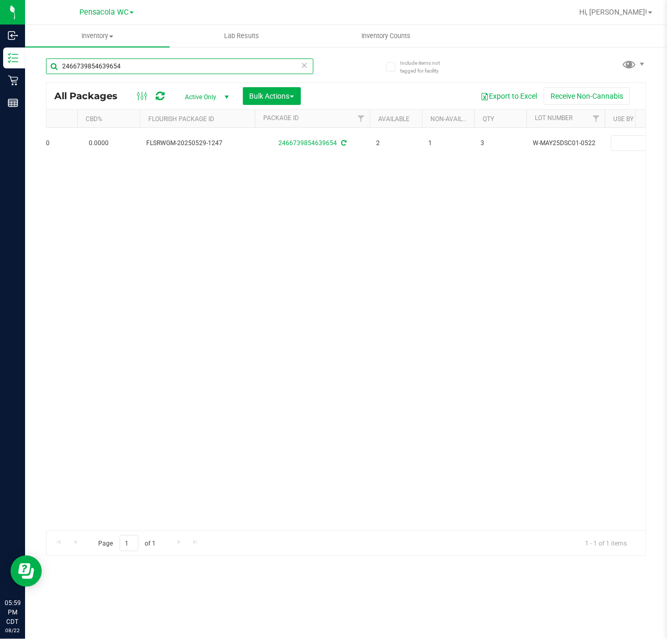
paste input "5475254123494568"
click at [209, 62] on input "24667398546396545475254123494568" at bounding box center [179, 66] width 267 height 16
paste input "text"
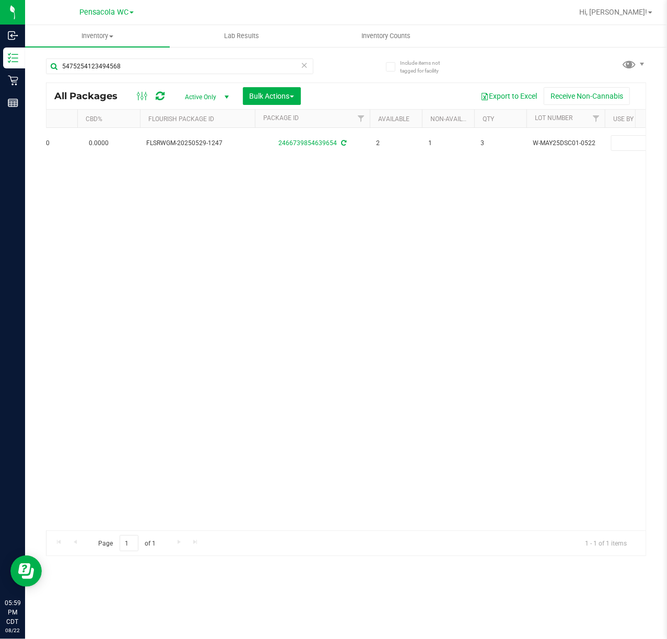
click at [253, 230] on div "Action Action Create package Edit attributes Global inventory Locate package Lo…" at bounding box center [345, 329] width 599 height 403
click at [140, 77] on div "5475254123494568" at bounding box center [179, 70] width 267 height 24
click at [138, 67] on input "5475254123494568" at bounding box center [179, 66] width 267 height 16
paste input "785151358573094"
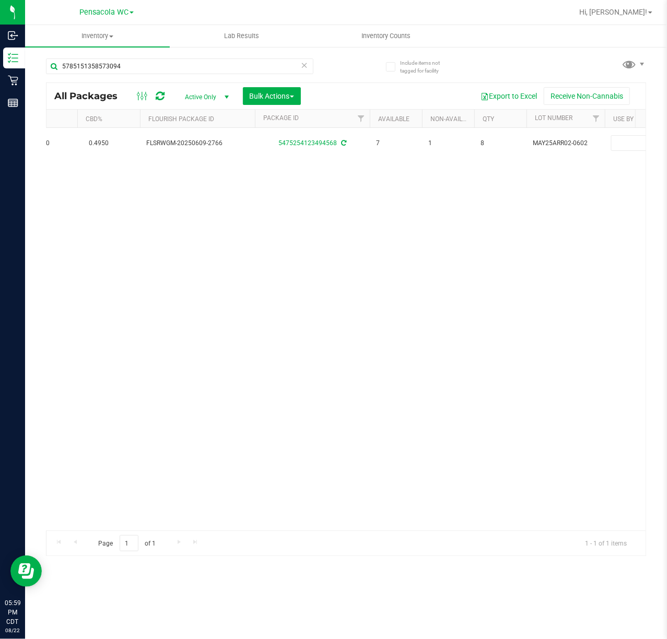
click at [377, 362] on div "Action Action Create package Edit attributes Global inventory Locate package Lo…" at bounding box center [345, 329] width 599 height 403
drag, startPoint x: 397, startPoint y: 402, endPoint x: 391, endPoint y: 402, distance: 5.7
click at [395, 402] on div "Action Action Create package Edit attributes Global inventory Locate package Lo…" at bounding box center [345, 329] width 599 height 403
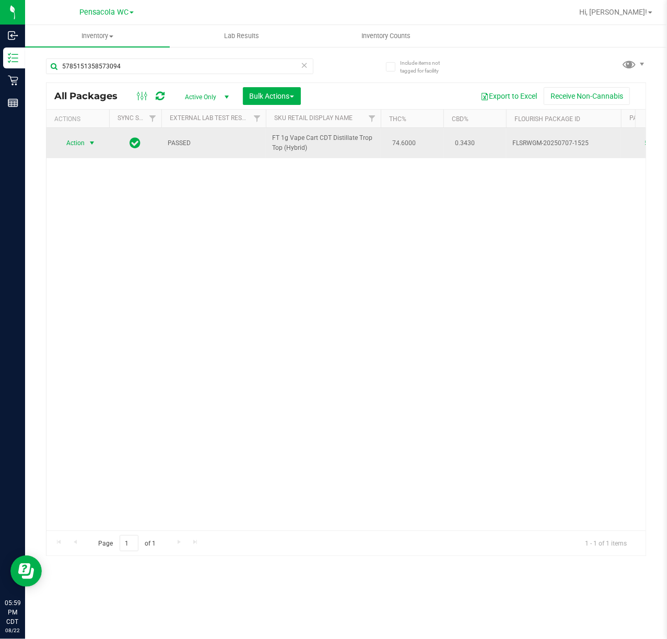
click at [73, 143] on span "Action" at bounding box center [71, 143] width 28 height 15
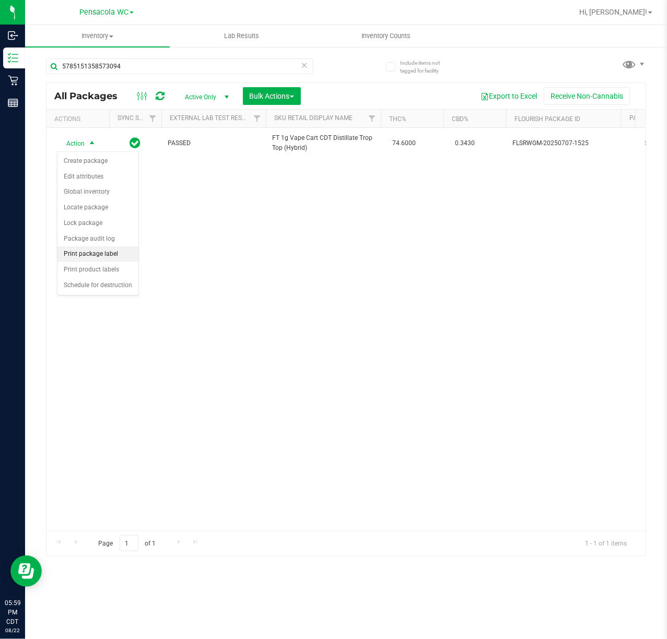
click at [76, 260] on li "Print package label" at bounding box center [97, 254] width 81 height 16
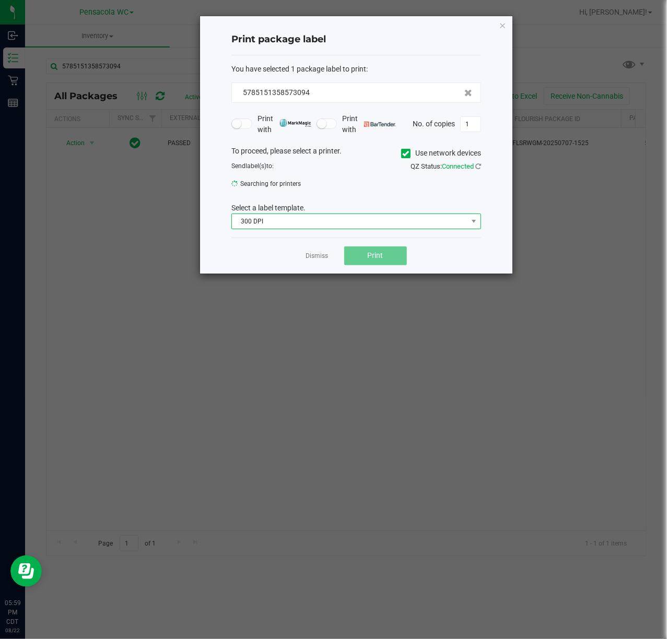
click at [308, 224] on span "300 DPI" at bounding box center [349, 221] width 235 height 15
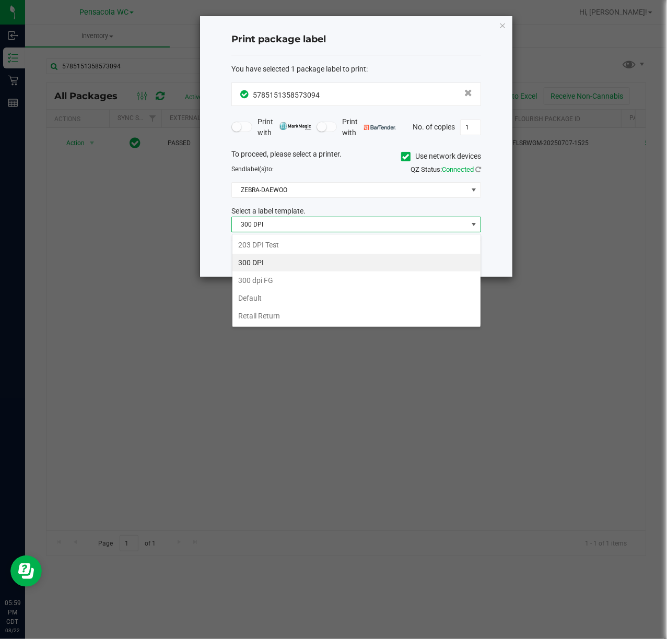
scroll to position [16, 249]
click at [277, 245] on li "203 DPI Test" at bounding box center [356, 245] width 248 height 18
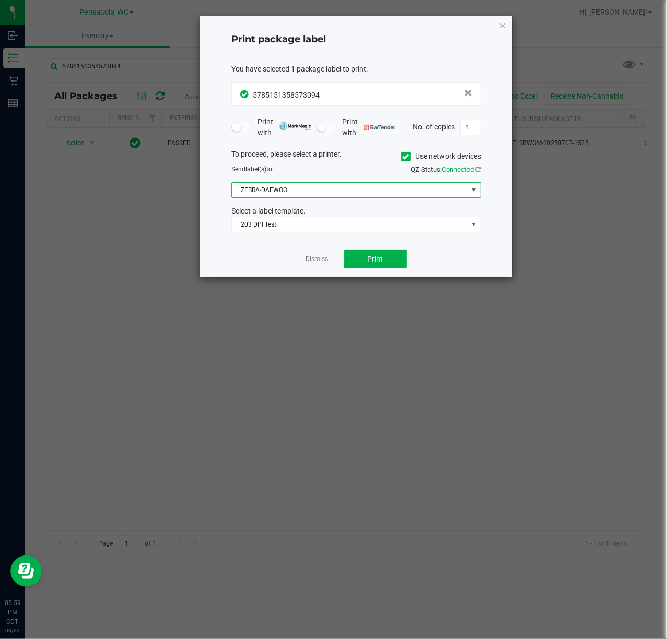
click at [315, 190] on span "ZEBRA-DAEWOO" at bounding box center [349, 190] width 235 height 15
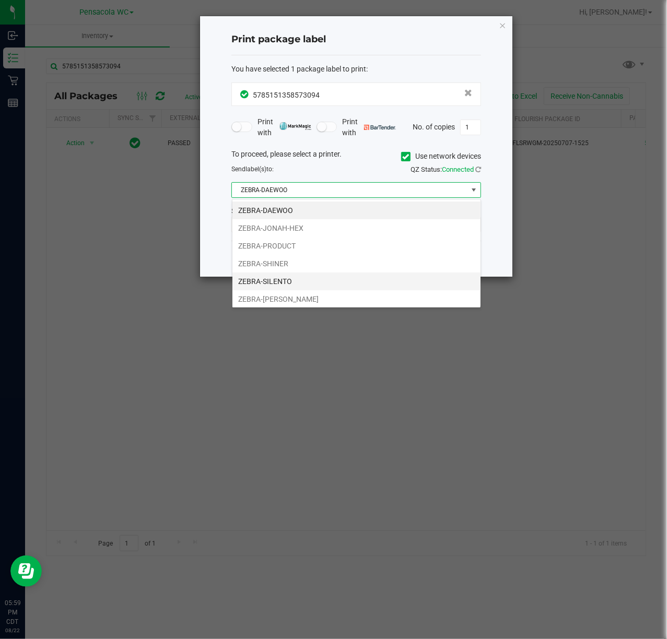
click at [289, 283] on li "ZEBRA-SILENTO" at bounding box center [356, 282] width 248 height 18
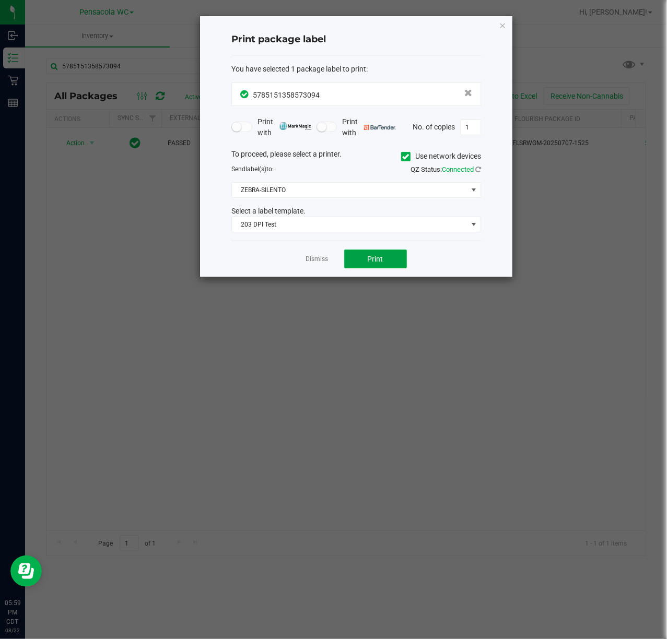
click at [376, 260] on span "Print" at bounding box center [376, 259] width 16 height 8
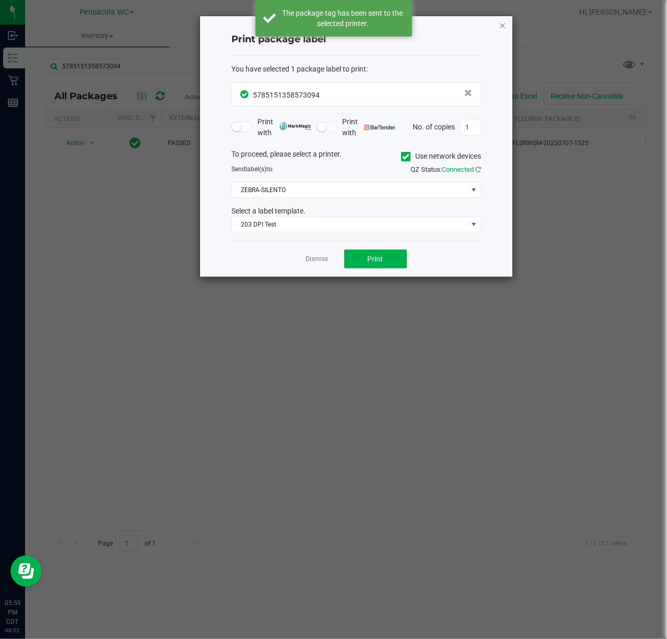
click at [503, 24] on icon "button" at bounding box center [502, 25] width 7 height 13
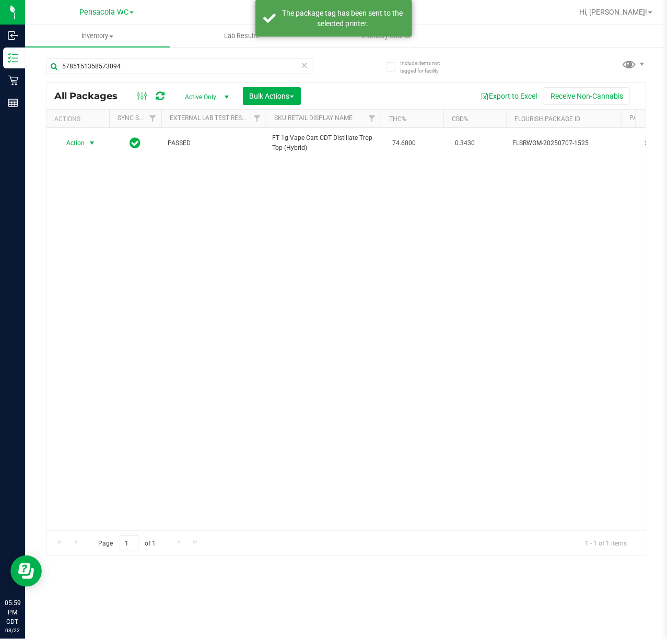
click at [544, 368] on div "Action Action Create package Edit attributes Global inventory Locate package Lo…" at bounding box center [345, 329] width 599 height 403
click at [179, 67] on input "5785151358573094" at bounding box center [179, 66] width 267 height 16
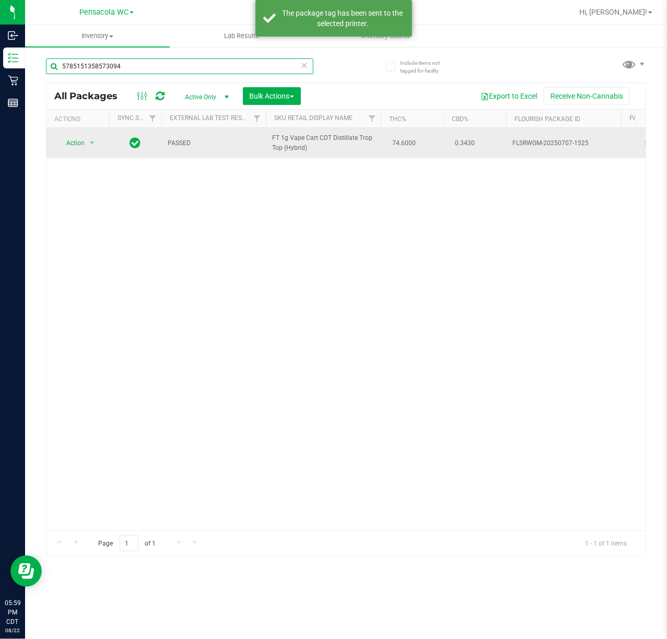
paste input "916894379261502"
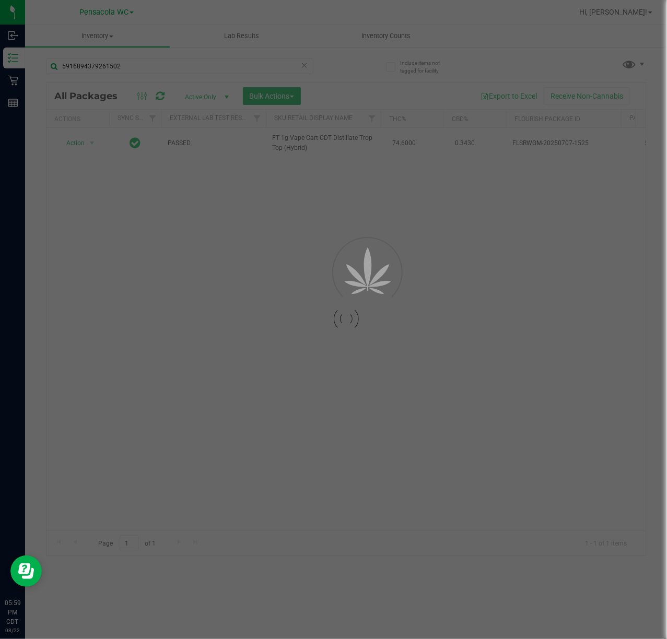
scroll to position [0, 126]
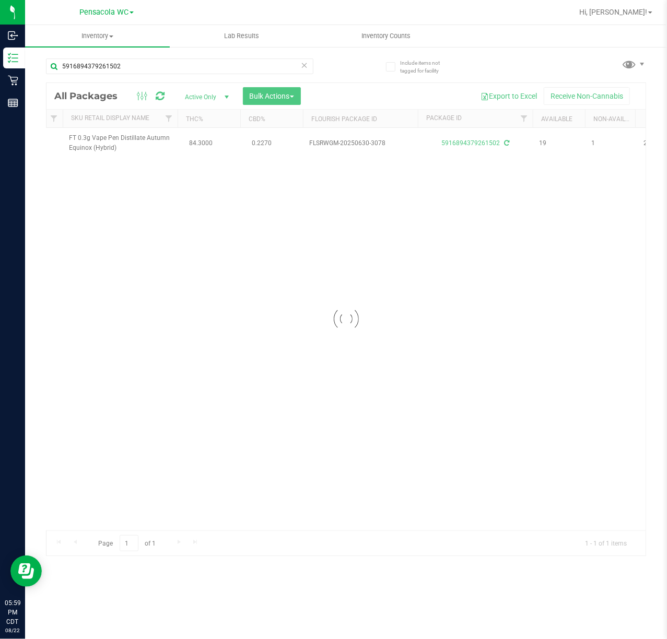
scroll to position [0, 206]
click at [232, 437] on div "Action Action Create package Edit attributes Global inventory Locate package Lo…" at bounding box center [345, 329] width 599 height 403
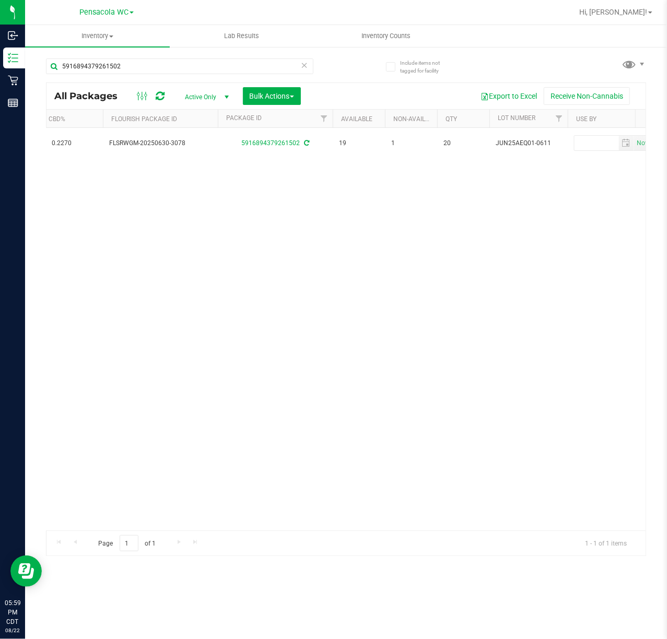
scroll to position [0, 406]
click at [254, 448] on div "Action Action Create package Edit attributes Global inventory Locate package Lo…" at bounding box center [345, 329] width 599 height 403
click at [151, 64] on input "5916894379261502" at bounding box center [179, 66] width 267 height 16
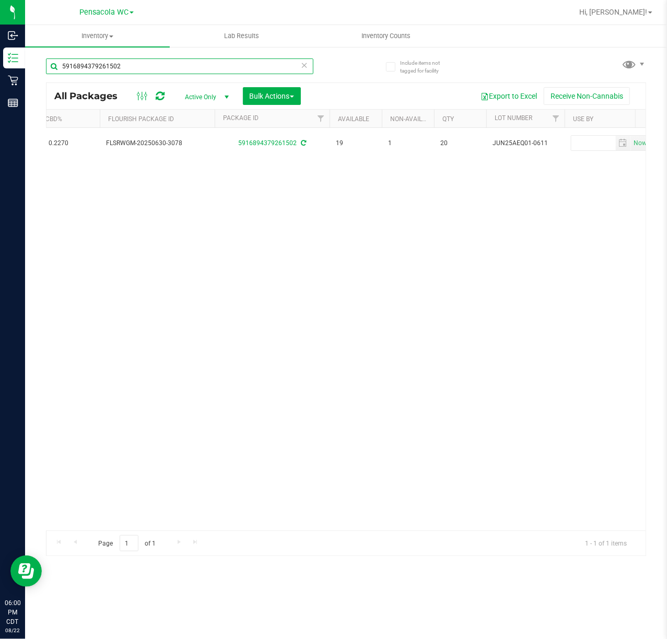
paste input "0865978492495297"
click at [324, 328] on div "Action Action Create package Edit attributes Global inventory Locate package Lo…" at bounding box center [345, 329] width 599 height 403
click at [178, 68] on input "0865978492495297" at bounding box center [179, 66] width 267 height 16
paste input "6682232589304024"
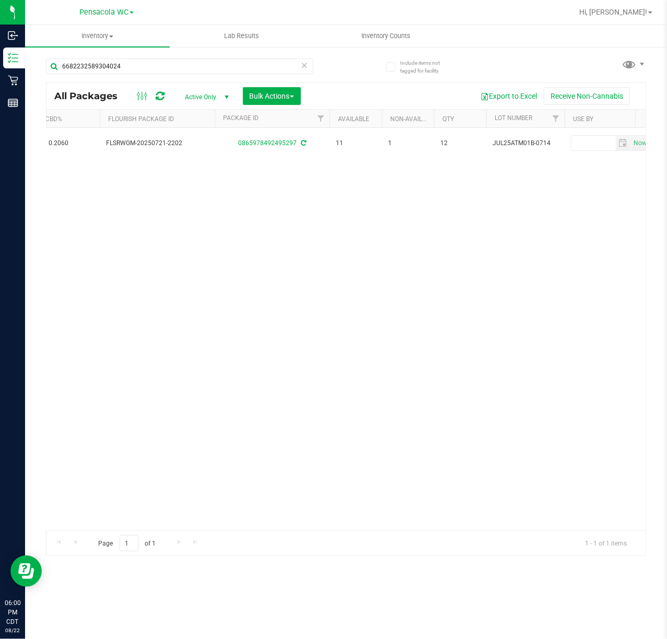
click at [251, 312] on div "Action Action Create package Edit attributes Global inventory Locate package Lo…" at bounding box center [345, 329] width 599 height 403
click at [141, 66] on input "6682232589304024" at bounding box center [179, 66] width 267 height 16
click at [141, 67] on input "6682232589304024" at bounding box center [179, 66] width 267 height 16
paste input "0978763014295697"
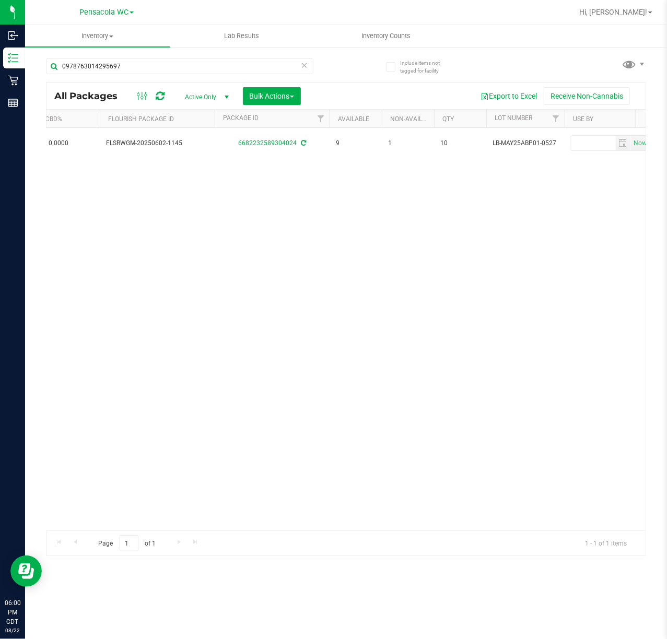
click at [197, 364] on div "Action Action Create package Edit attributes Global inventory Locate package Lo…" at bounding box center [345, 329] width 599 height 403
click at [137, 65] on input "0978763014295697" at bounding box center [179, 66] width 267 height 16
paste input "355125157462534"
click at [385, 389] on div "Loading... Action Action Create package Edit attributes Global inventory Locate…" at bounding box center [345, 329] width 599 height 403
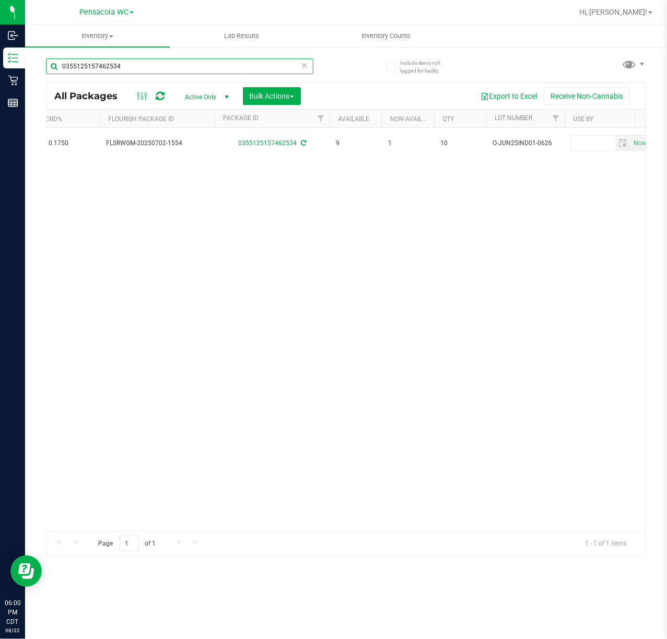
click at [136, 67] on input "0355125157462534" at bounding box center [179, 66] width 267 height 16
click at [201, 272] on div "Action Action Create package Edit attributes Global inventory Locate package Lo…" at bounding box center [345, 329] width 599 height 403
click at [145, 65] on input "0355125157462534" at bounding box center [179, 66] width 267 height 16
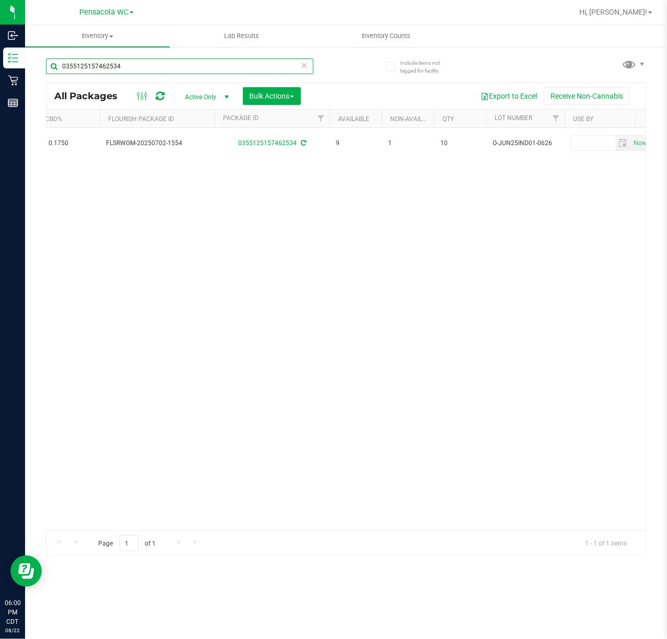
click at [145, 65] on input "0355125157462534" at bounding box center [179, 66] width 267 height 16
paste input "8011611499859009"
type input "8011611499859009"
click at [417, 300] on div "Action Action Create package Edit attributes Global inventory Locate package Lo…" at bounding box center [345, 329] width 599 height 403
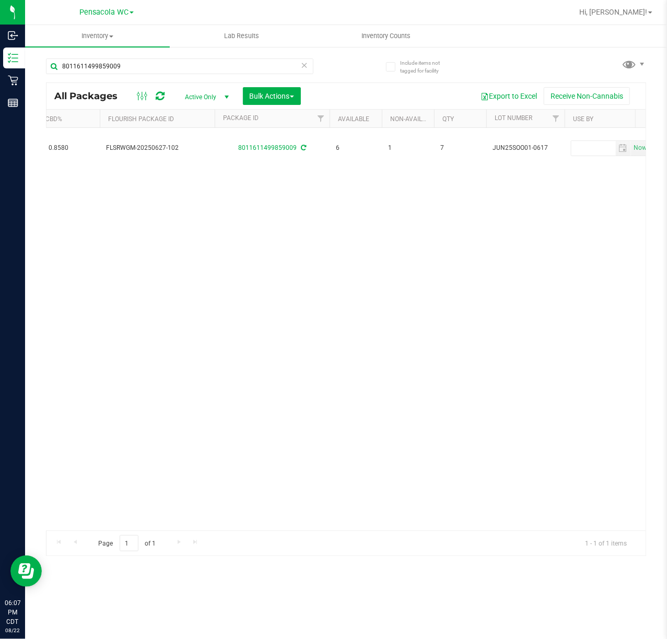
click at [216, 242] on div "Action Action Create package Edit attributes Global inventory Locate package Lo…" at bounding box center [345, 329] width 599 height 403
